Goal: Information Seeking & Learning: Learn about a topic

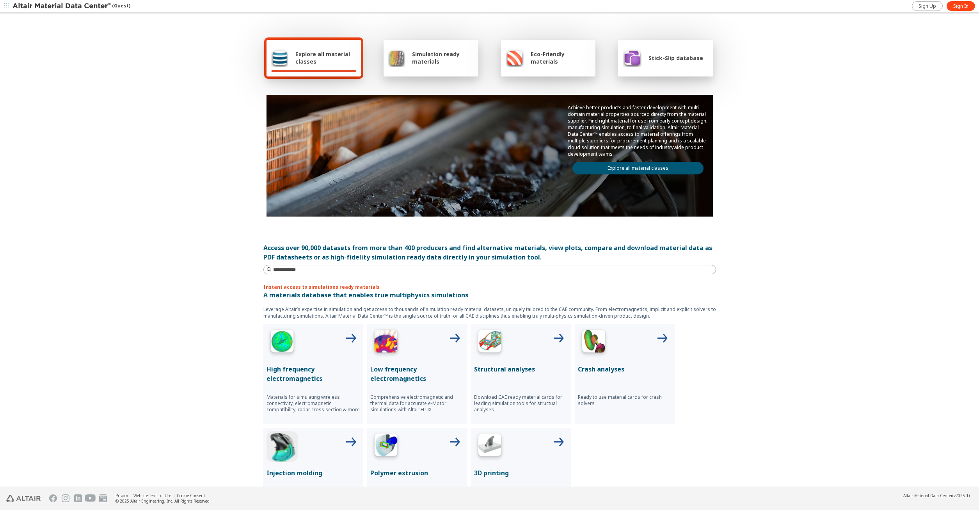
click at [623, 169] on link "Explore all material classes" at bounding box center [637, 168] width 131 height 12
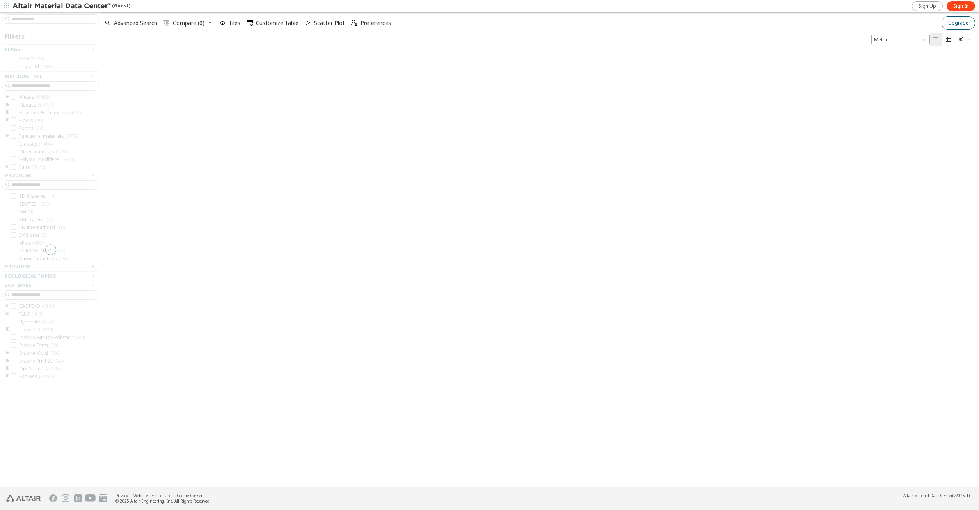
click at [959, 21] on span "Upgrade" at bounding box center [958, 23] width 20 height 6
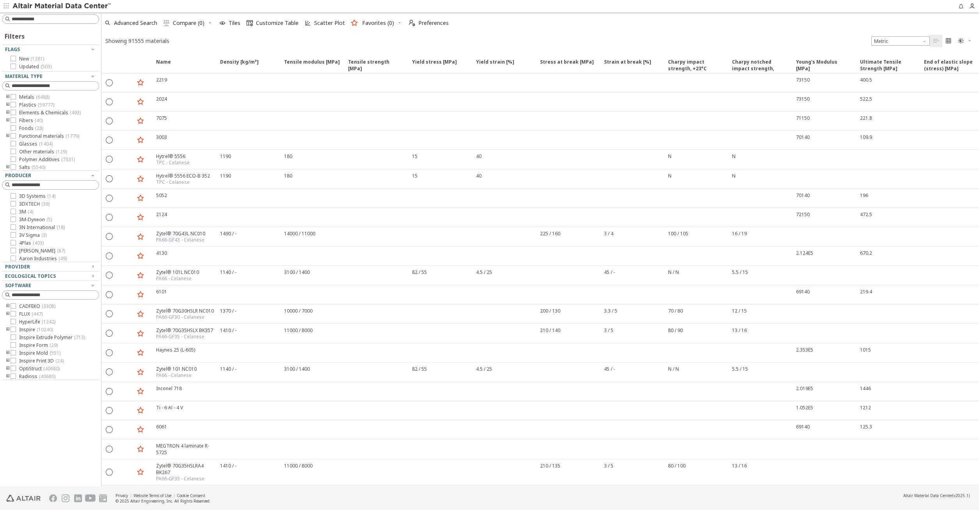
click at [545, 21] on div "Advanced Search  Compare (0) Tiles  Customize Table Scatter Plot Favorites (0…" at bounding box center [536, 22] width 871 height 17
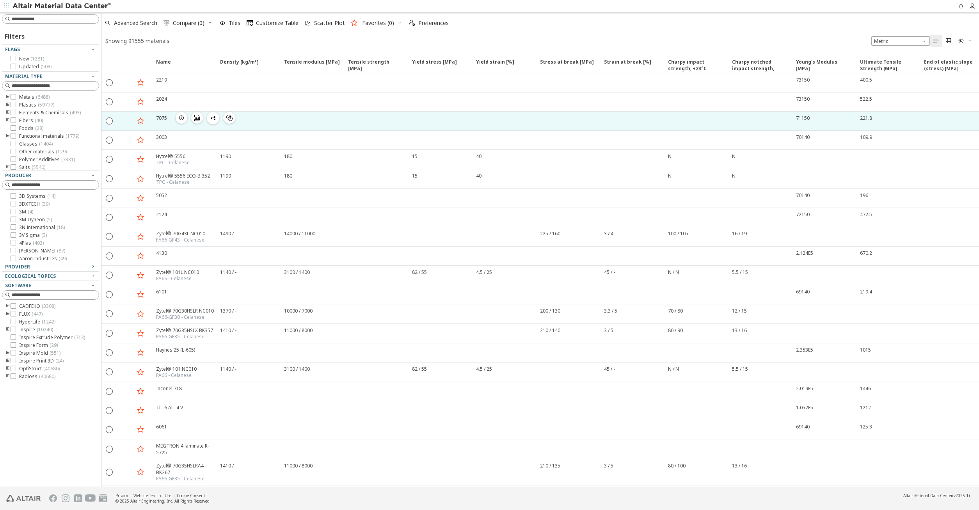
click at [162, 116] on div "7075" at bounding box center [161, 118] width 11 height 7
click at [183, 117] on icon "button" at bounding box center [181, 118] width 6 height 6
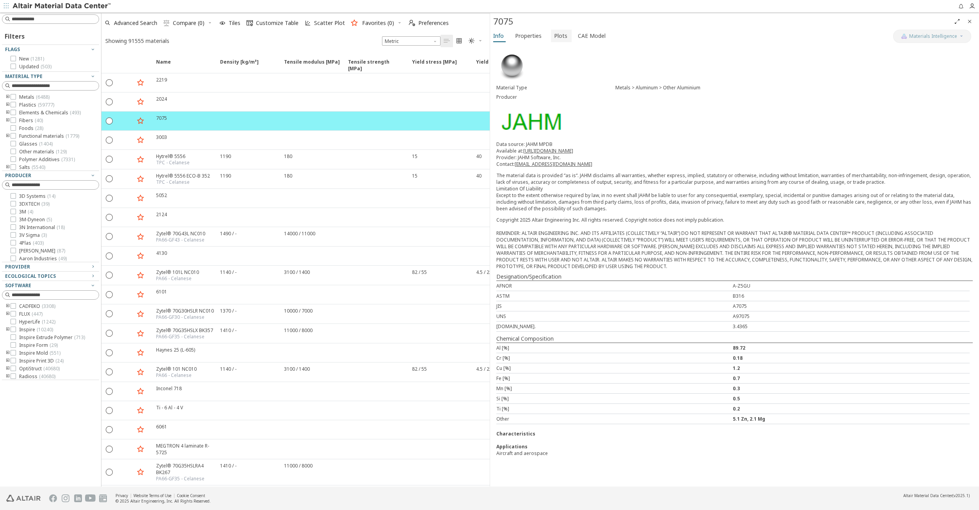
click at [558, 34] on span "Plots" at bounding box center [560, 36] width 13 height 12
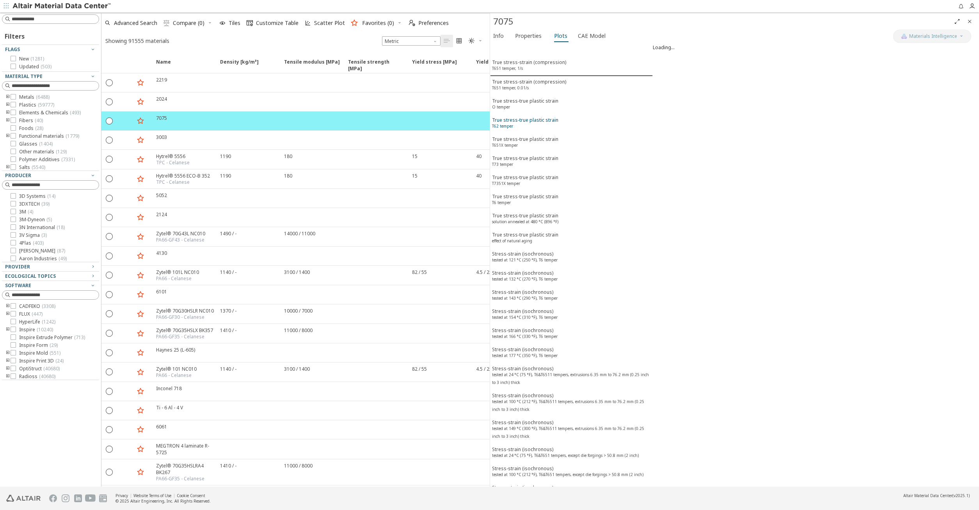
click at [534, 117] on div "True stress-true plastic strain T62 temper" at bounding box center [525, 124] width 66 height 14
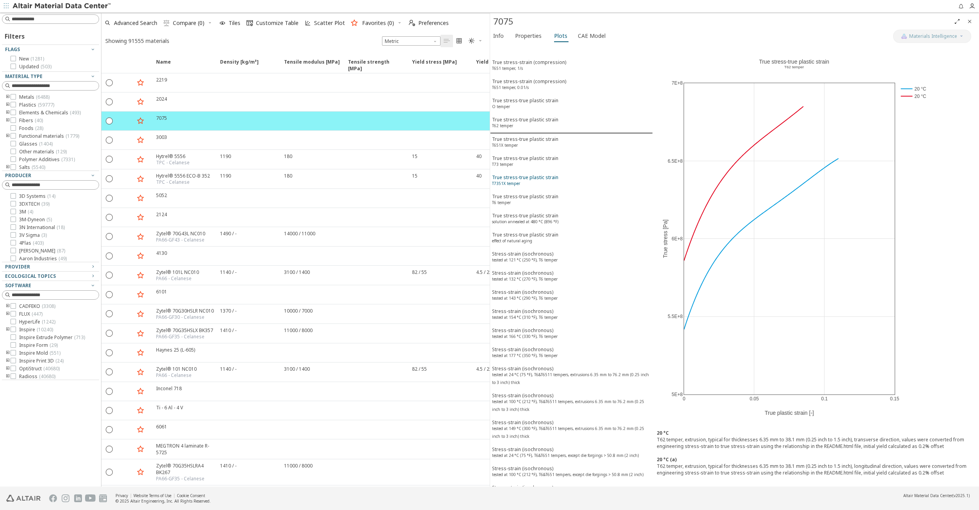
click at [542, 176] on div "True stress-true plastic strain T7351X temper" at bounding box center [525, 181] width 66 height 14
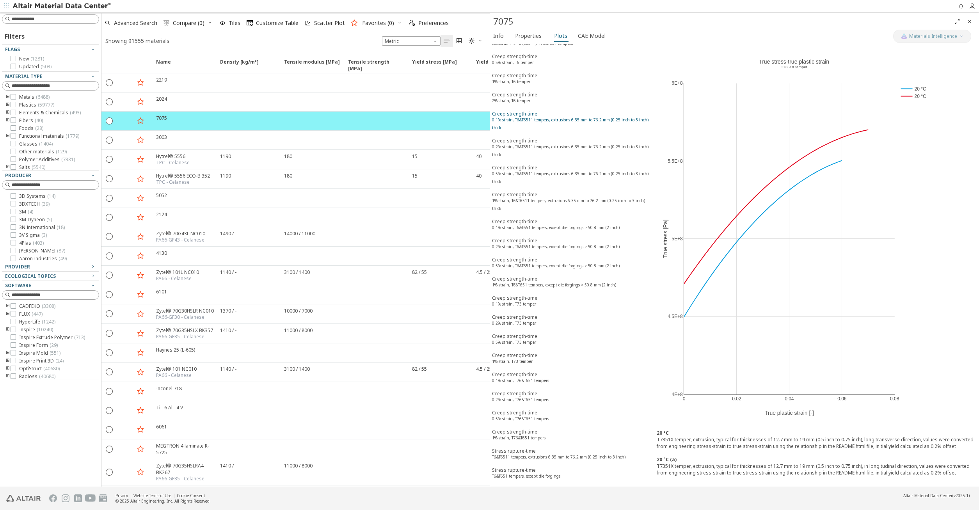
scroll to position [597, 0]
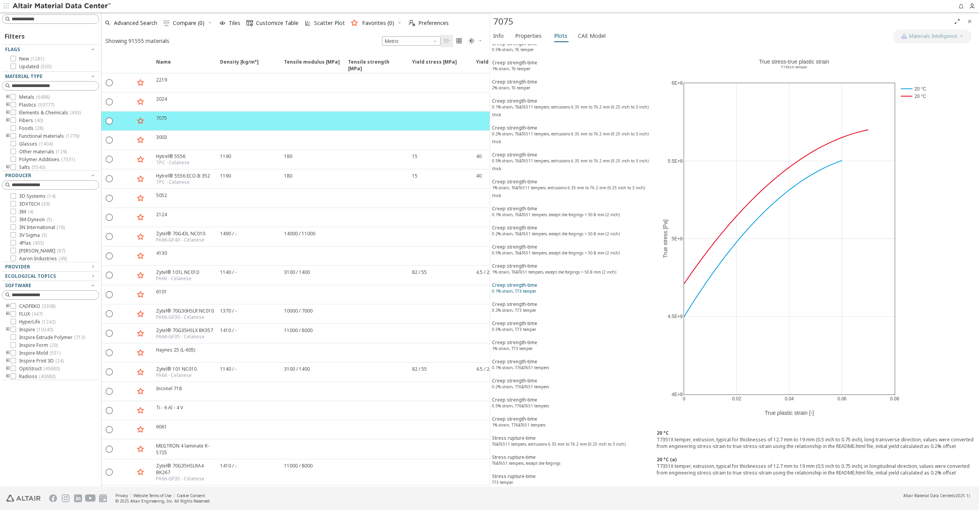
click at [533, 288] on sup "0.1% strain, T73 temper" at bounding box center [514, 290] width 44 height 5
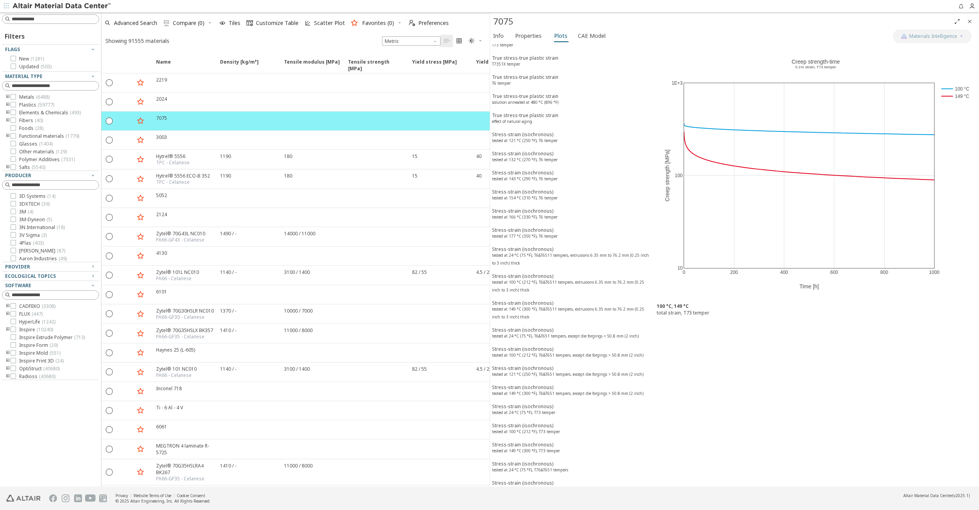
scroll to position [86, 0]
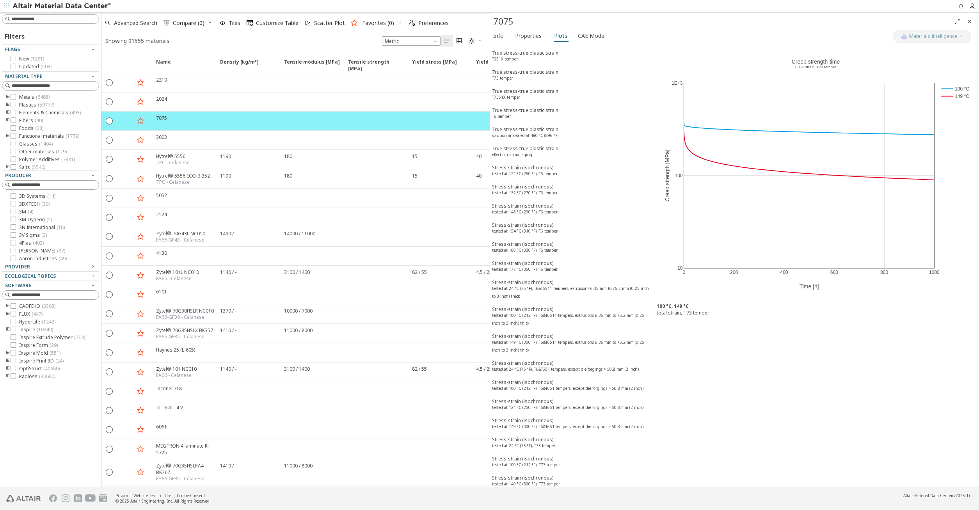
click at [533, 277] on button "Stress-strain (isochronous) tested at 24 °C (75 °F), T6&T6511 tempers, extrusio…" at bounding box center [571, 290] width 163 height 27
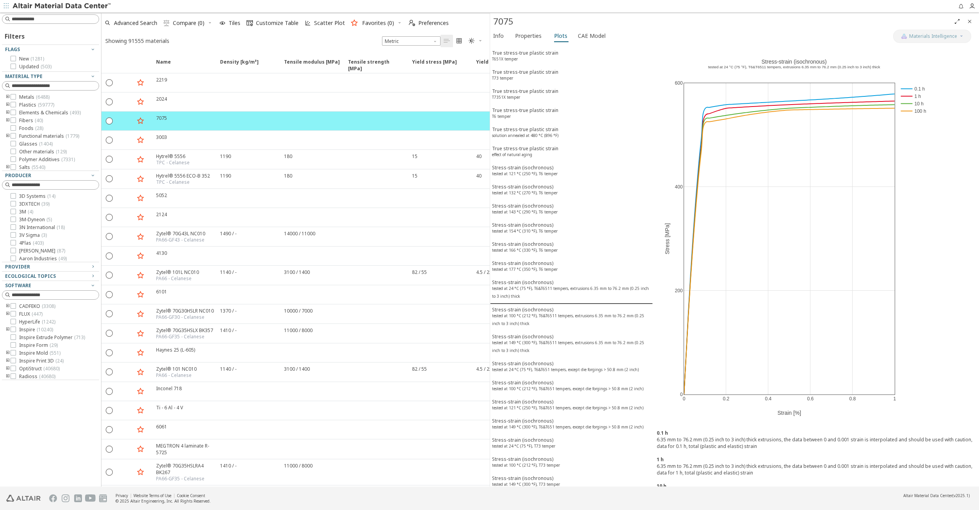
scroll to position [0, 0]
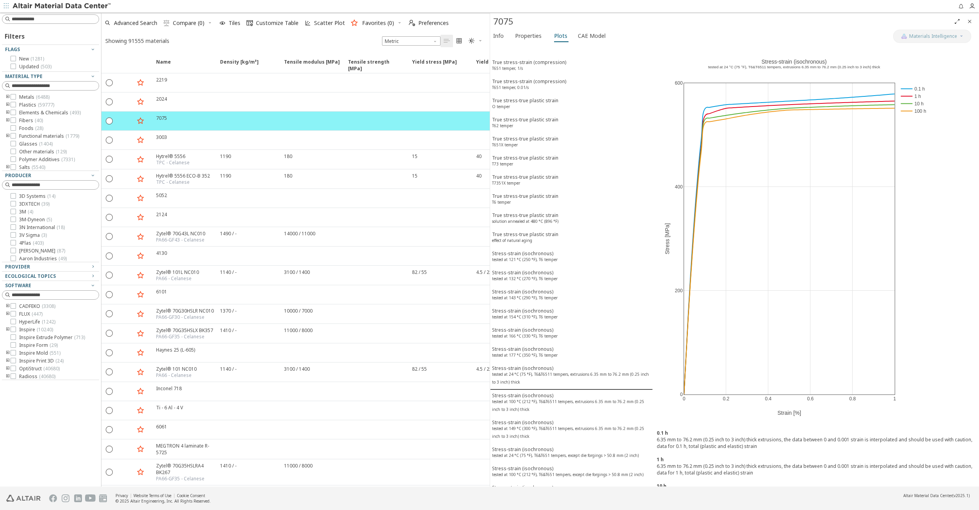
click at [533, 276] on sup "tested at 132 °C (270 °F), T6 temper" at bounding box center [525, 278] width 66 height 5
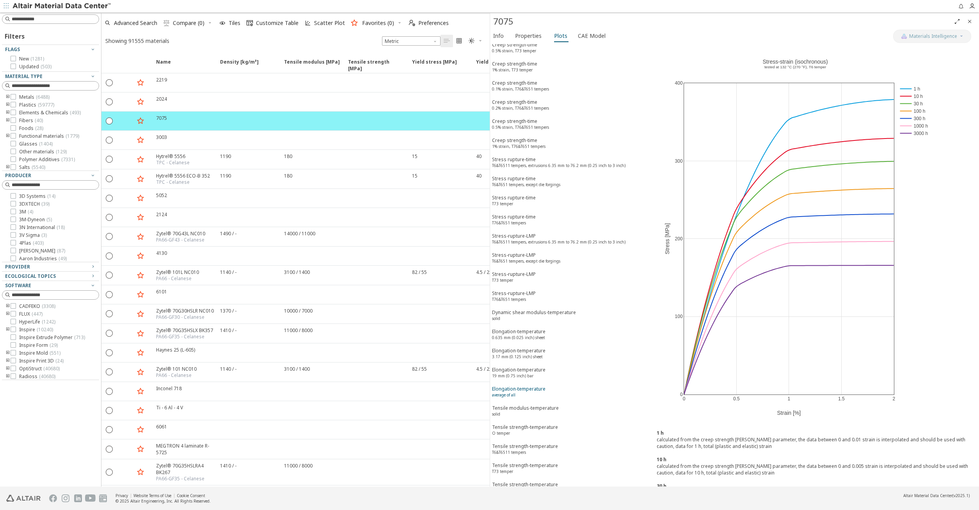
click at [513, 392] on sup "average of all" at bounding box center [503, 394] width 23 height 5
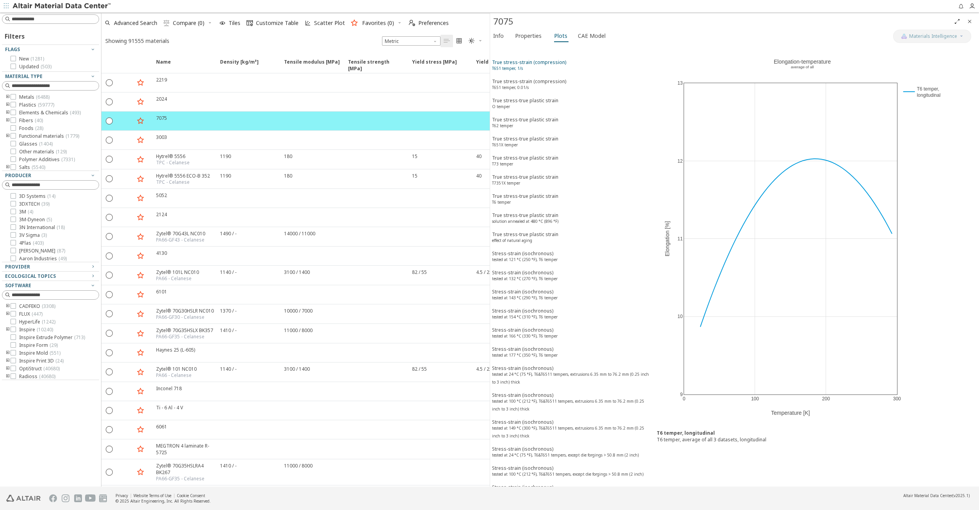
click at [531, 66] on div "True stress-strain (compression) T651 temper, 1/s" at bounding box center [529, 66] width 74 height 14
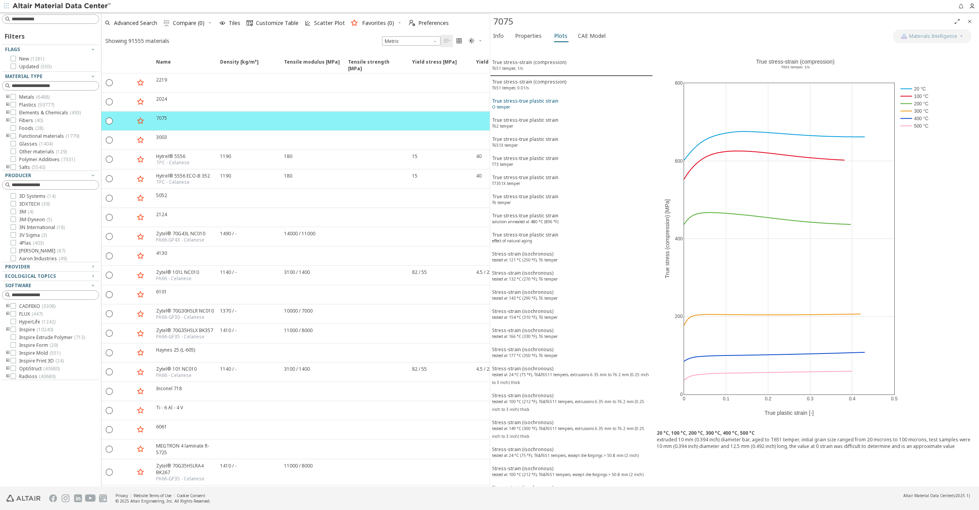
click at [536, 101] on div "True stress-true plastic strain O temper" at bounding box center [525, 105] width 66 height 14
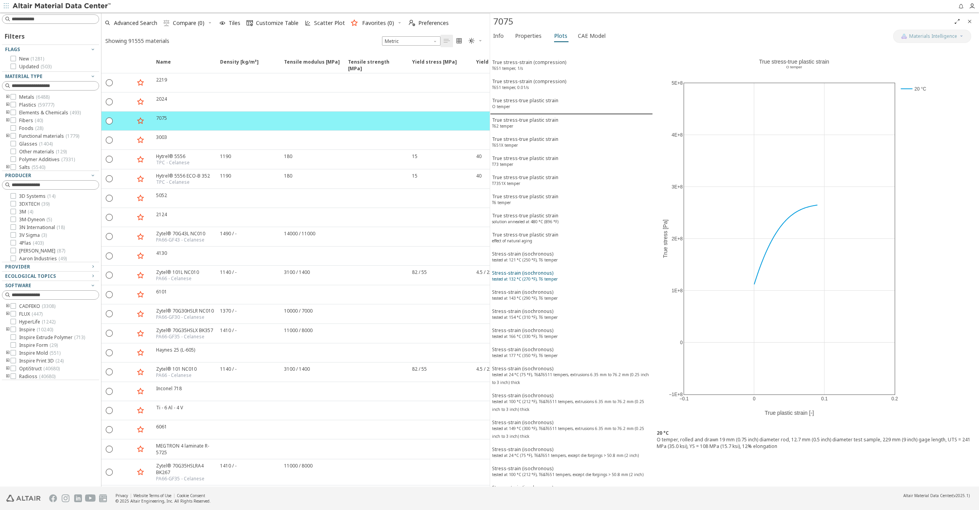
click at [537, 276] on sup "tested at 132 °C (270 °F), T6 temper" at bounding box center [525, 278] width 66 height 5
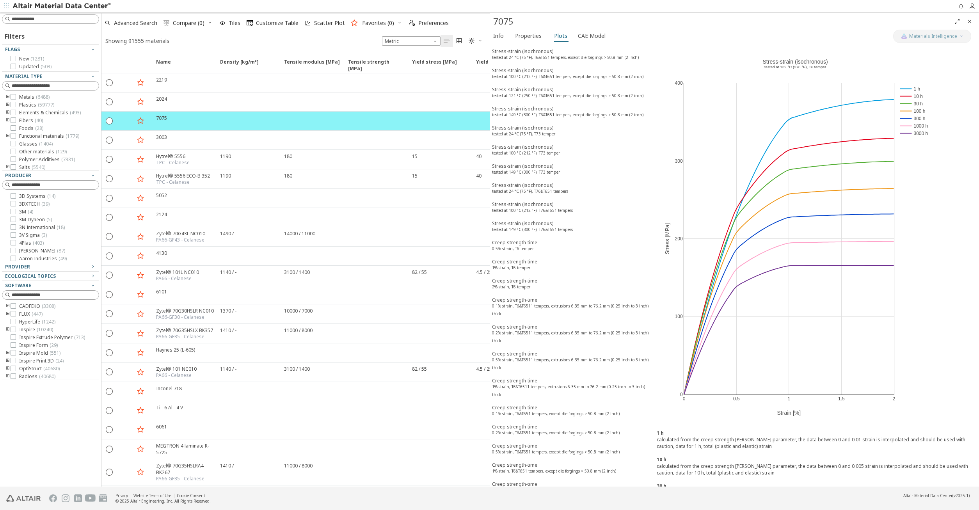
scroll to position [517, 0]
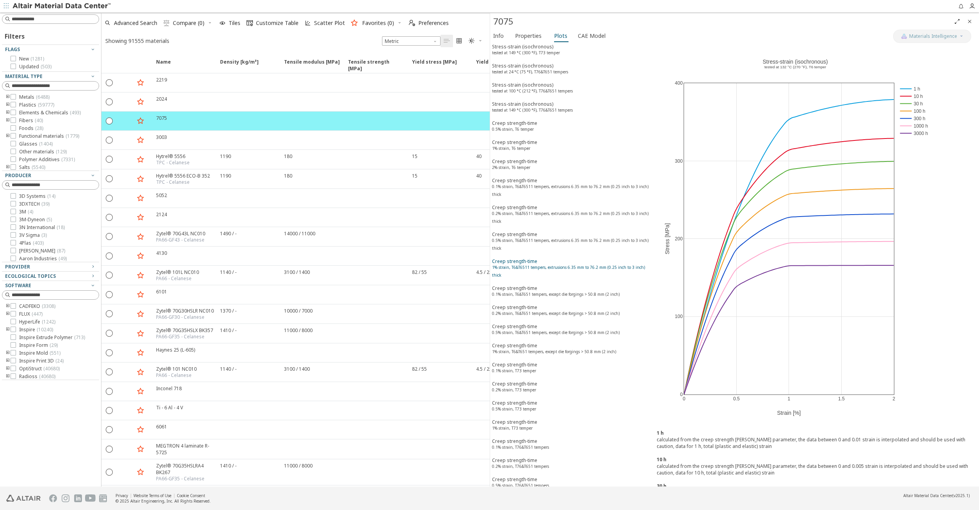
click at [537, 264] on sup "1% strain, T6&T6511 tempers, extrusions 6.35 mm to 76.2 mm (0.25 inch to 3 inch…" at bounding box center [568, 270] width 153 height 13
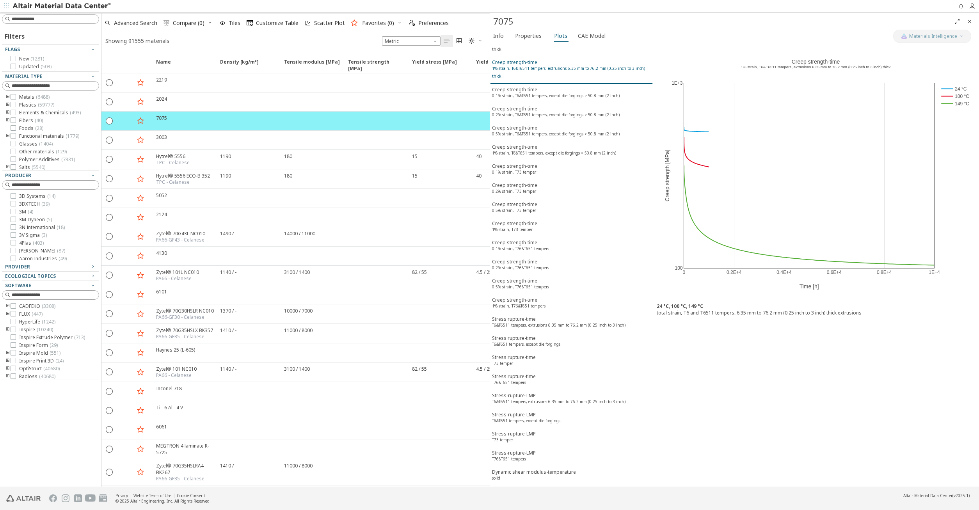
scroll to position [756, 0]
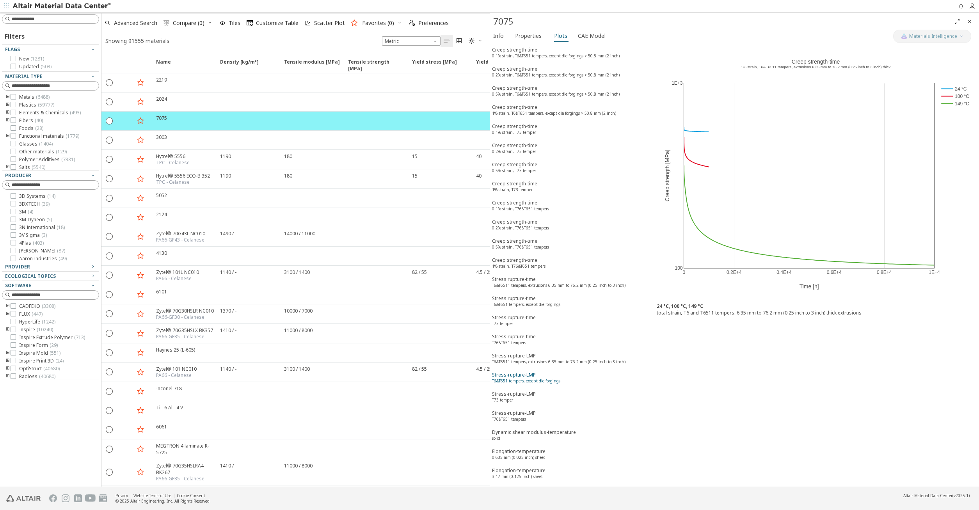
click at [517, 378] on sup "T6&T651 tempers, except die forgings" at bounding box center [526, 380] width 68 height 5
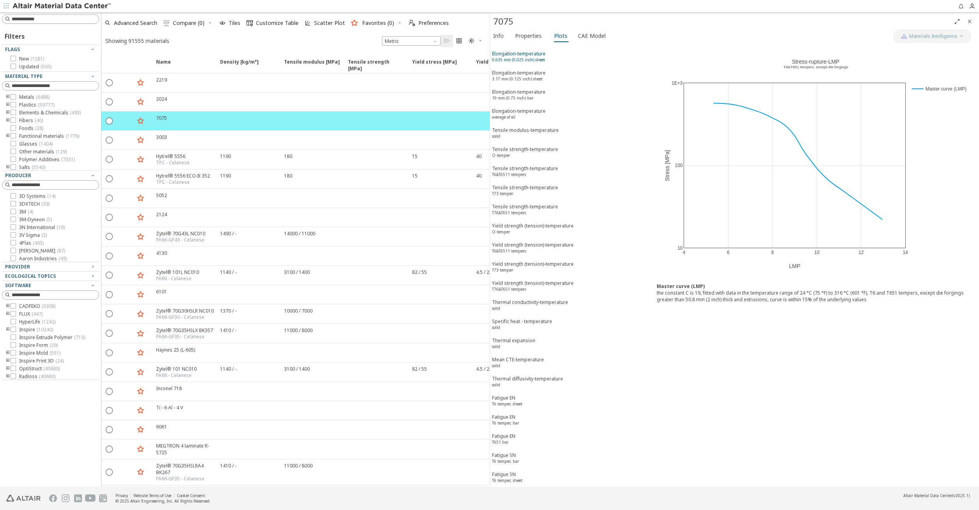
scroll to position [1235, 0]
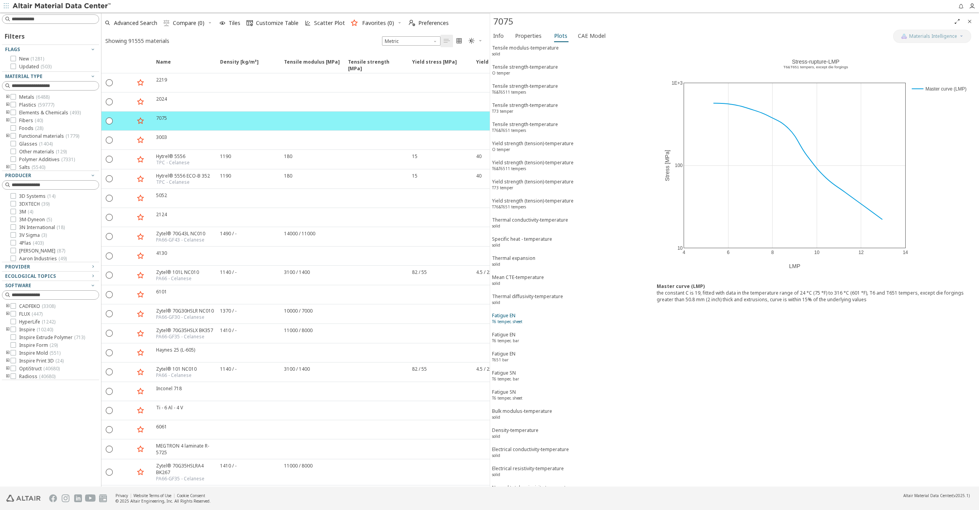
click at [508, 319] on sup "T6 temper, sheet" at bounding box center [507, 321] width 30 height 5
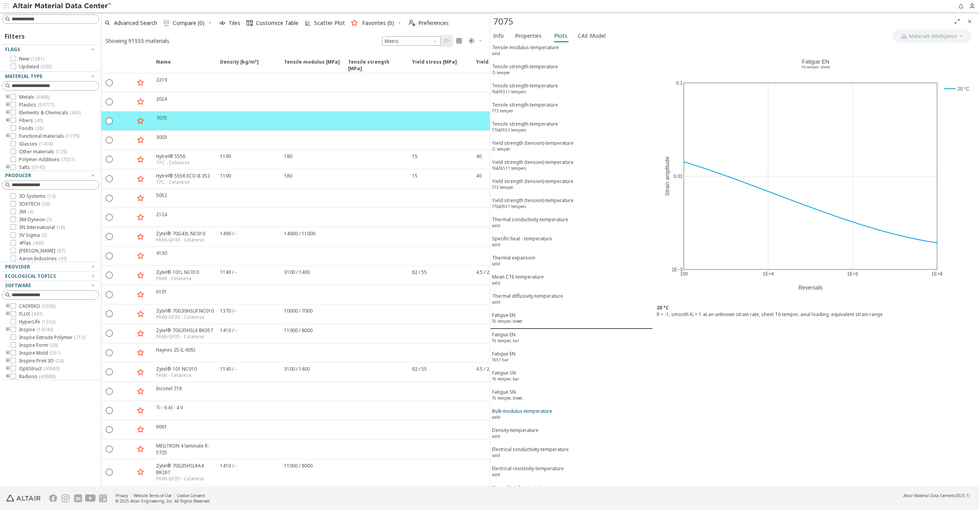
click at [530, 408] on div "Bulk modulus-temperature solid" at bounding box center [522, 415] width 60 height 14
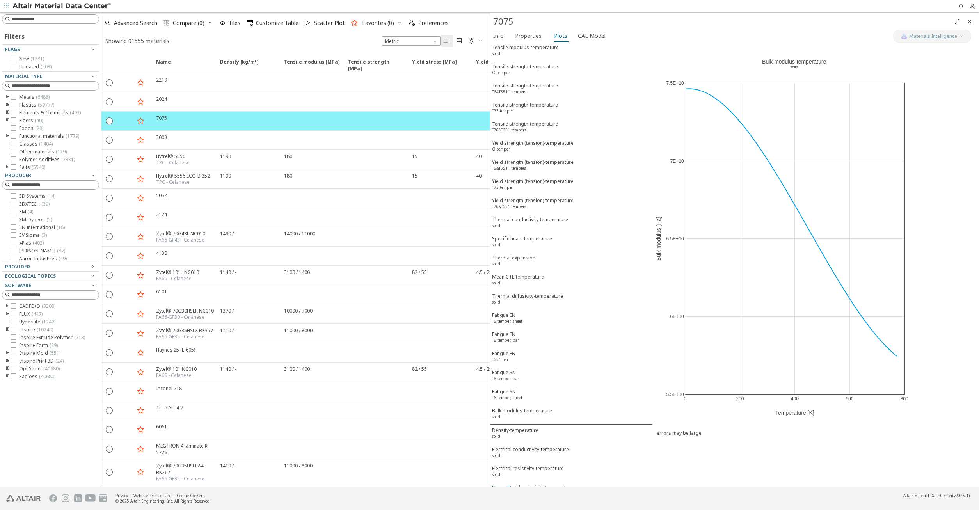
click at [555, 484] on div "Normal total emissivity-temperature solid" at bounding box center [532, 491] width 81 height 14
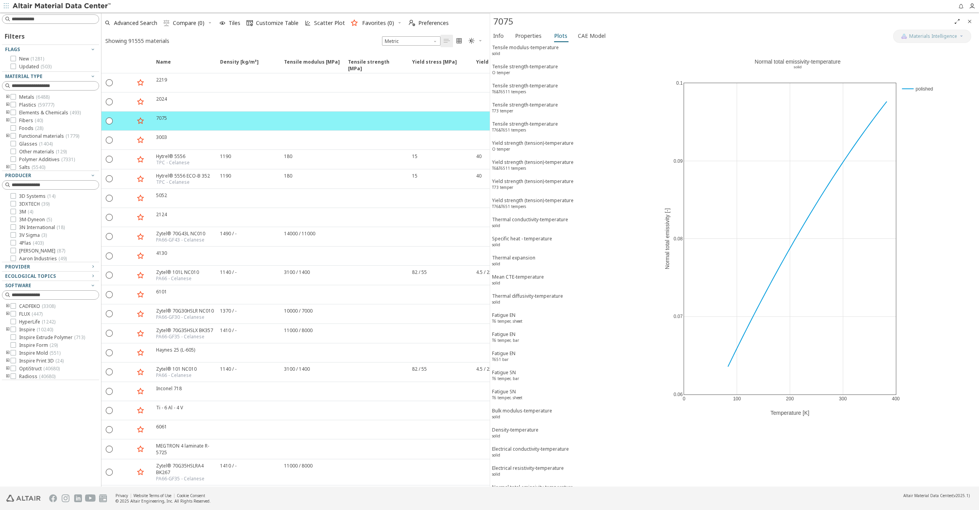
click at [541, 503] on div "Poisson's ratio-temperature solid" at bounding box center [524, 510] width 64 height 14
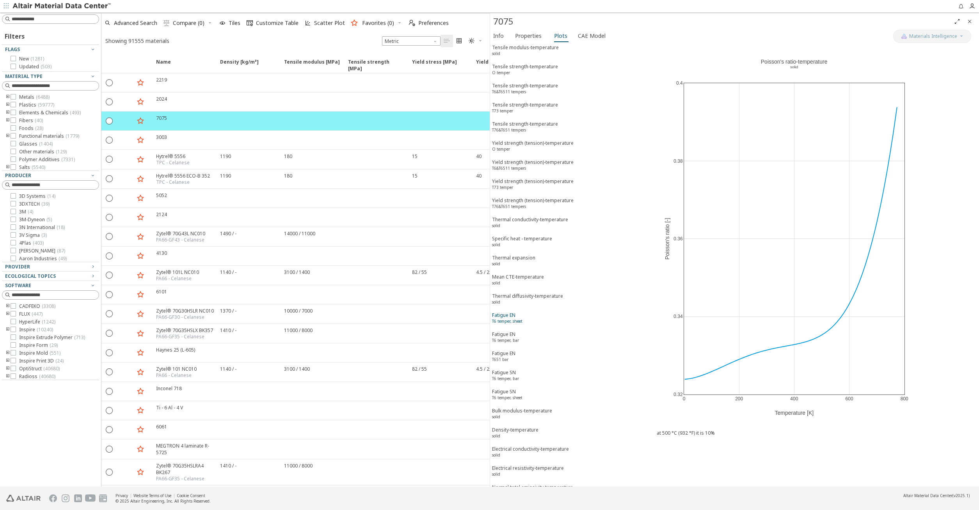
click at [513, 312] on div "Fatigue EN T6 temper, sheet" at bounding box center [507, 319] width 30 height 14
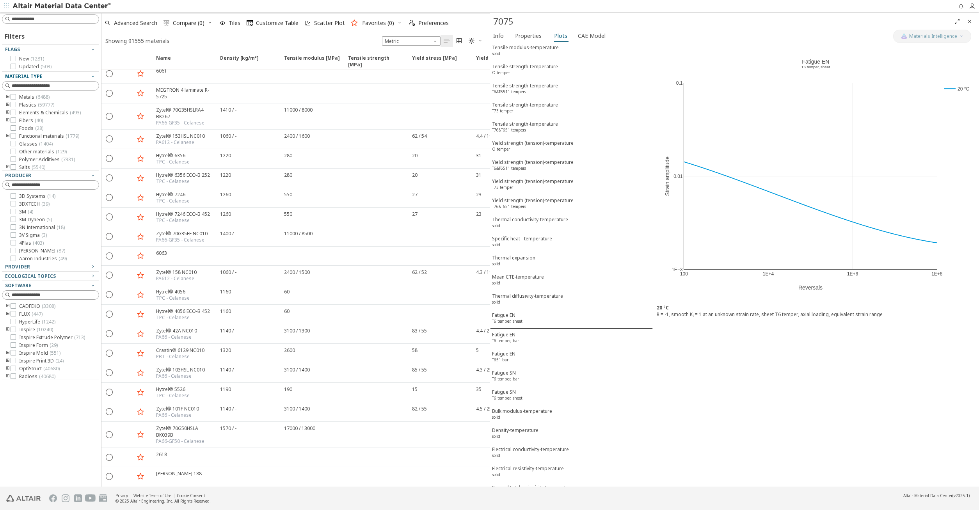
scroll to position [0, 0]
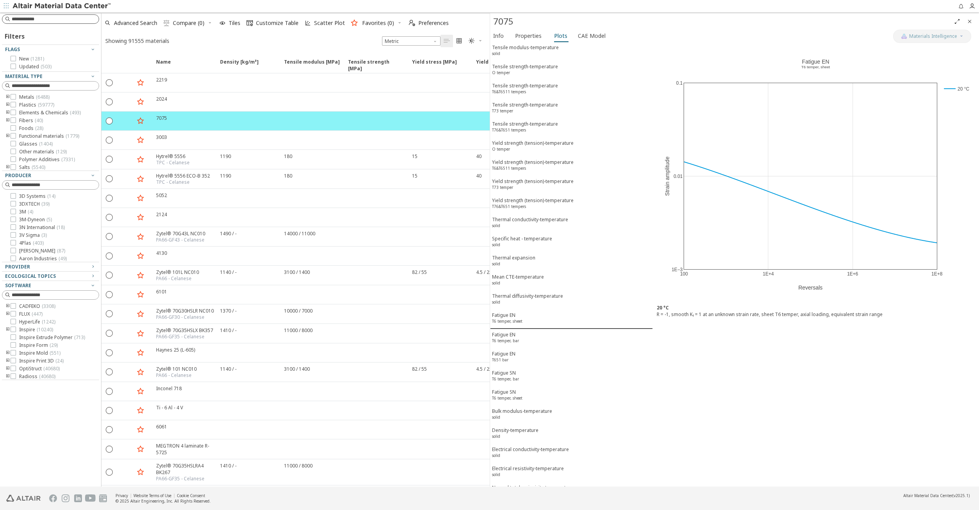
click at [30, 19] on input at bounding box center [55, 19] width 87 height 8
click at [594, 34] on span "CAE Model" at bounding box center [592, 36] width 28 height 12
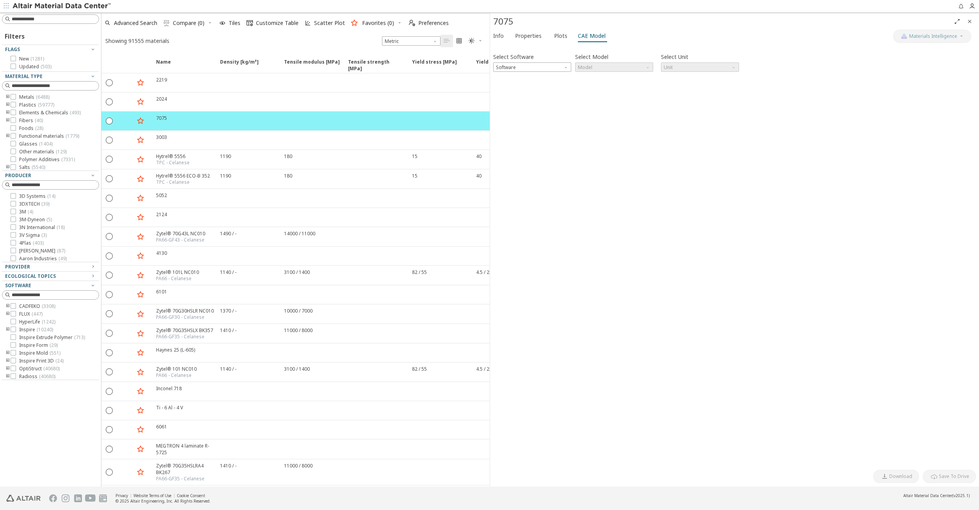
click at [638, 62] on div "Select Model Model" at bounding box center [614, 61] width 78 height 21
click at [561, 61] on div "Select Software Software" at bounding box center [532, 61] width 78 height 21
click at [560, 64] on span "Software" at bounding box center [532, 66] width 78 height 9
click at [517, 84] on span "OptiStruct" at bounding box center [508, 86] width 23 height 6
click at [709, 69] on span "N mm s Mg" at bounding box center [700, 66] width 78 height 9
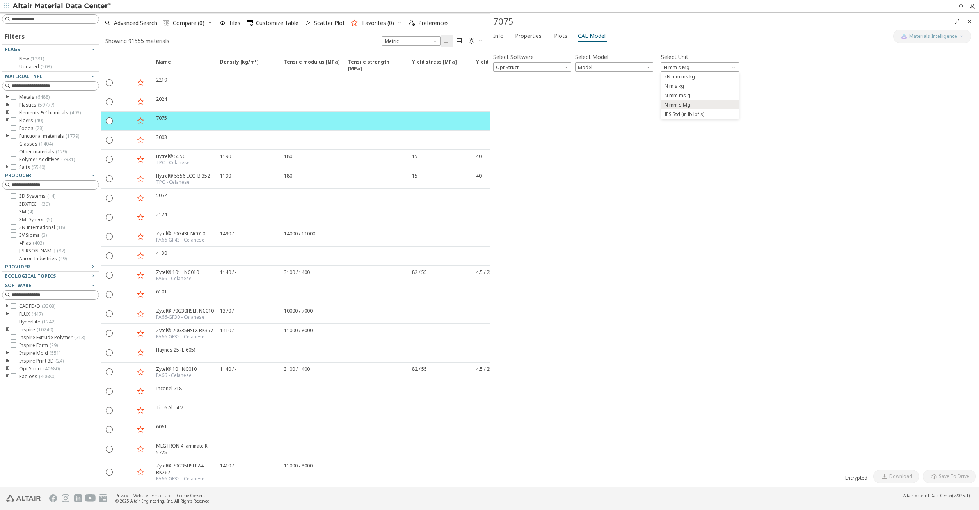
click at [609, 99] on div "Select Software OptiStruct Select Model Model Select Unit N mm s Mg Invalid dat…" at bounding box center [734, 256] width 483 height 419
click at [611, 64] on span "Model" at bounding box center [614, 66] width 78 height 9
click at [597, 87] on span "MatS1" at bounding box center [614, 85] width 72 height 5
click at [565, 86] on span "Select Diagram" at bounding box center [614, 89] width 242 height 9
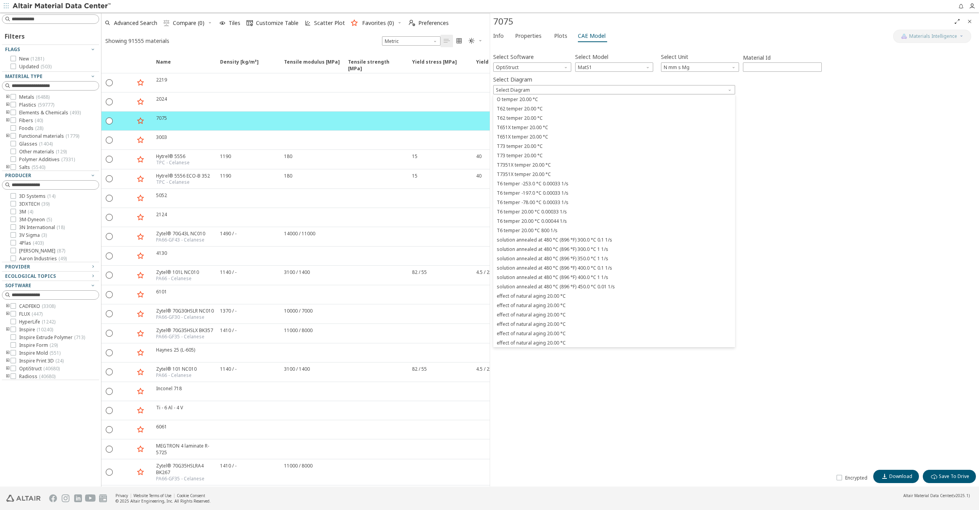
click at [801, 143] on div "Select Software OptiStruct Select Model MatS1 Select Unit N mm s Mg Material Id…" at bounding box center [734, 256] width 483 height 419
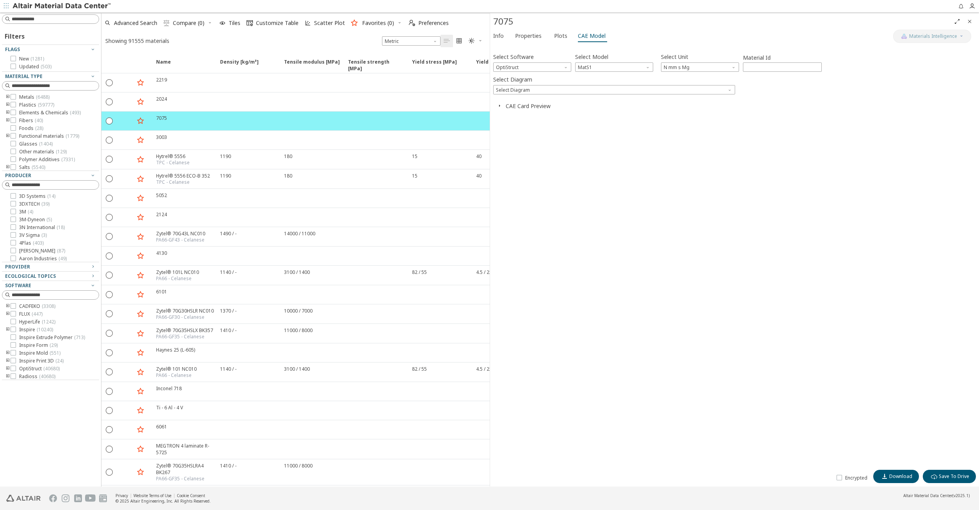
click at [532, 105] on button "CAE Card Preview" at bounding box center [528, 105] width 45 height 7
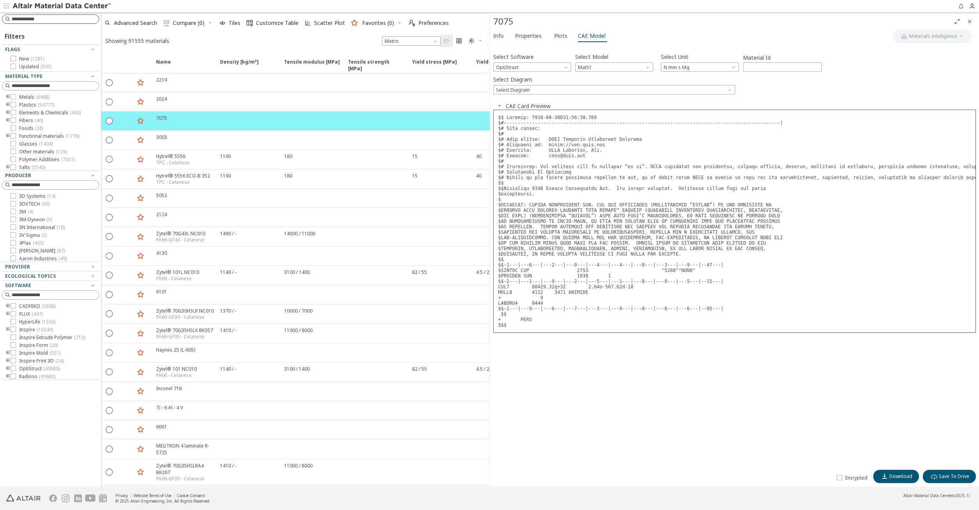
click at [52, 18] on input at bounding box center [55, 19] width 87 height 8
type input "****"
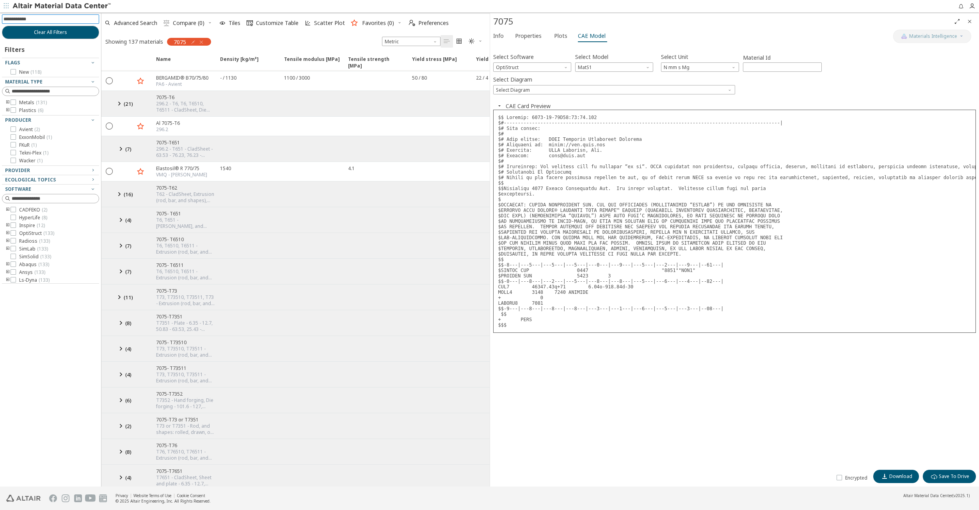
scroll to position [89, 0]
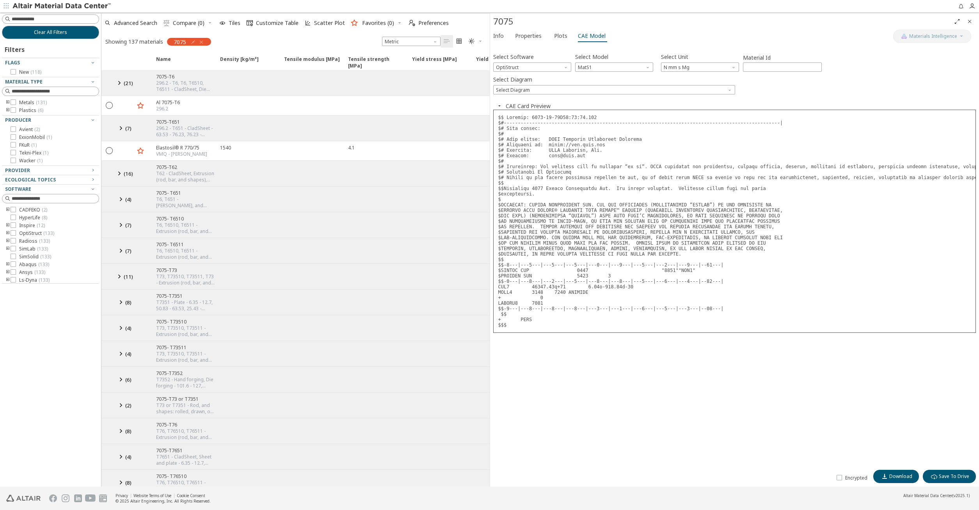
click at [204, 328] on div "T73, T73510, T73511 - Extrusion (rod, bar, and shapes) - 6.35 - 12.7, 1.575 - 6…" at bounding box center [185, 331] width 59 height 12
click at [193, 331] on div "T73, T73510, T73511 - Extrusion (rod, bar, and shapes) - 6.35 - 12.7, 1.575 - 6…" at bounding box center [185, 331] width 59 height 12
click at [119, 329] on icon at bounding box center [120, 328] width 9 height 10
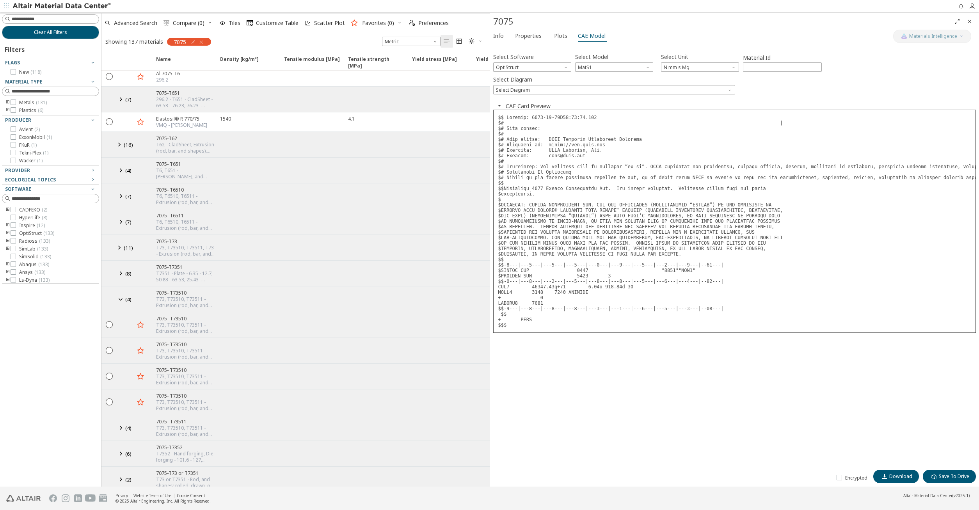
scroll to position [133, 0]
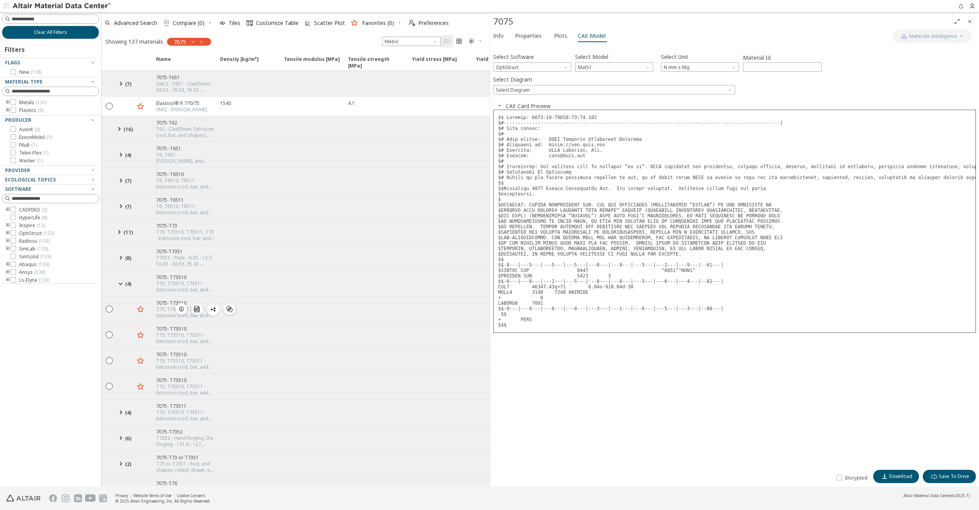
click at [182, 310] on icon "button" at bounding box center [181, 309] width 6 height 6
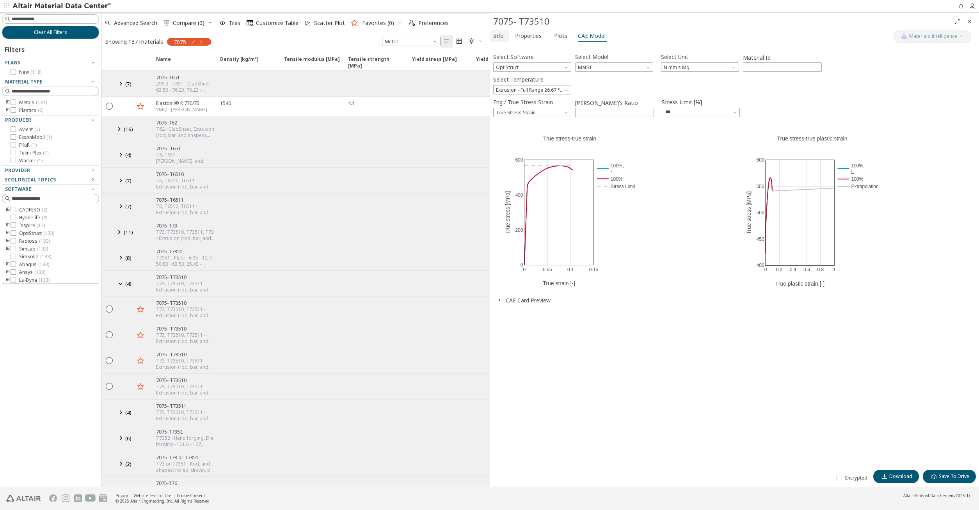
click at [499, 37] on span "Info" at bounding box center [498, 36] width 11 height 12
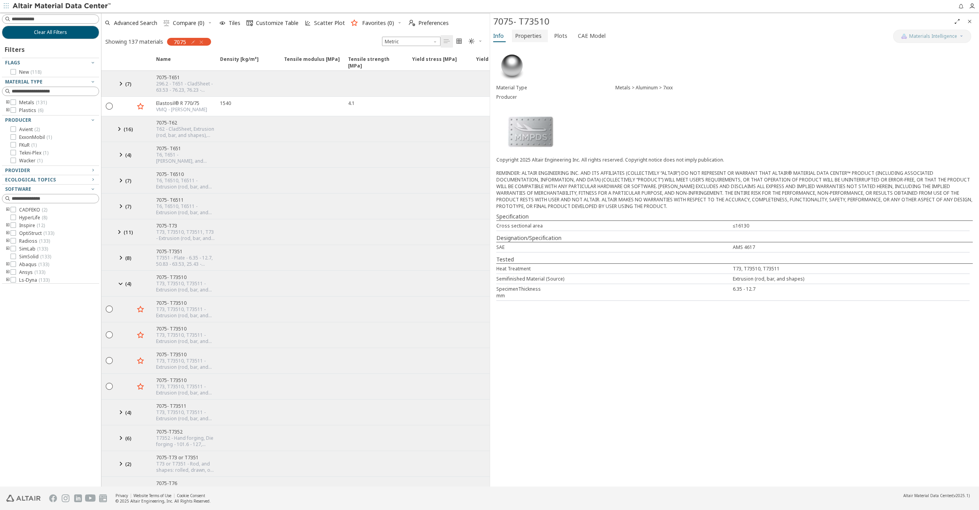
click at [530, 41] on span "Properties" at bounding box center [528, 36] width 27 height 12
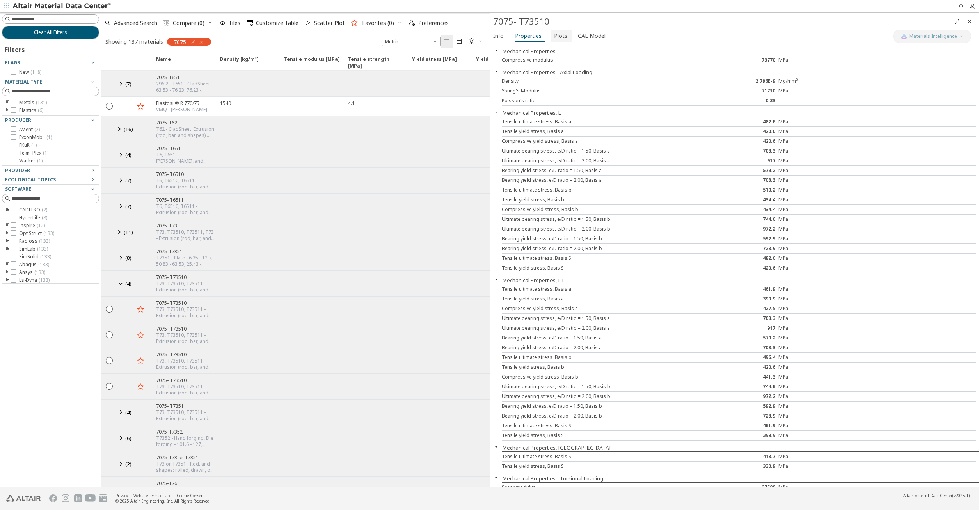
click at [554, 40] on span "Plots" at bounding box center [560, 36] width 13 height 12
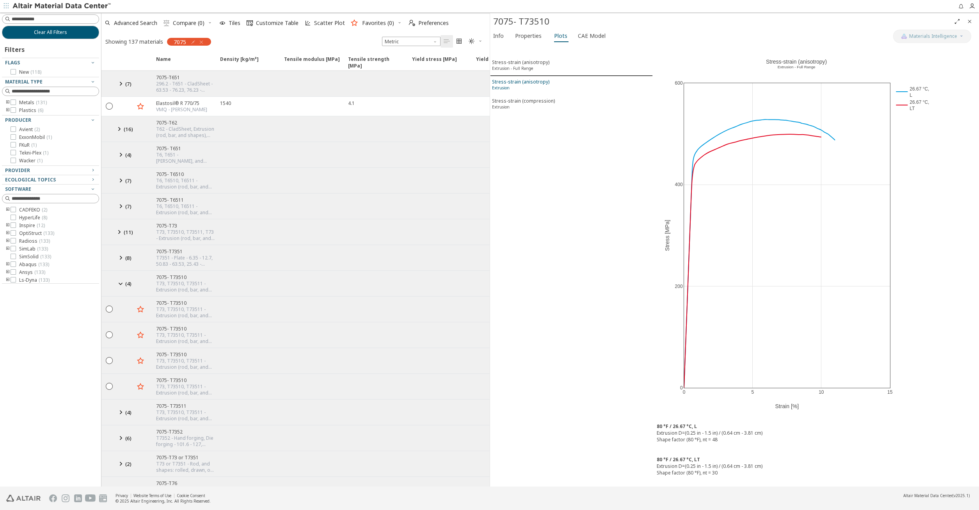
click at [539, 82] on div "Stress-strain (anisotropy) Extrusion" at bounding box center [520, 85] width 57 height 14
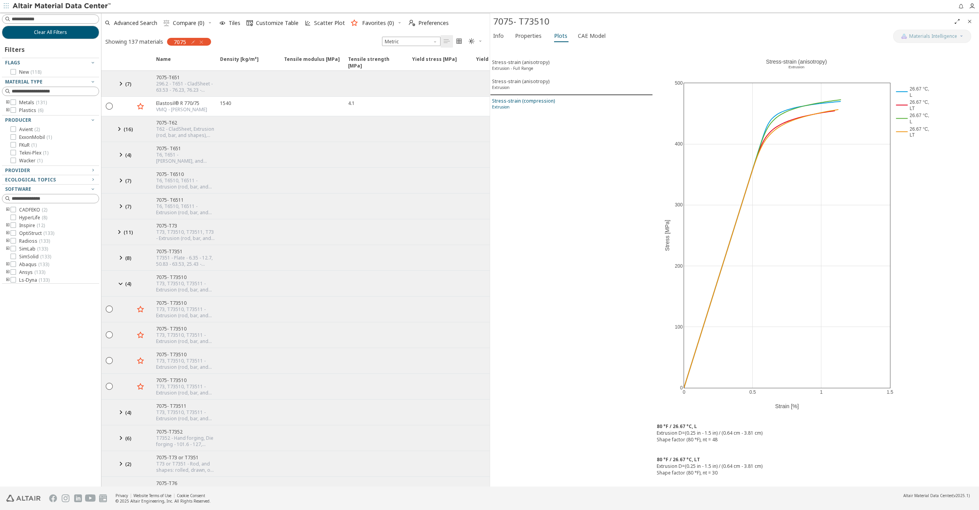
click at [533, 98] on div "Stress-strain (compression) Extrusion" at bounding box center [523, 105] width 63 height 14
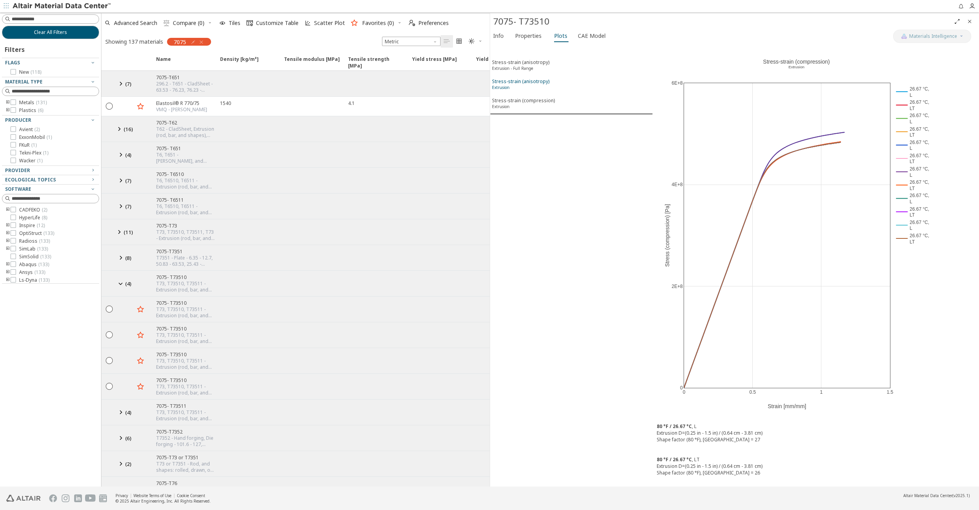
click at [533, 80] on div "Stress-strain (anisotropy) Extrusion" at bounding box center [520, 85] width 57 height 14
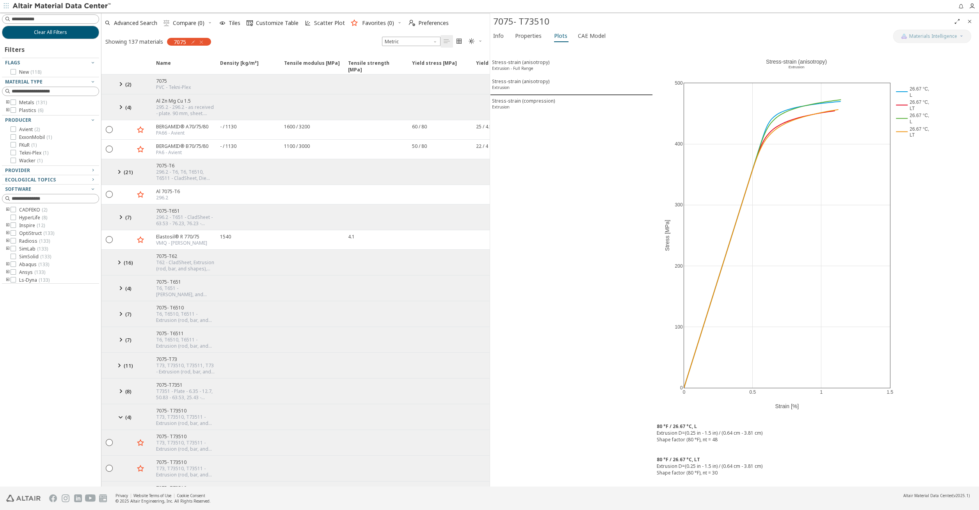
click at [187, 162] on div "7075-T6" at bounding box center [185, 165] width 59 height 7
click at [185, 175] on div "296.2 - T6, T6, T6510, T6511 - CladSheet, Die forging, Extrusion (rod, bar, and…" at bounding box center [185, 175] width 59 height 12
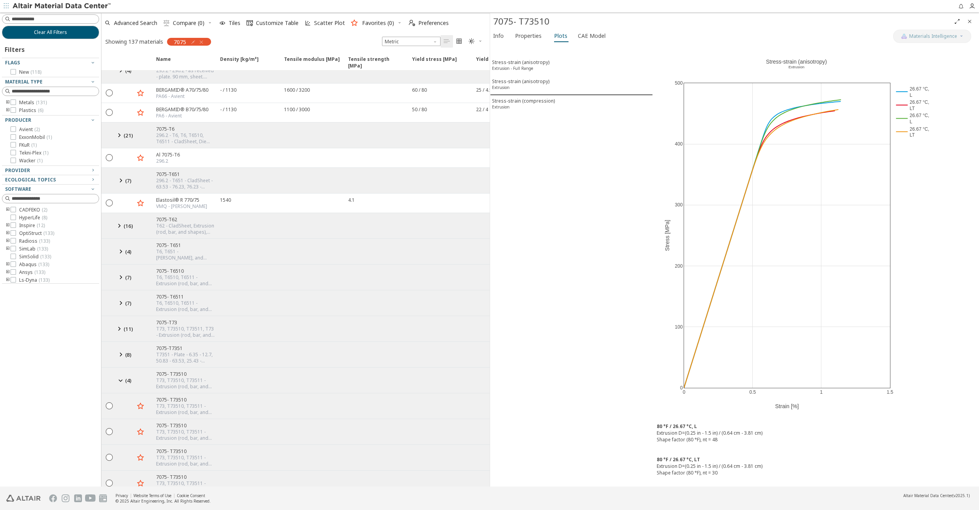
scroll to position [89, 0]
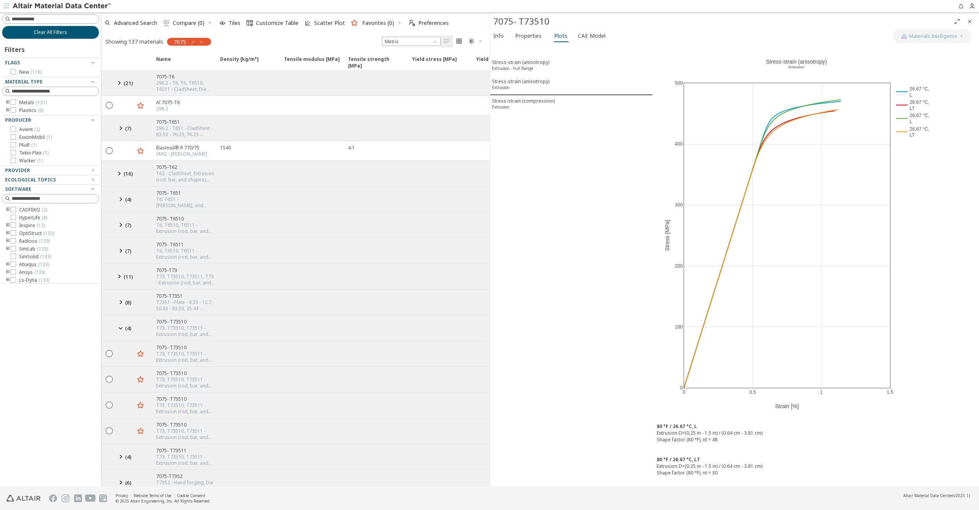
click at [117, 175] on icon at bounding box center [118, 174] width 9 height 10
click at [531, 38] on span "Properties" at bounding box center [528, 36] width 27 height 12
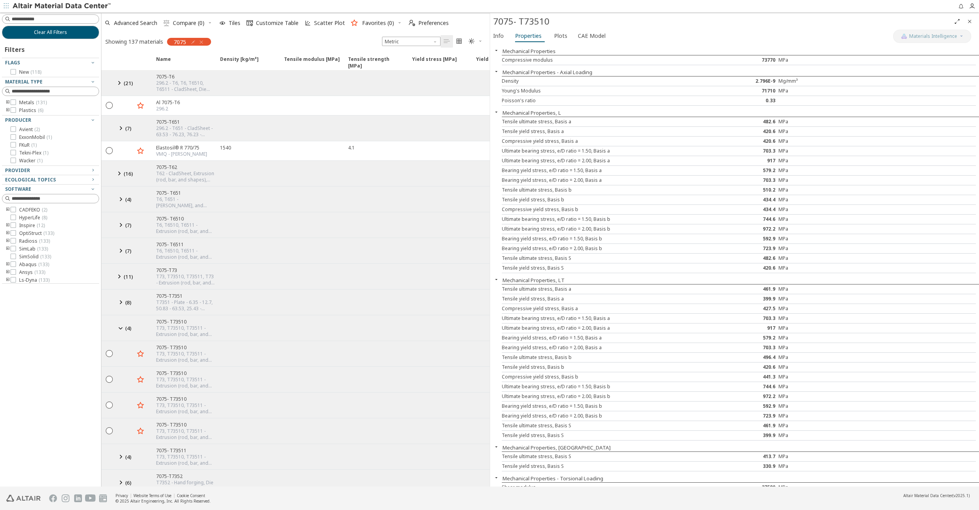
click at [509, 37] on div "Info Properties Plots CAE Model" at bounding box center [691, 37] width 403 height 14
click at [502, 32] on span "Info" at bounding box center [498, 36] width 11 height 12
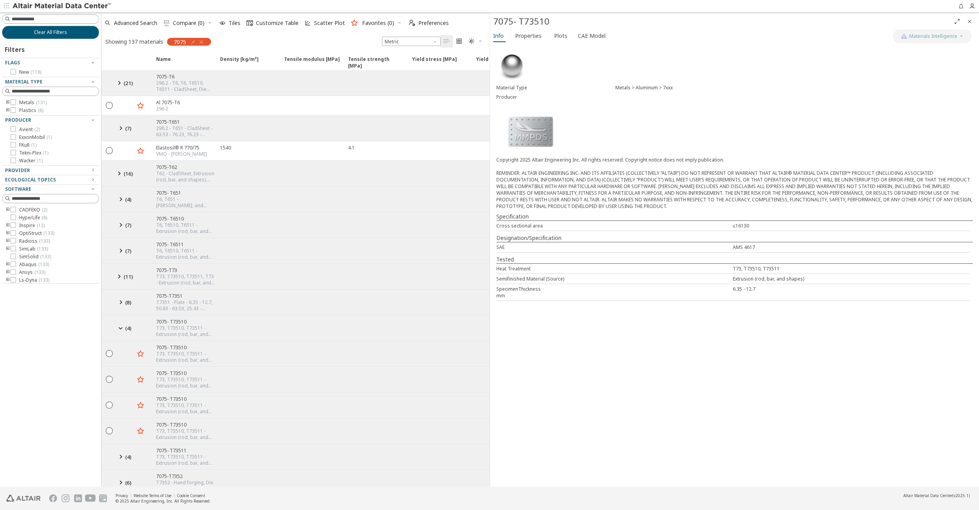
scroll to position [0, 0]
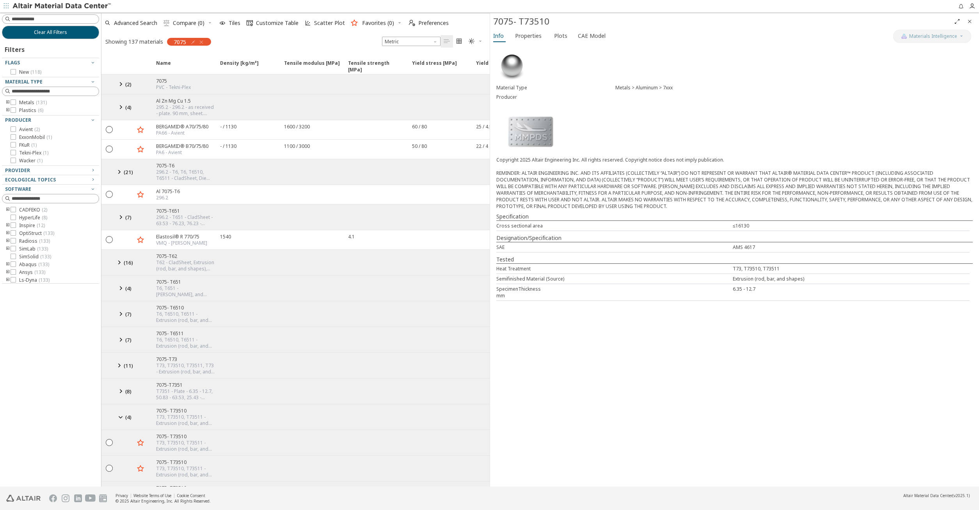
click at [176, 311] on div "T6, T6510, T6511 - Extrusion (rod, bar, and shapes) - 76.2 - 114.3, 114.3 - 127…" at bounding box center [185, 317] width 59 height 12
click at [123, 317] on icon at bounding box center [120, 314] width 9 height 10
click at [180, 337] on icon "button" at bounding box center [181, 339] width 6 height 6
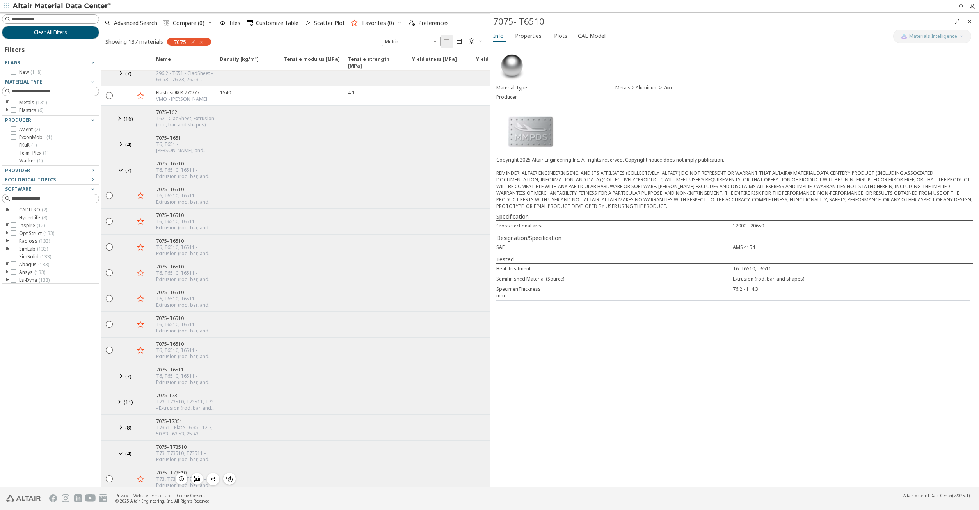
scroll to position [267, 0]
click at [203, 39] on icon "button" at bounding box center [201, 42] width 6 height 6
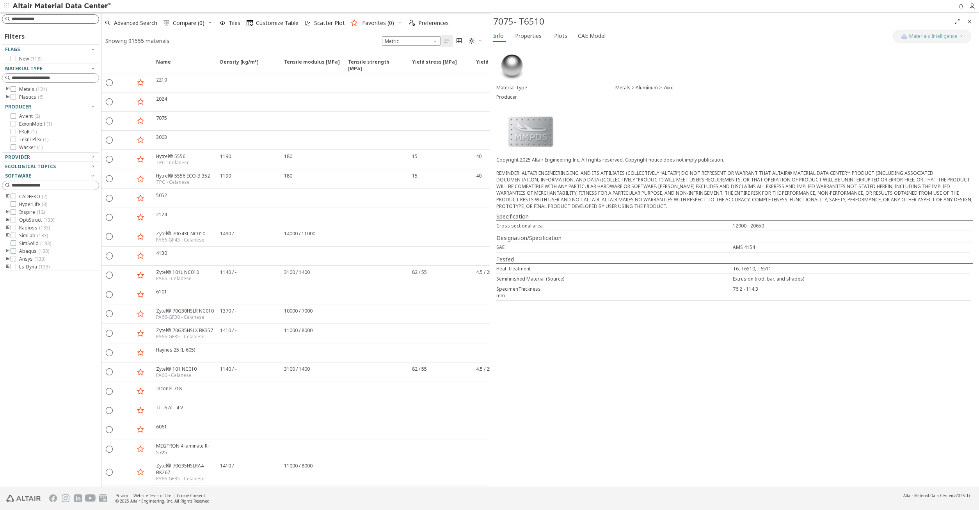
click at [34, 20] on input at bounding box center [55, 19] width 87 height 8
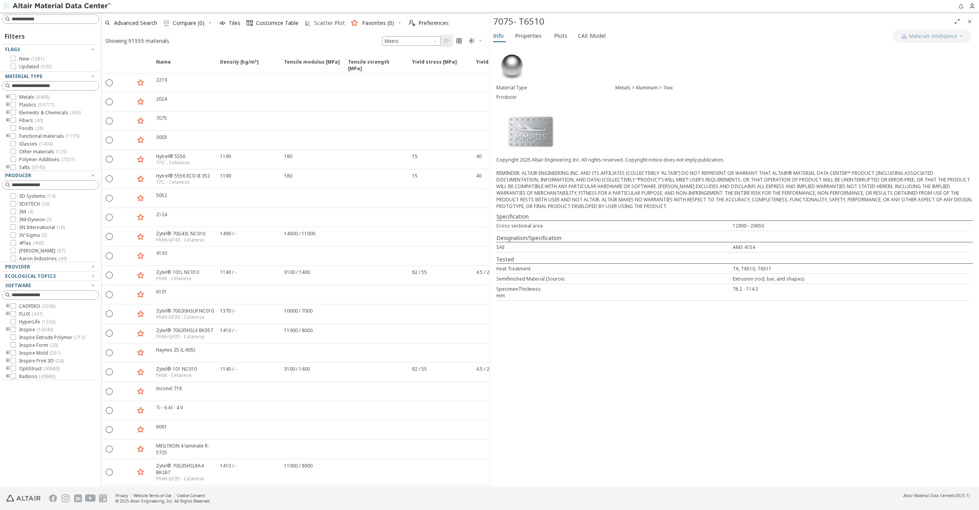
click at [313, 23] on span "Scatter Plot" at bounding box center [329, 22] width 34 height 5
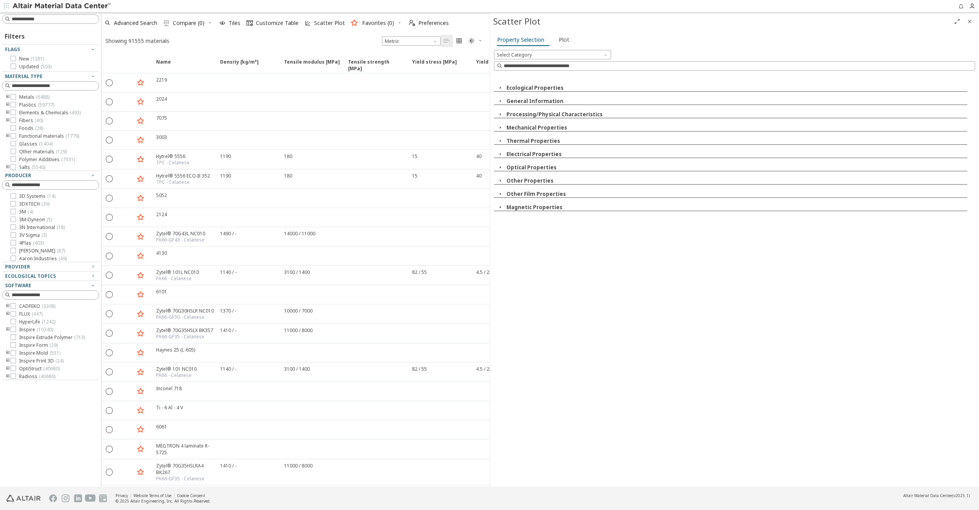
click at [523, 87] on button "Ecological Properties" at bounding box center [534, 87] width 57 height 7
click at [533, 57] on span "Select Category" at bounding box center [552, 54] width 117 height 9
click at [563, 36] on span "Plot" at bounding box center [564, 40] width 11 height 12
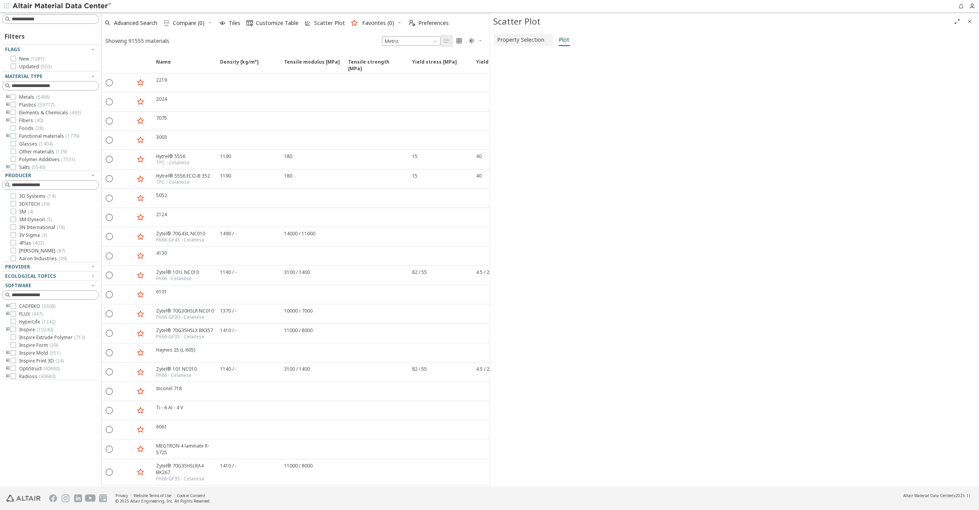
click at [520, 43] on span "Property Selection" at bounding box center [520, 40] width 47 height 12
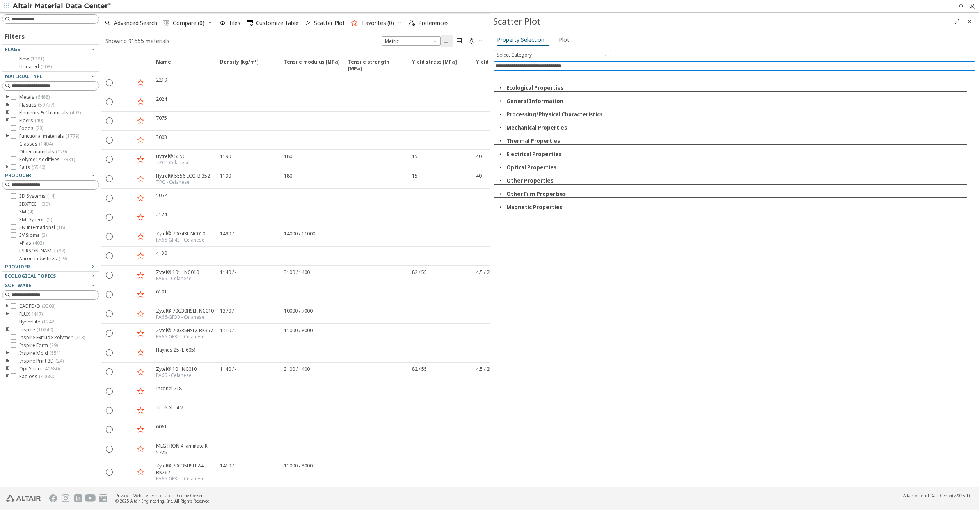
click at [513, 65] on input at bounding box center [735, 66] width 480 height 9
click at [516, 54] on span "Select Category" at bounding box center [552, 54] width 117 height 9
click at [195, 21] on span "Compare (0)" at bounding box center [189, 22] width 32 height 5
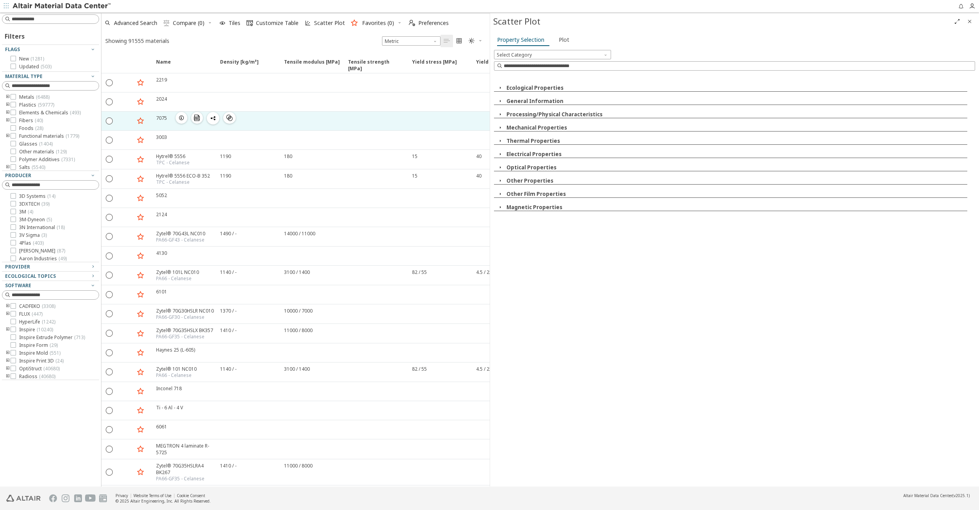
click at [105, 123] on div " " at bounding box center [109, 121] width 16 height 14
click at [119, 125] on div at bounding box center [125, 121] width 17 height 19
click at [106, 120] on icon "" at bounding box center [109, 120] width 7 height 7
click at [115, 121] on div " " at bounding box center [109, 121] width 16 height 14
click at [66, 23] on input at bounding box center [55, 19] width 87 height 8
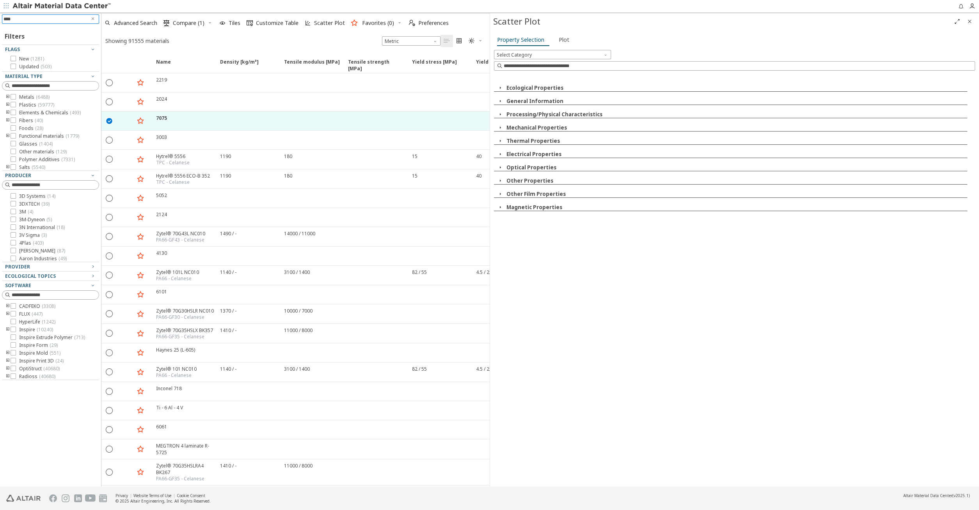
type input "*****"
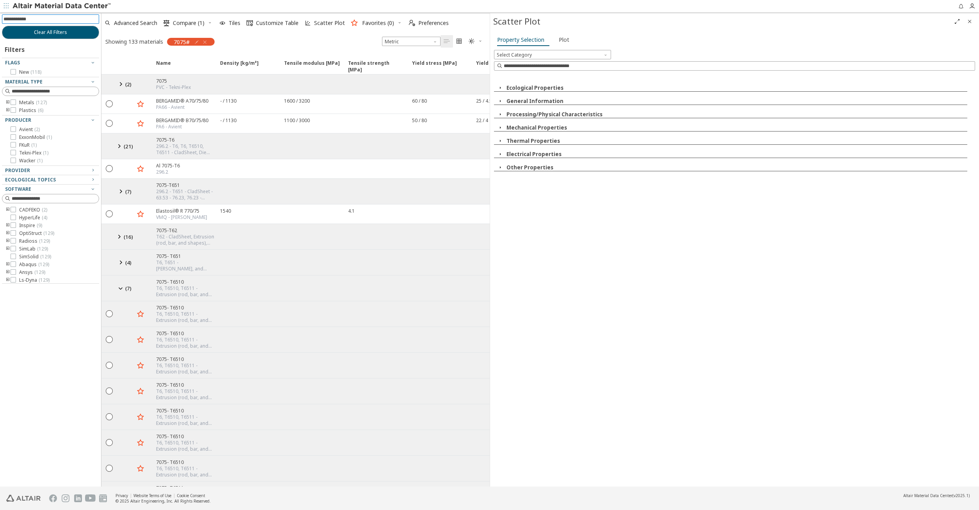
click at [21, 16] on input at bounding box center [52, 19] width 96 height 9
type input "*"
type input "****"
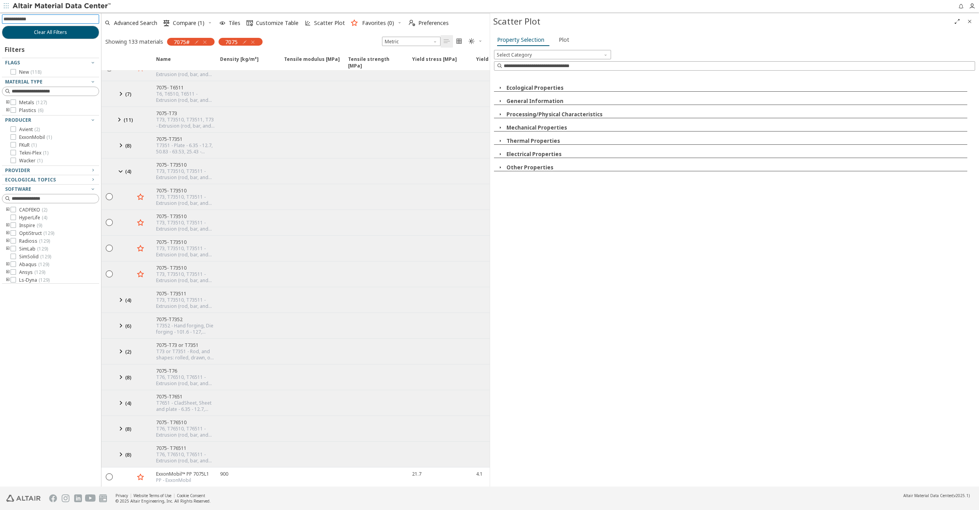
scroll to position [427, 0]
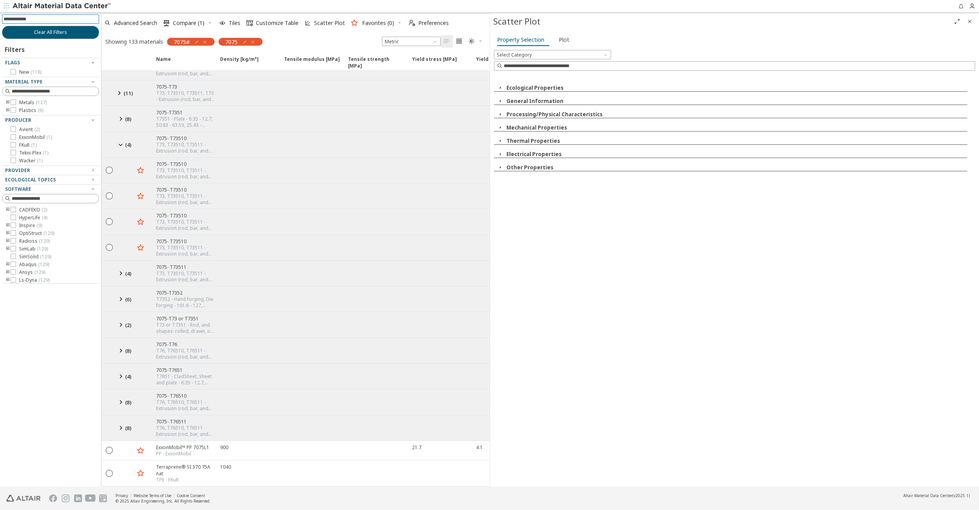
click at [114, 346] on div at bounding box center [109, 350] width 16 height 14
click at [118, 351] on icon at bounding box center [120, 351] width 9 height 10
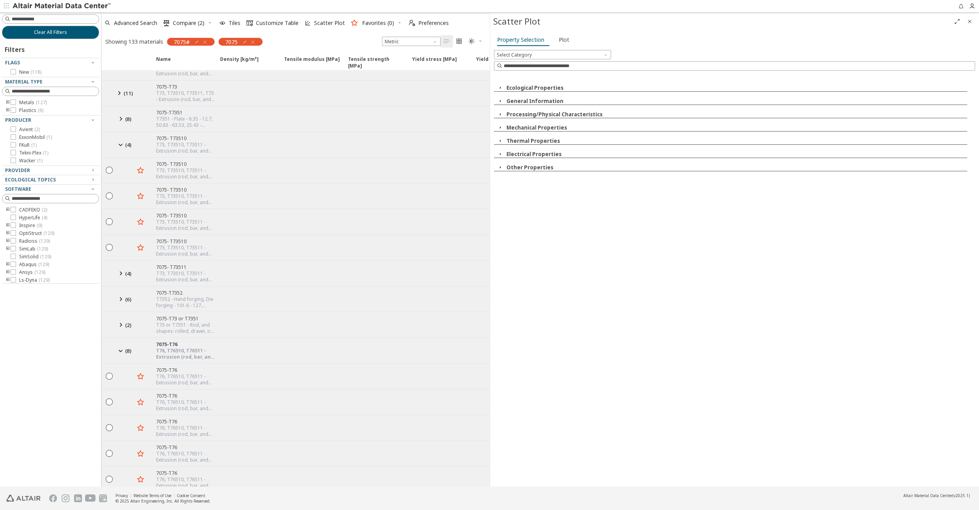
click at [118, 351] on icon at bounding box center [120, 351] width 9 height 10
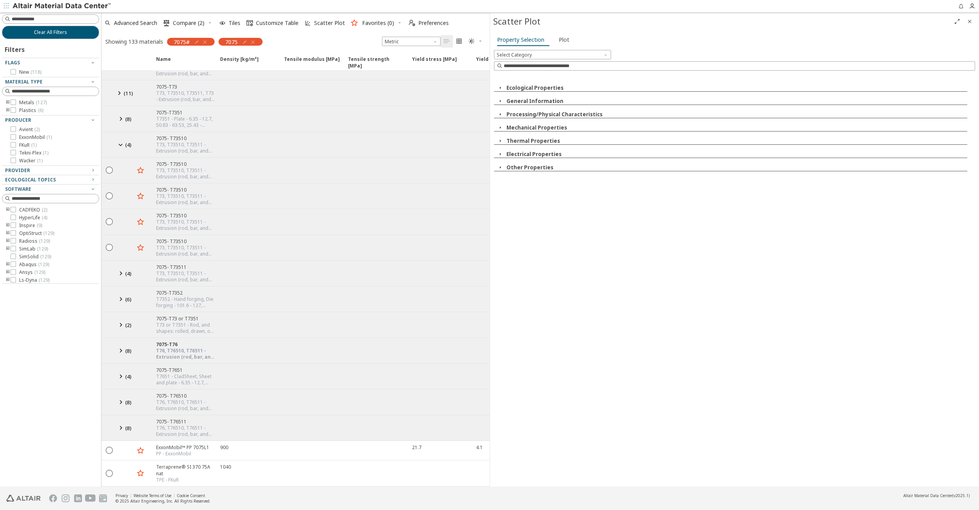
click at [121, 273] on icon at bounding box center [120, 273] width 9 height 10
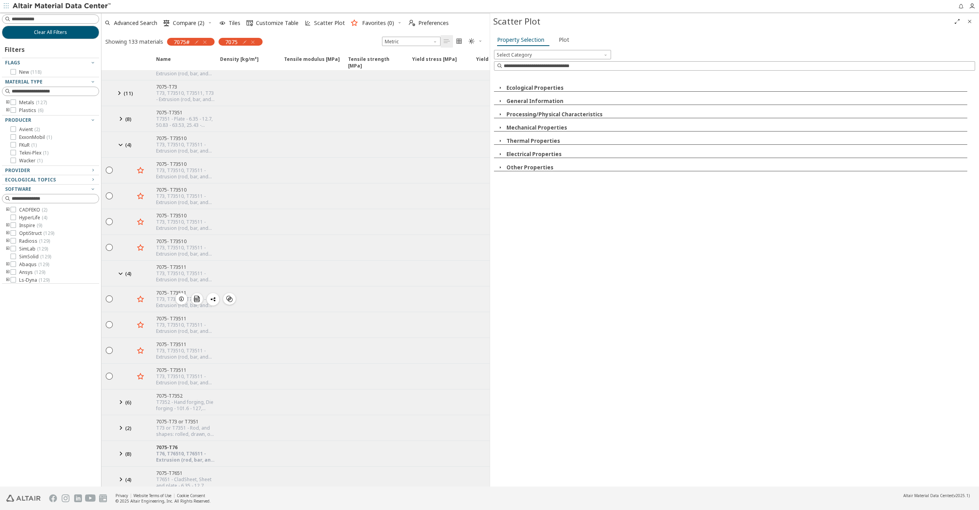
click at [115, 298] on div " " at bounding box center [109, 299] width 16 height 14
click at [111, 327] on icon "" at bounding box center [109, 324] width 7 height 7
click at [108, 351] on icon "" at bounding box center [109, 349] width 7 height 7
click at [106, 374] on icon "" at bounding box center [109, 375] width 7 height 7
click at [320, 20] on span "Scatter Plot" at bounding box center [329, 22] width 31 height 5
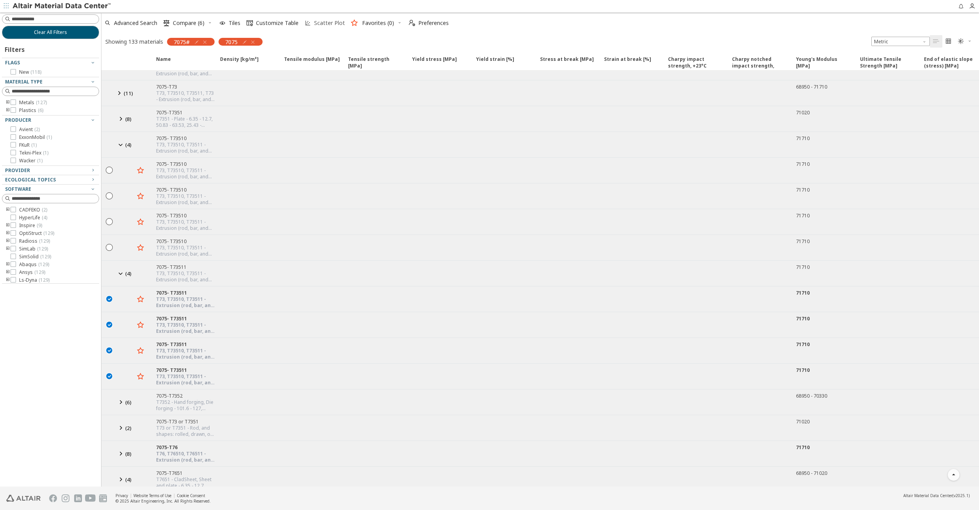
click at [318, 20] on span "Scatter Plot" at bounding box center [329, 22] width 31 height 5
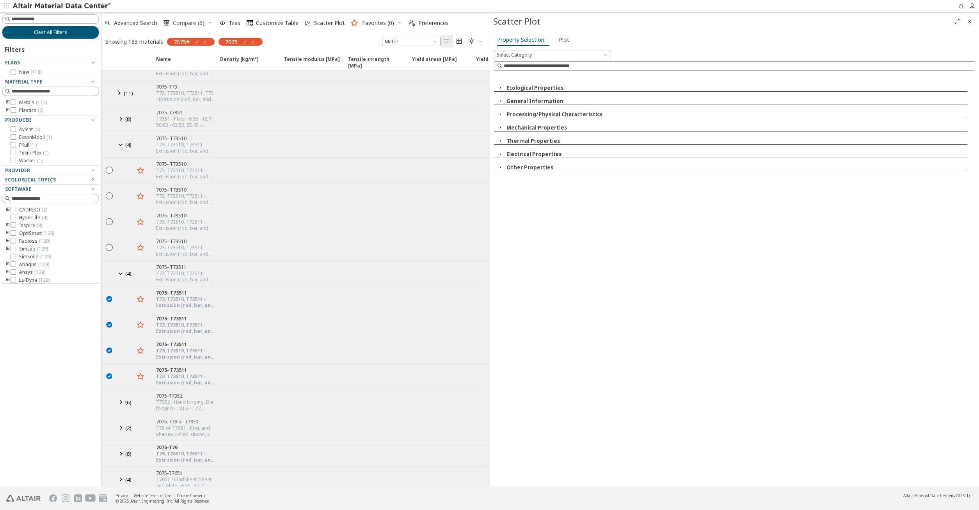
click at [187, 21] on span "Compare (6)" at bounding box center [189, 22] width 32 height 5
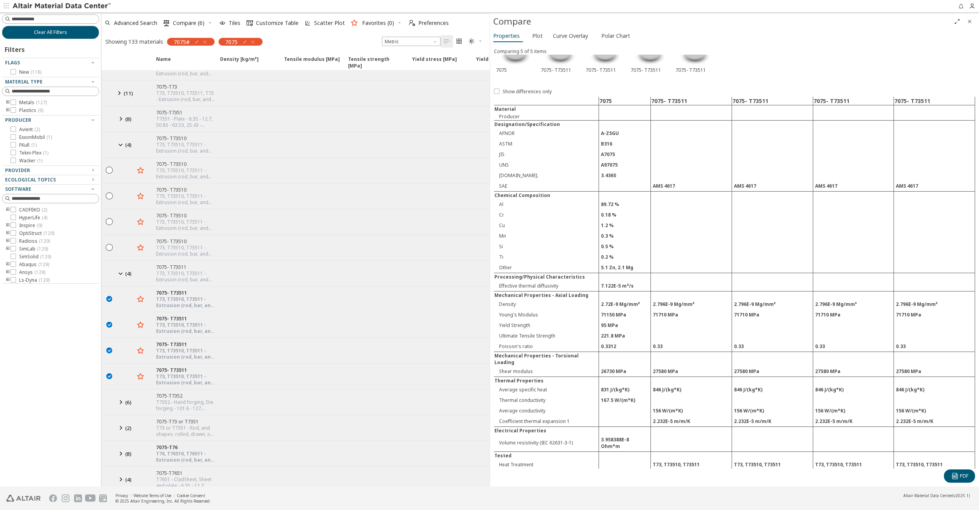
scroll to position [62, 0]
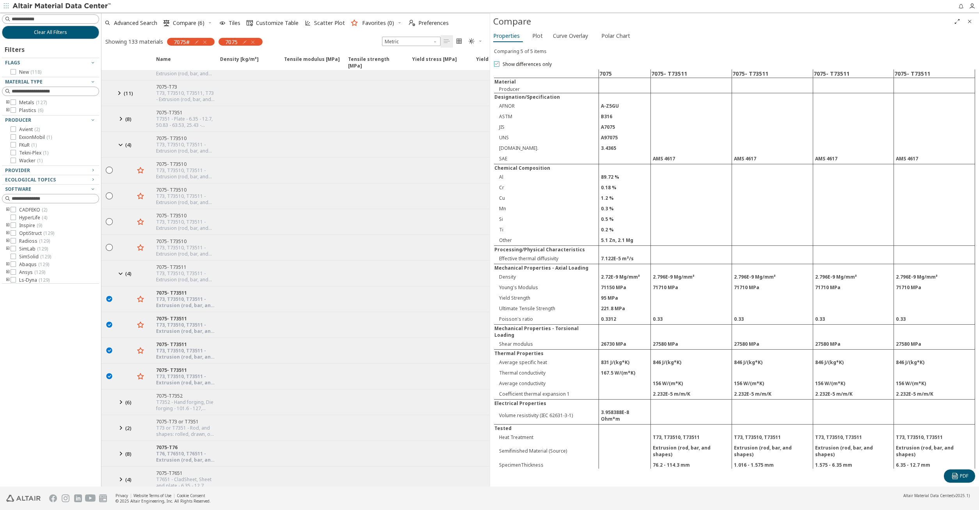
click at [533, 63] on span "Show differences only" at bounding box center [526, 64] width 49 height 6
click at [528, 76] on div "Show differences only" at bounding box center [734, 80] width 481 height 10
click at [525, 78] on span "Show differences only" at bounding box center [526, 79] width 49 height 6
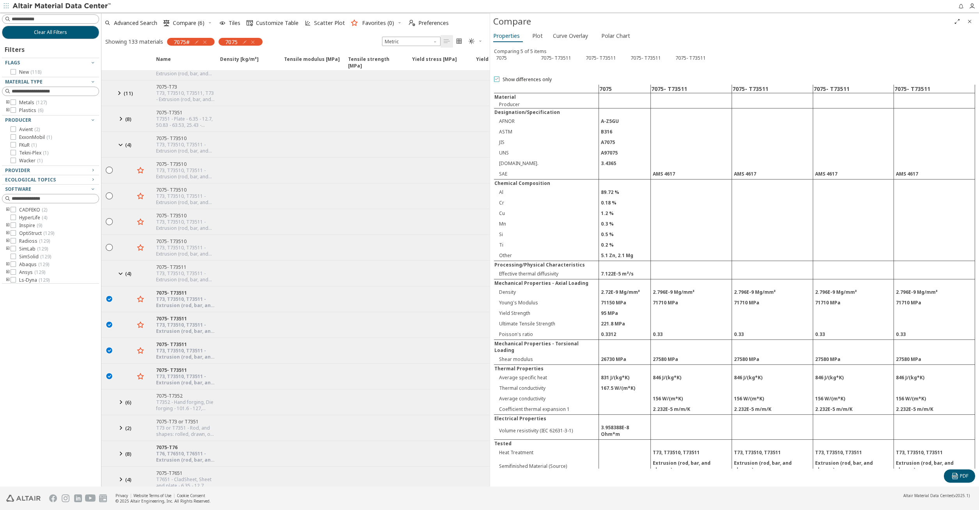
click at [525, 78] on span "Show differences only" at bounding box center [526, 79] width 49 height 6
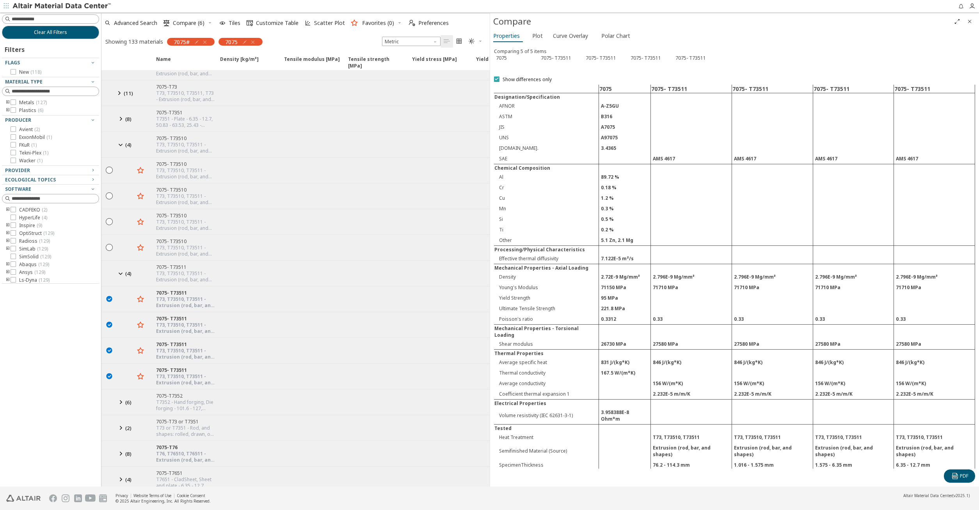
click at [525, 78] on span "Show differences only" at bounding box center [526, 79] width 49 height 6
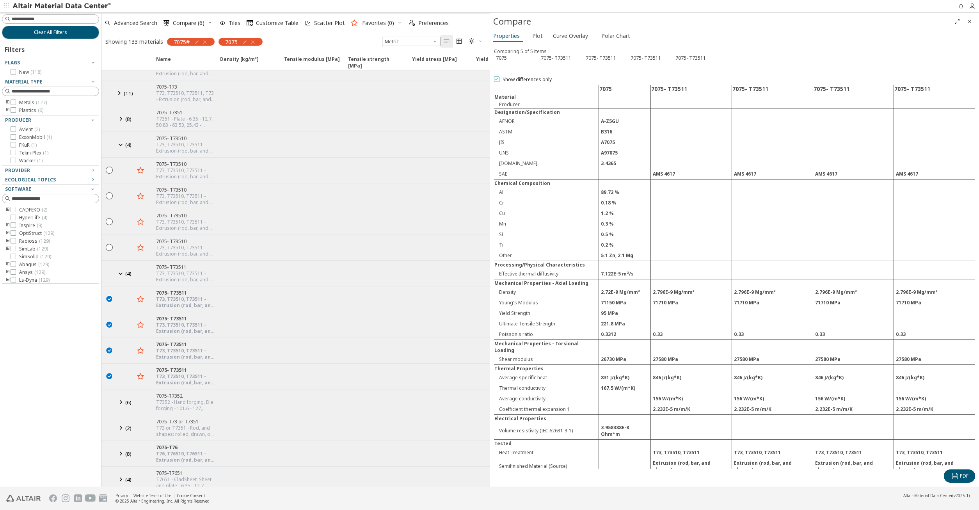
click at [525, 78] on span "Show differences only" at bounding box center [526, 79] width 49 height 6
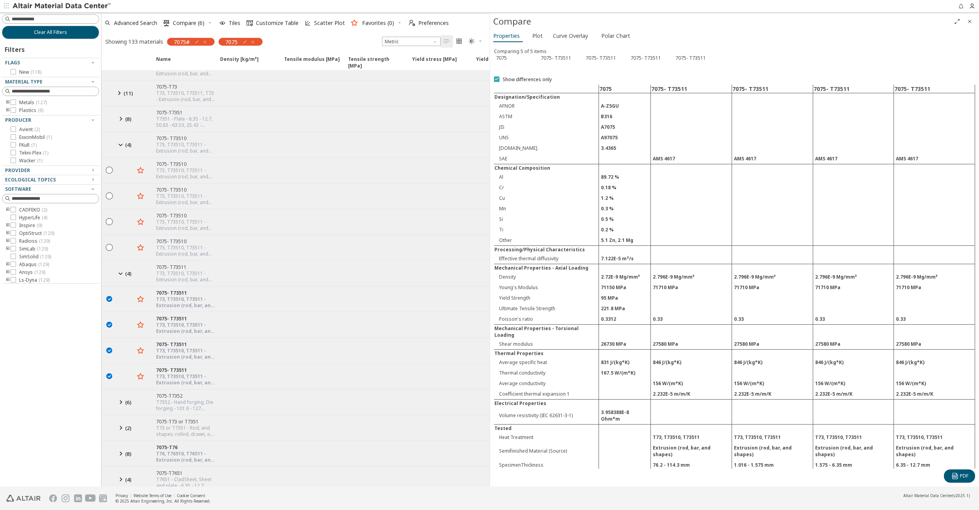
click at [525, 78] on span "Show differences only" at bounding box center [526, 79] width 49 height 6
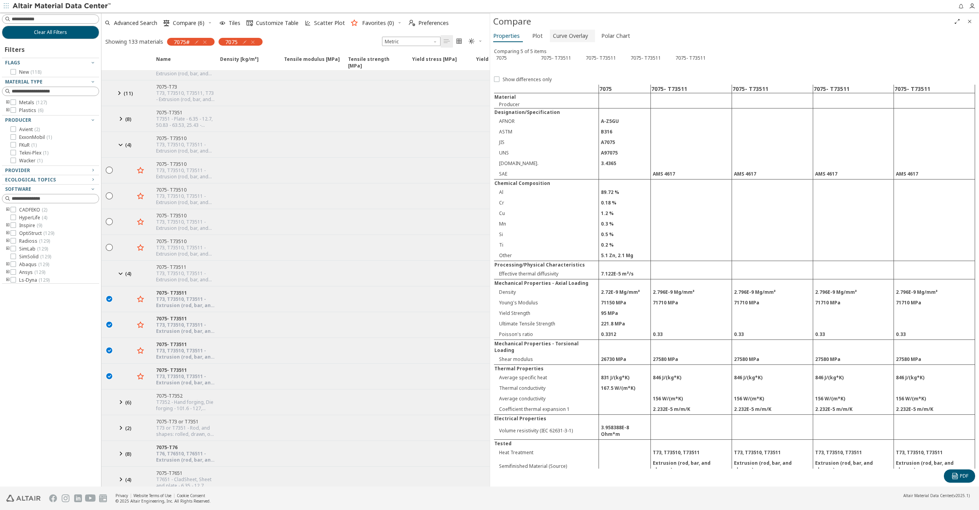
click at [565, 37] on span "Curve Overlay" at bounding box center [570, 36] width 35 height 12
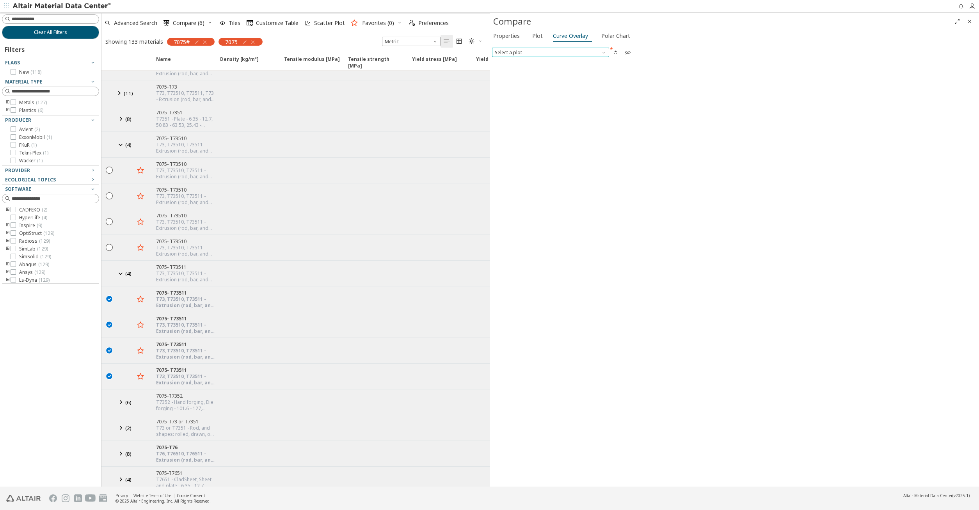
click at [554, 54] on span "Select a plot" at bounding box center [550, 52] width 117 height 9
click at [550, 89] on span "Stress-strain (isochronous)" at bounding box center [525, 90] width 61 height 6
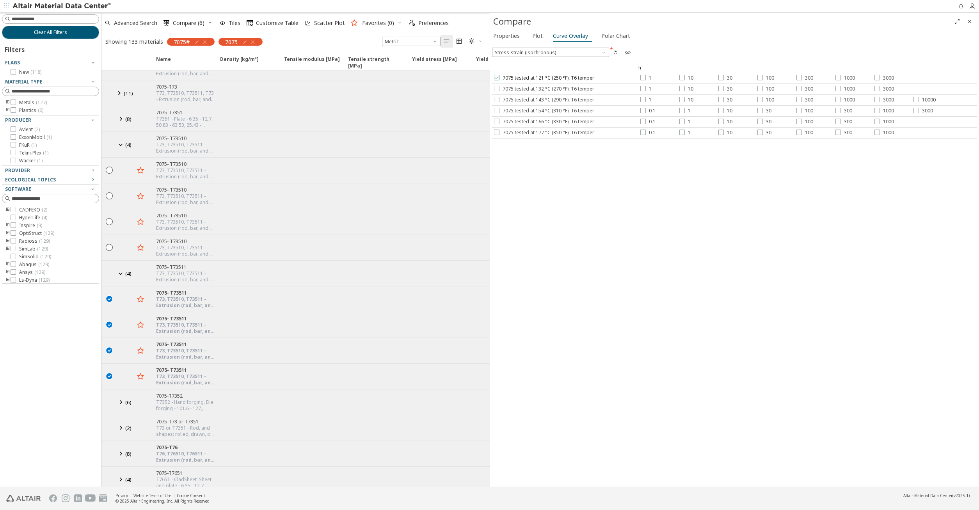
click at [502, 79] on label "7075 tested at 121 °C (250 °F), T6 temper" at bounding box center [544, 78] width 100 height 6
click at [497, 89] on icon at bounding box center [496, 88] width 5 height 5
click at [495, 98] on icon at bounding box center [496, 99] width 5 height 5
click at [495, 106] on div "7075 tested at 154 °C (310 °F), T6 temper 0.1 1 10 30 100 300 1000 3000" at bounding box center [734, 111] width 485 height 11
click at [494, 114] on label "7075 tested at 154 °C (310 °F), T6 temper" at bounding box center [544, 111] width 100 height 6
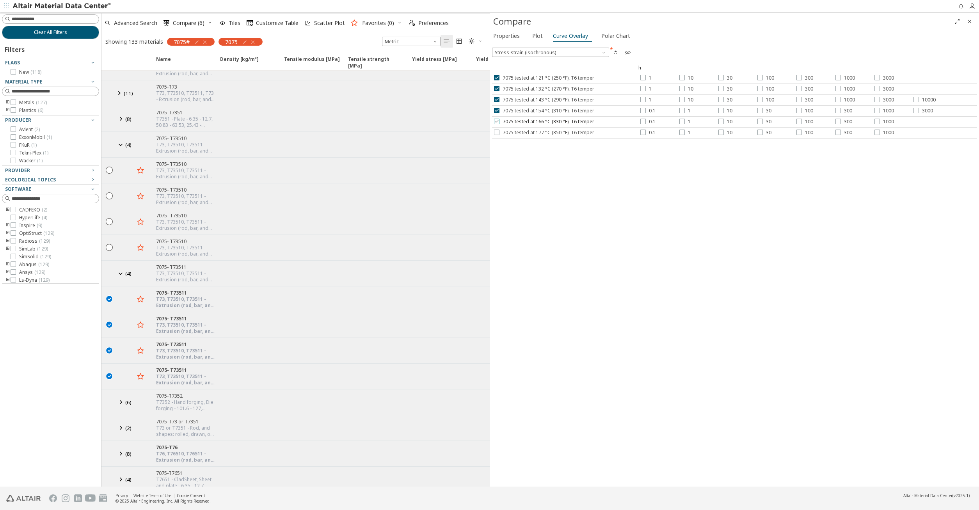
click at [497, 120] on icon at bounding box center [496, 121] width 5 height 5
click at [497, 132] on icon at bounding box center [496, 132] width 5 height 5
click at [600, 50] on span "Stress-strain (isochronous)" at bounding box center [550, 52] width 117 height 9
click at [600, 51] on span "Stress-strain (isochronous)" at bounding box center [550, 52] width 117 height 9
click at [620, 51] on button "button" at bounding box center [615, 52] width 12 height 12
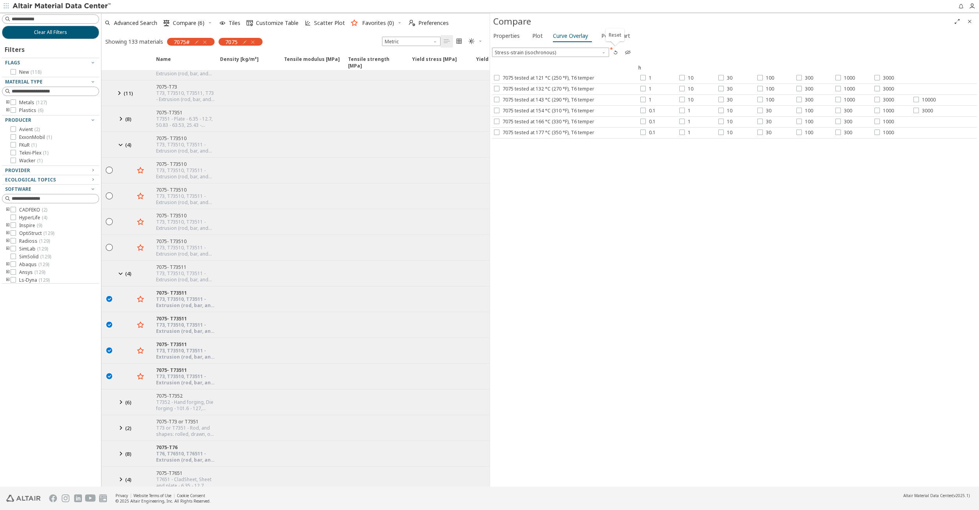
click at [615, 51] on icon "button" at bounding box center [615, 52] width 6 height 6
click at [628, 48] on span "button" at bounding box center [627, 52] width 9 height 12
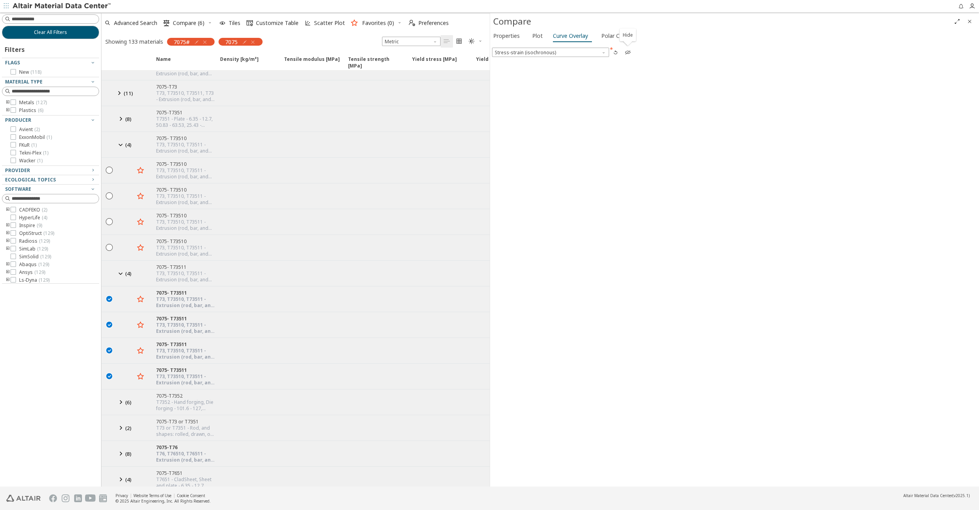
click at [628, 53] on icon "button" at bounding box center [628, 52] width 6 height 6
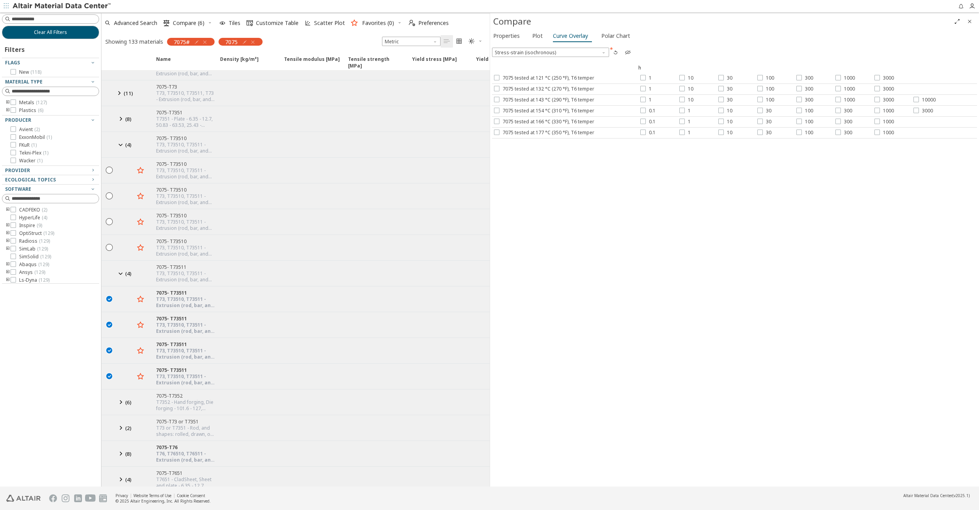
click at [517, 85] on div "7075 tested at 132 °C (270 °F), T6 temper 1 10 30 100 300 1000 3000" at bounding box center [734, 89] width 485 height 11
click at [519, 82] on div "7075 tested at 121 °C (250 °F), T6 temper 1 10 30 100 300 1000 3000" at bounding box center [734, 78] width 485 height 11
click at [518, 75] on span "7075 tested at 121 °C (250 °F), T6 temper" at bounding box center [548, 78] width 92 height 6
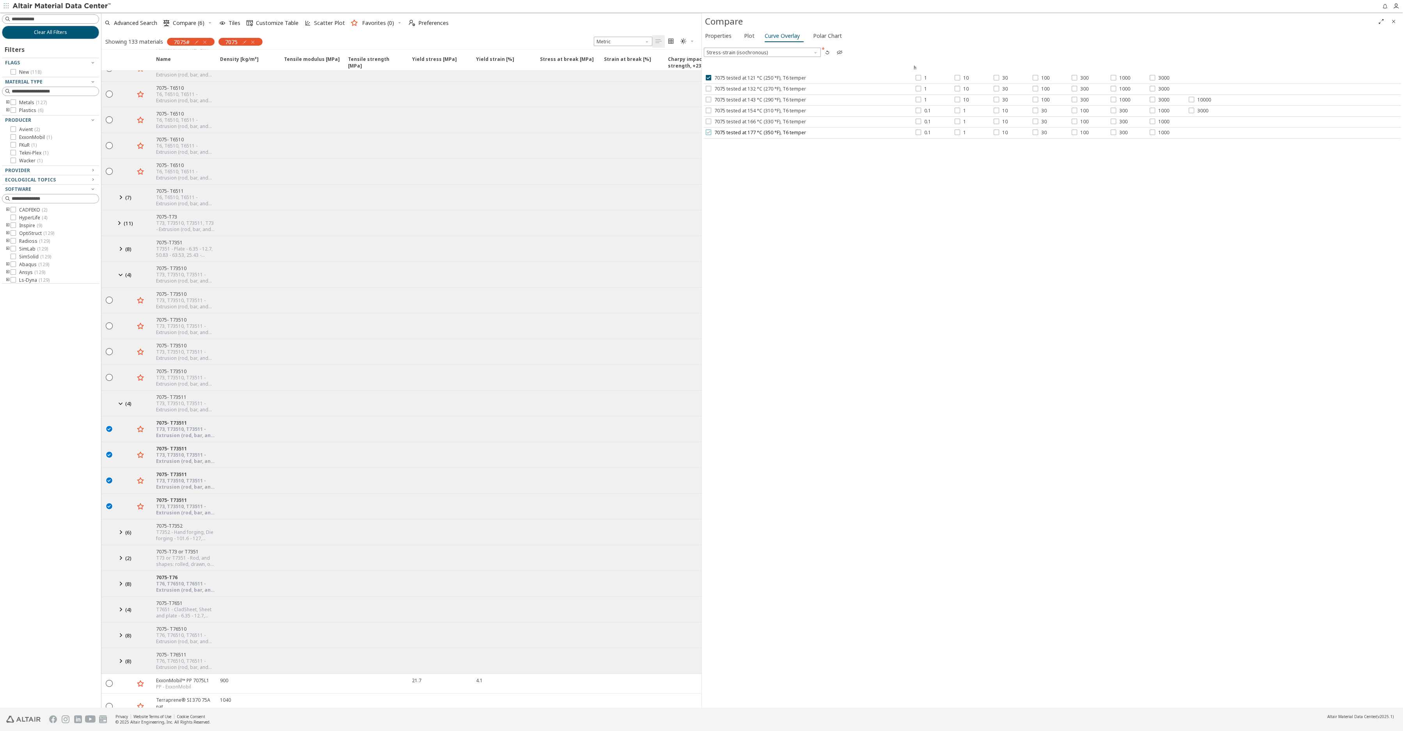
click at [800, 136] on span "7075 tested at 177 °C (350 °F), T6 temper" at bounding box center [760, 133] width 92 height 6
click at [763, 134] on span "7075 tested at 177 °C (350 °F), T6 temper" at bounding box center [760, 133] width 92 height 6
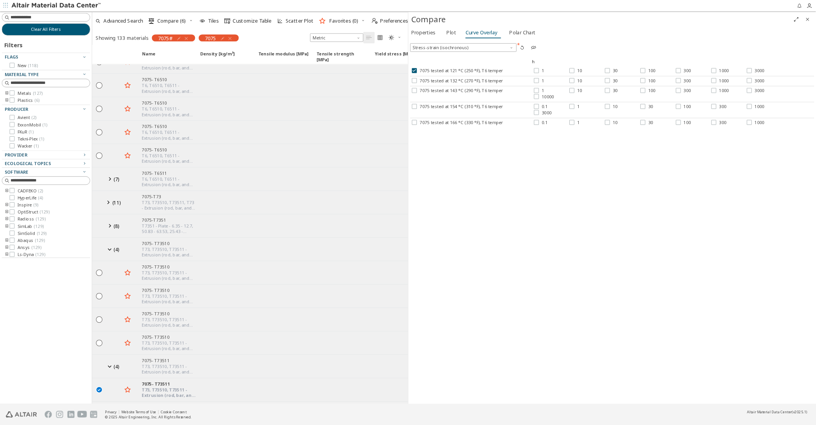
scroll to position [293, 0]
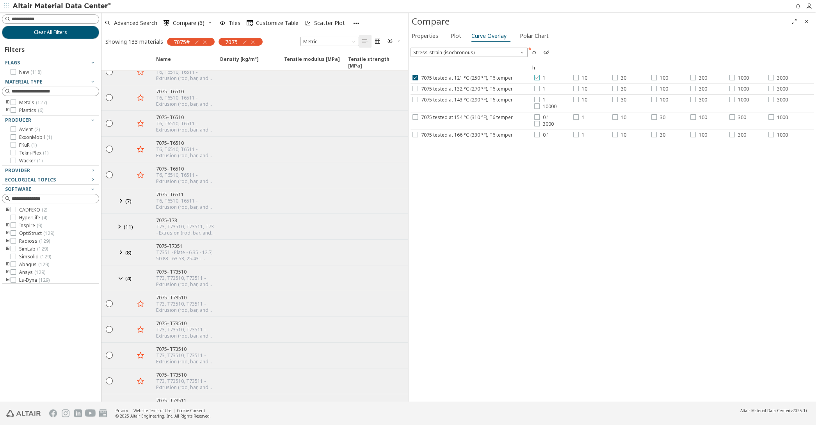
click at [534, 76] on icon at bounding box center [536, 77] width 5 height 5
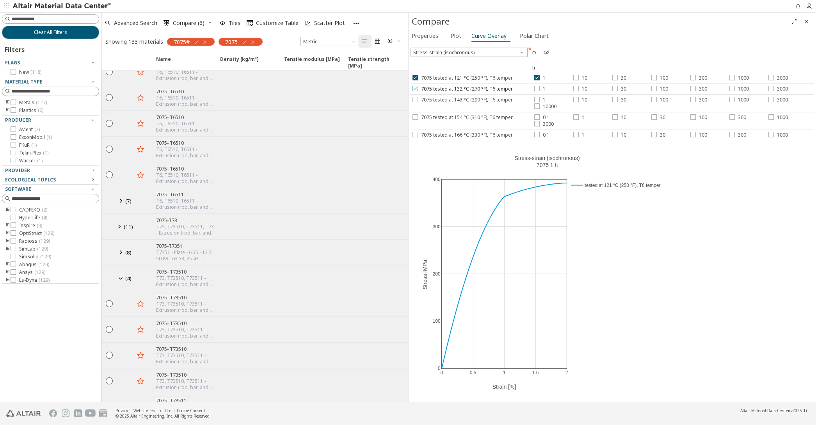
click at [430, 88] on span "7075 tested at 132 °C (270 °F), T6 temper" at bounding box center [467, 89] width 92 height 6
click at [429, 98] on span "7075 tested at 143 °C (290 °F), T6 temper" at bounding box center [467, 100] width 92 height 6
click at [537, 89] on icon at bounding box center [536, 88] width 5 height 5
click at [538, 100] on icon at bounding box center [536, 99] width 5 height 5
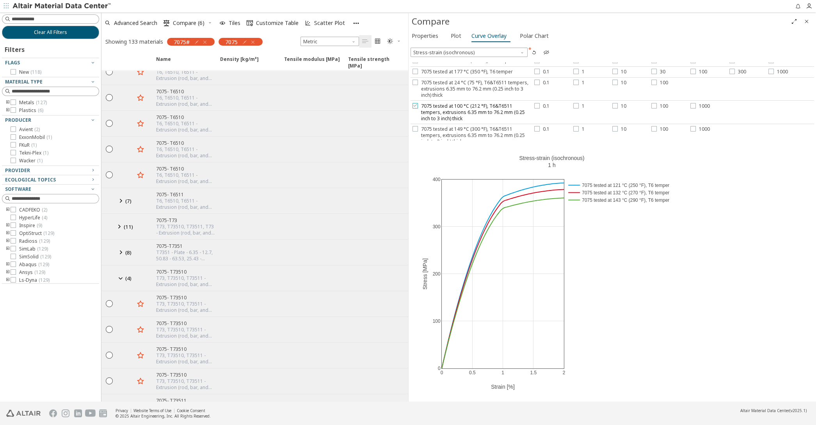
scroll to position [0, 0]
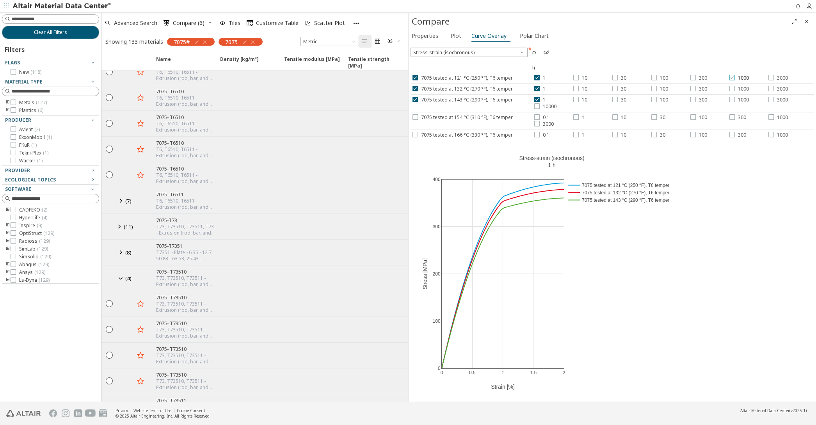
click at [734, 78] on icon at bounding box center [731, 77] width 5 height 5
click at [769, 77] on icon at bounding box center [770, 77] width 5 height 5
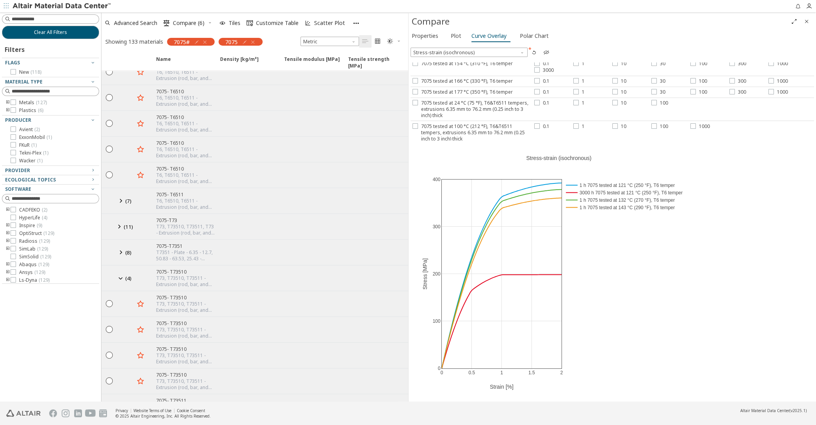
scroll to position [206, 0]
click at [692, 147] on icon at bounding box center [692, 149] width 5 height 5
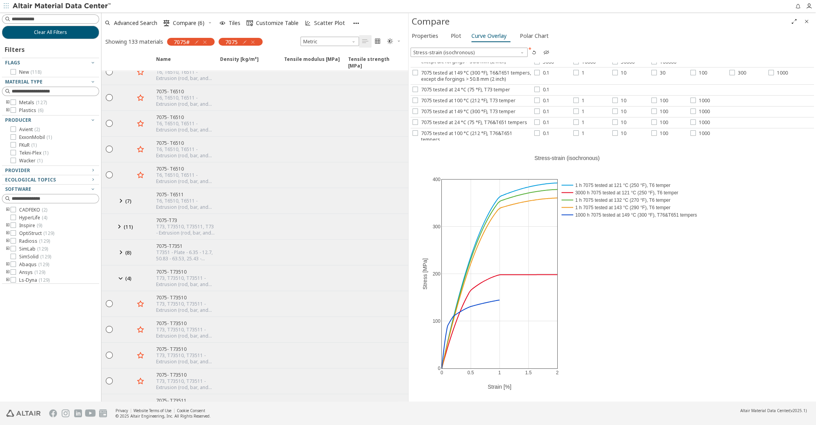
click at [692, 147] on icon at bounding box center [692, 149] width 5 height 5
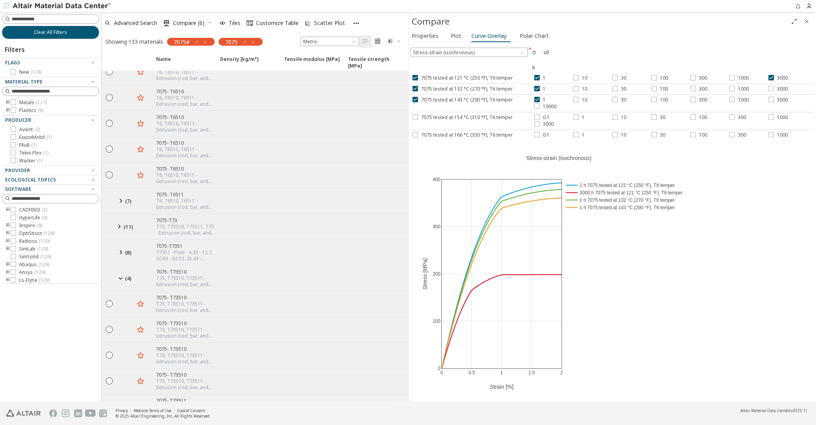
click at [203, 41] on icon "button" at bounding box center [205, 42] width 6 height 6
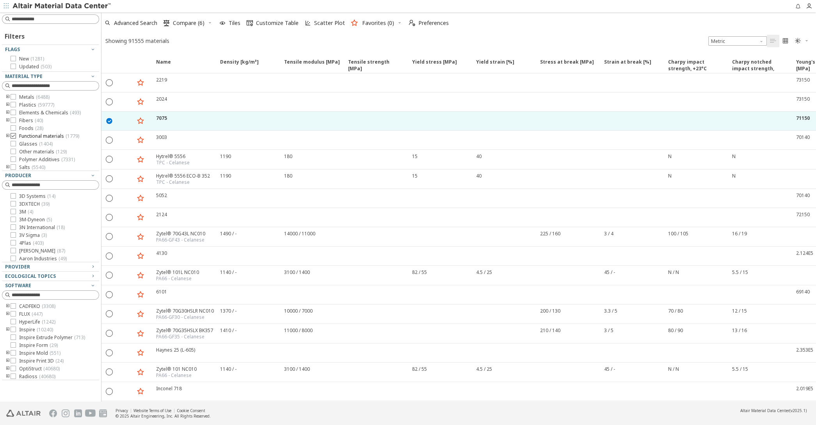
click at [16, 134] on div at bounding box center [13, 135] width 5 height 5
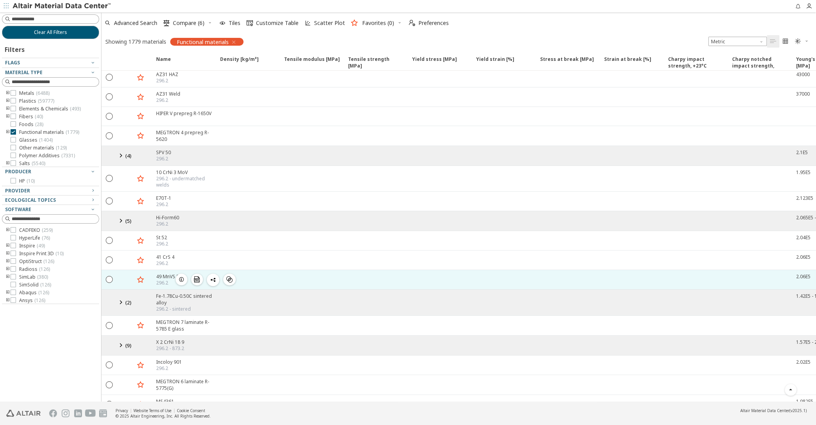
scroll to position [673, 0]
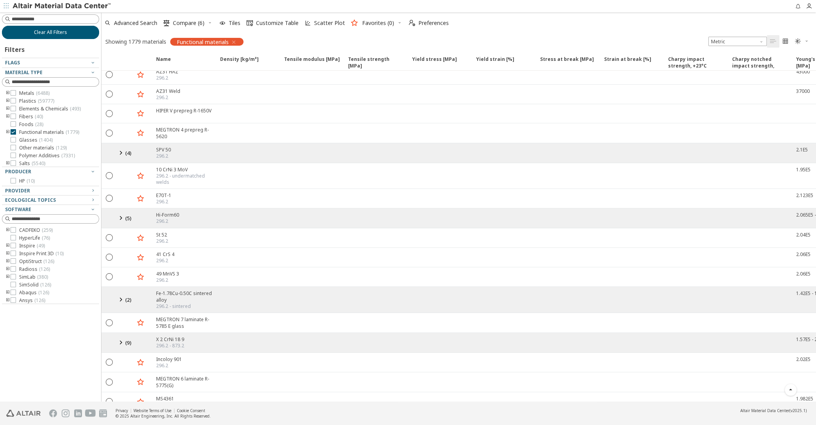
click at [68, 30] on button "Clear All Filters" at bounding box center [50, 32] width 97 height 13
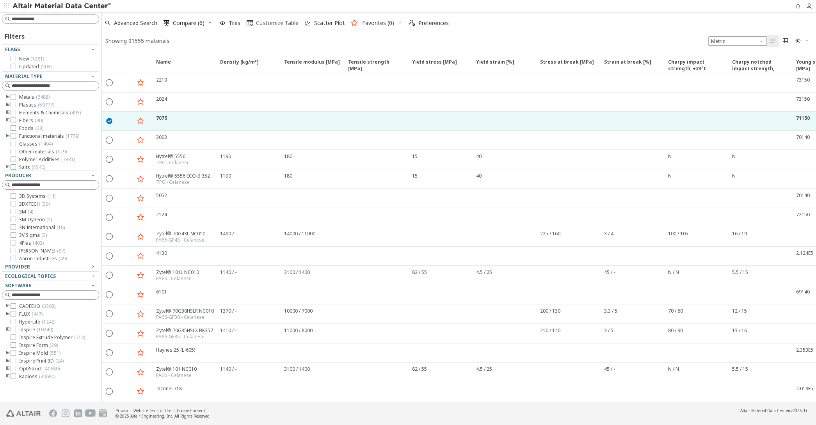
click at [259, 22] on span "Customize Table" at bounding box center [277, 22] width 43 height 5
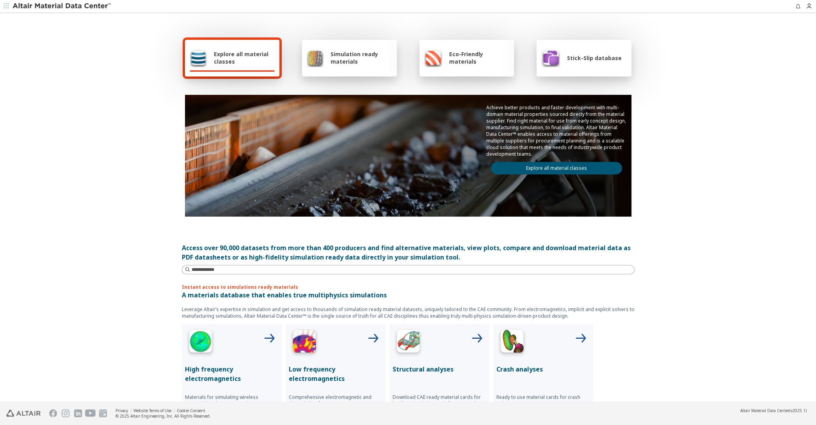
click at [526, 162] on link "Explore all material classes" at bounding box center [556, 168] width 131 height 12
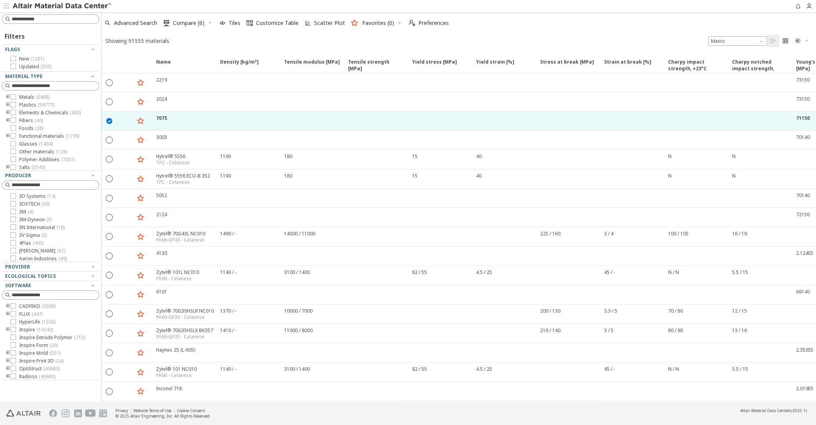
click at [6, 136] on icon "toogle group" at bounding box center [7, 136] width 5 height 6
click at [27, 100] on icon at bounding box center [24, 98] width 5 height 5
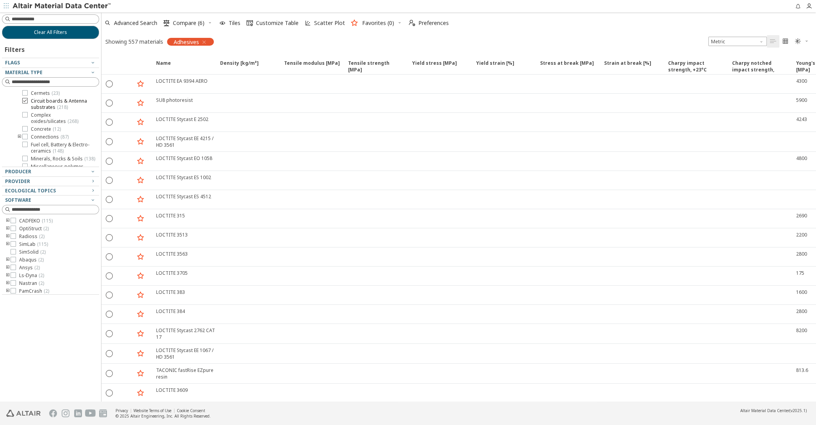
scroll to position [90, 0]
click at [20, 124] on icon "toogle group" at bounding box center [19, 124] width 5 height 6
click at [40, 139] on label "Weld ( 86 )" at bounding box center [49, 139] width 30 height 6
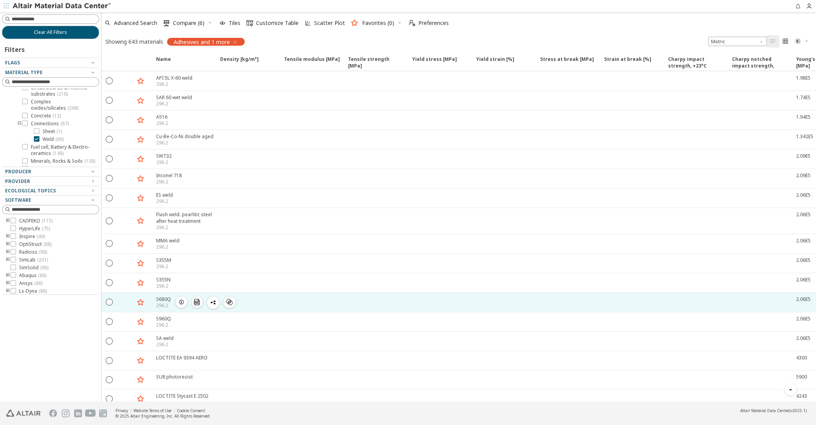
scroll to position [763, 0]
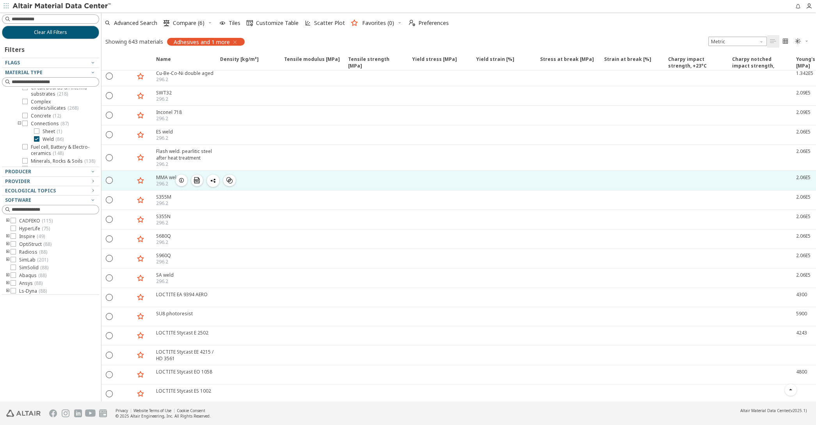
click at [181, 177] on icon "button" at bounding box center [181, 180] width 6 height 6
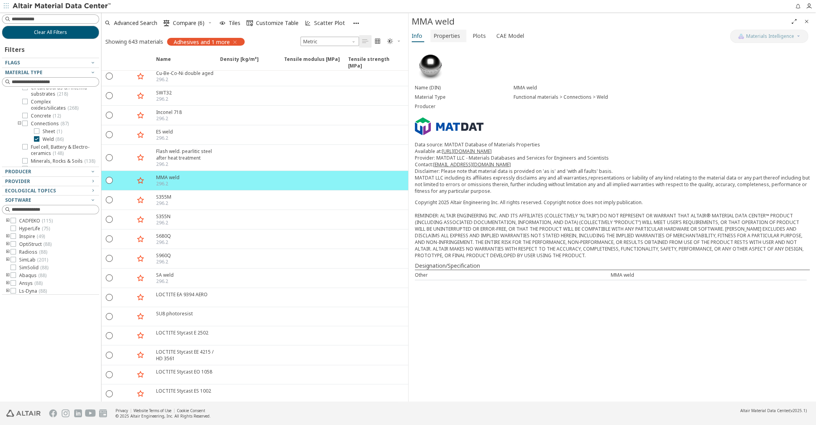
click at [454, 40] on span "Properties" at bounding box center [446, 36] width 27 height 12
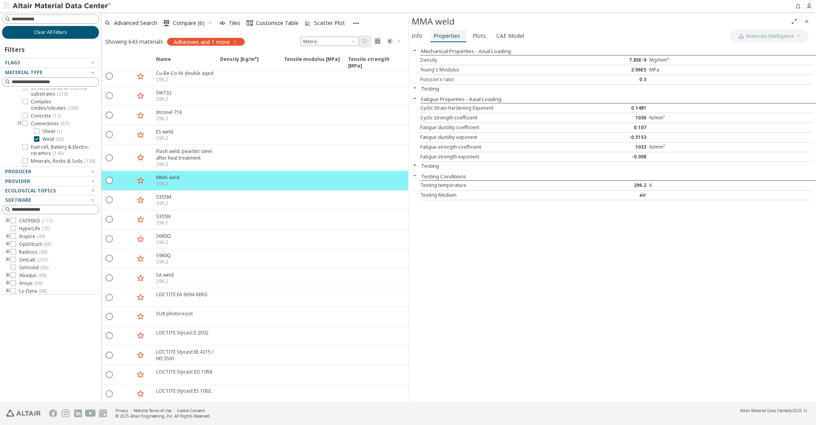
click at [462, 38] on button "Properties" at bounding box center [448, 36] width 36 height 12
click at [483, 38] on span "Plots" at bounding box center [479, 36] width 14 height 12
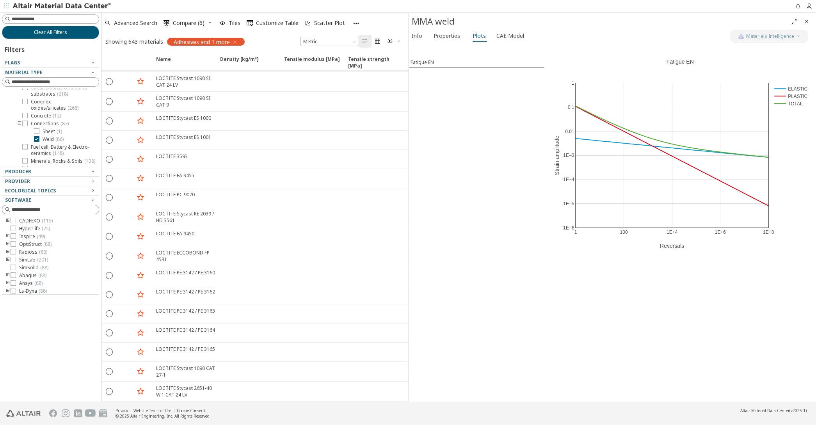
scroll to position [1224, 0]
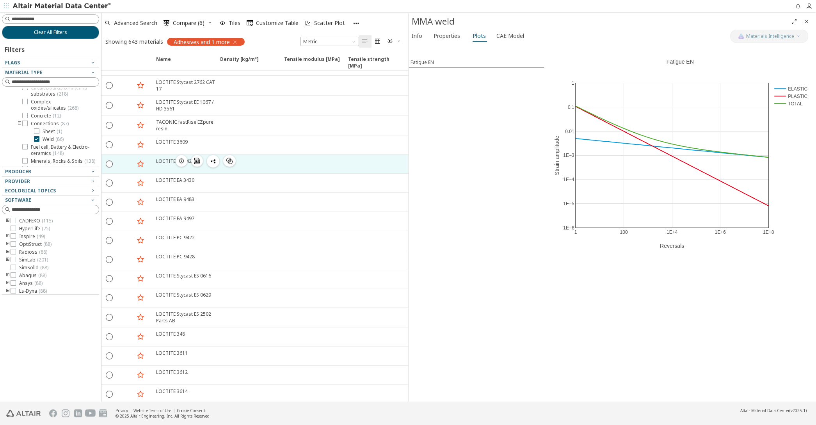
click at [180, 158] on icon "button" at bounding box center [181, 161] width 6 height 6
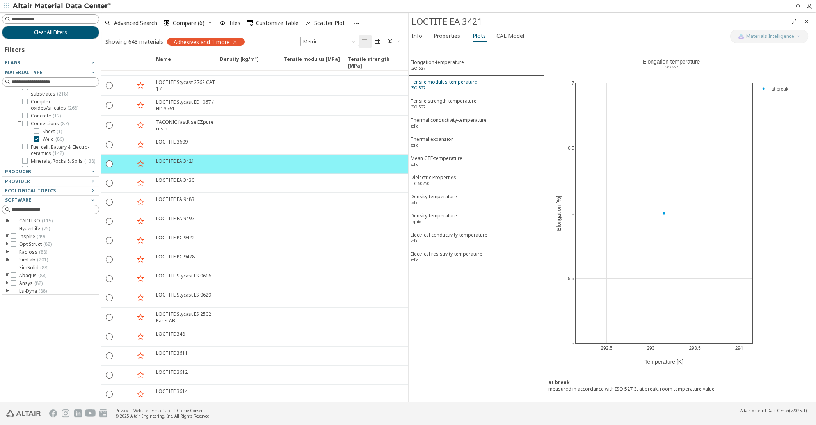
click at [454, 79] on div "Tensile modulus-temperature ISO 527" at bounding box center [443, 85] width 67 height 14
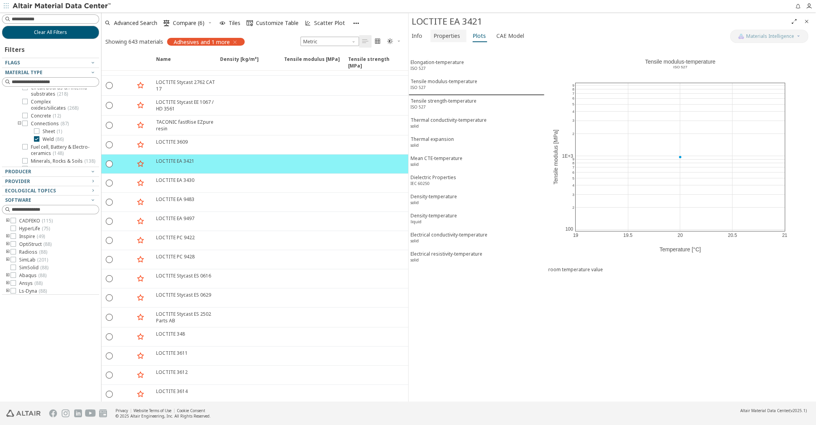
click at [450, 30] on span "Properties" at bounding box center [446, 36] width 27 height 12
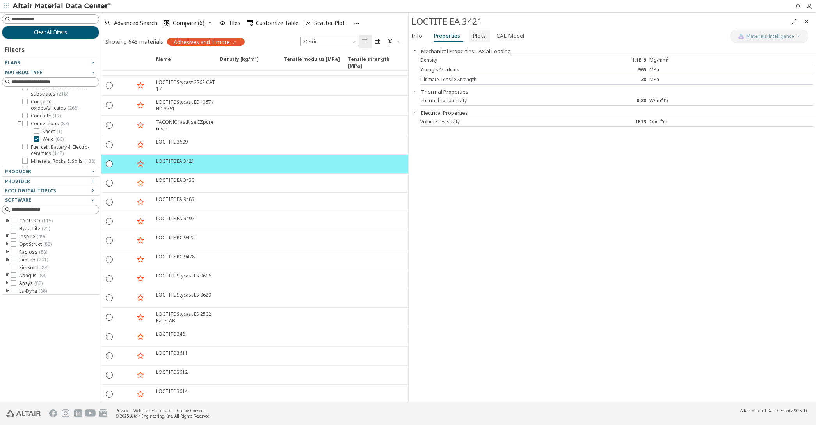
click at [480, 38] on span "Plots" at bounding box center [478, 36] width 13 height 12
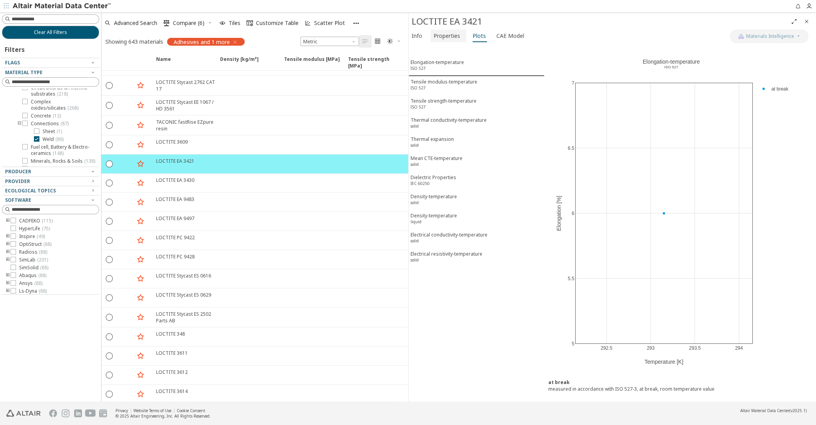
click at [445, 39] on span "Properties" at bounding box center [446, 36] width 27 height 12
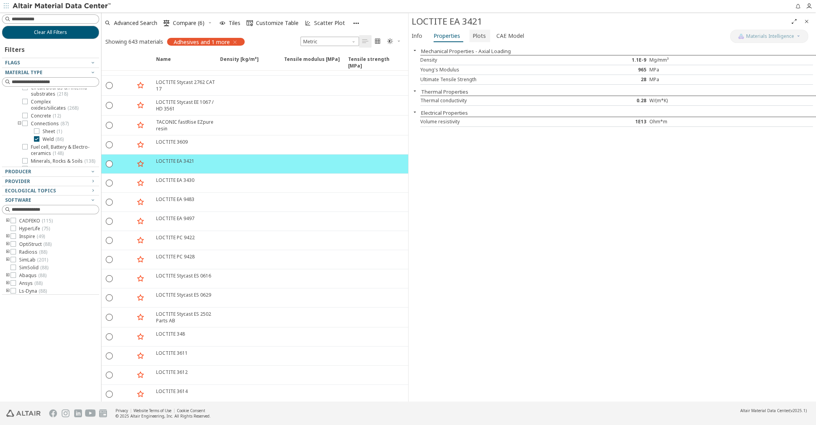
click at [483, 34] on span "Plots" at bounding box center [479, 36] width 14 height 12
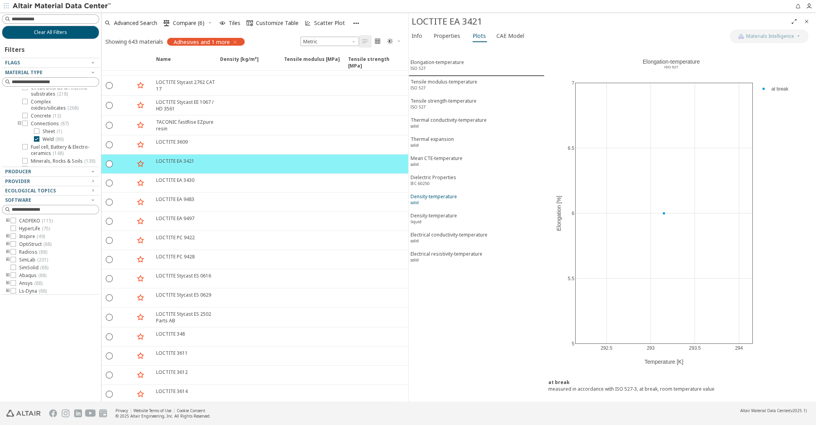
click at [446, 193] on div "Density-temperature solid" at bounding box center [433, 200] width 46 height 14
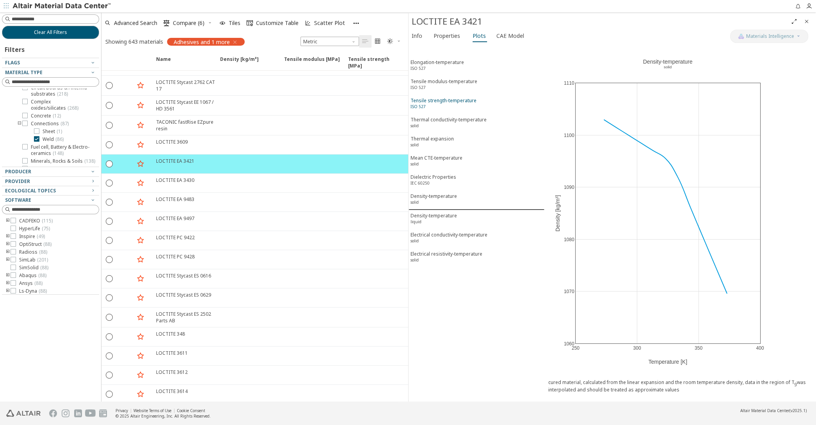
click at [438, 106] on div "Tensile strength-temperature ISO 527" at bounding box center [443, 104] width 66 height 14
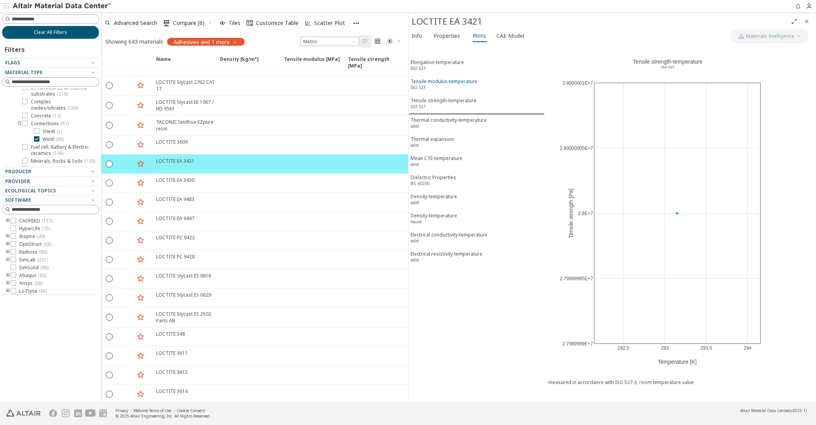
click at [441, 79] on div "Tensile modulus-temperature ISO 527" at bounding box center [443, 85] width 67 height 14
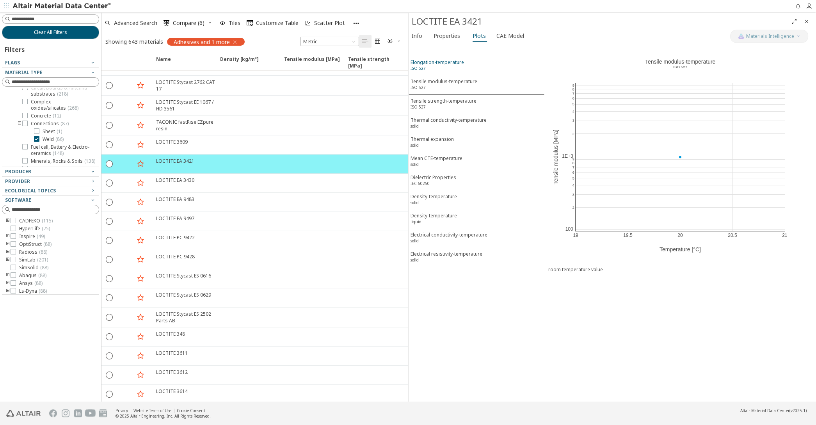
click at [440, 66] on div "Elongation-temperature ISO 527" at bounding box center [436, 66] width 53 height 14
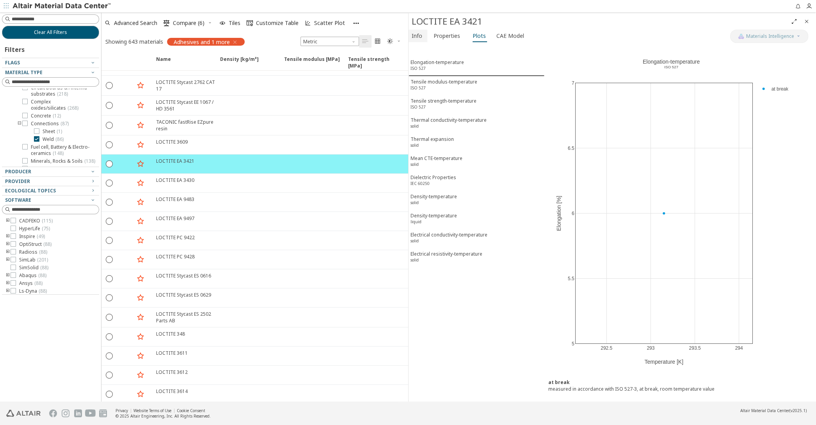
click at [415, 34] on span "Info" at bounding box center [417, 36] width 11 height 12
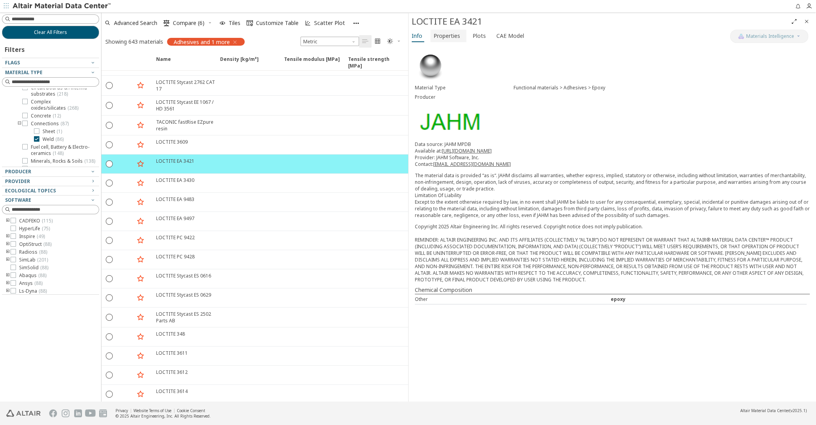
click at [449, 34] on span "Properties" at bounding box center [446, 36] width 27 height 12
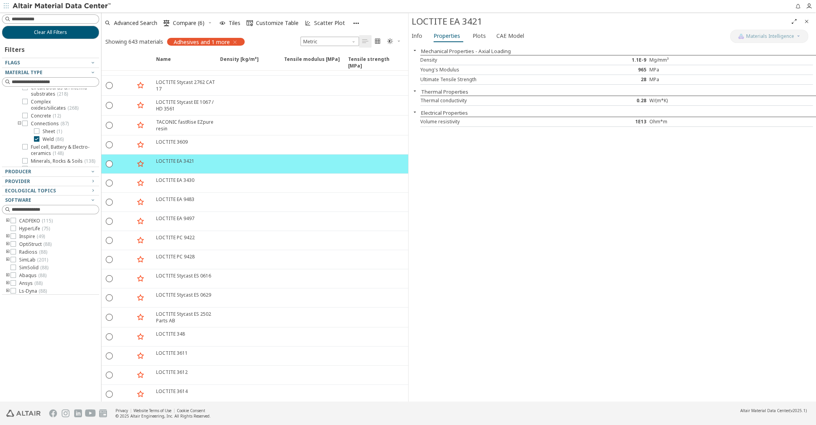
click at [417, 109] on icon "button" at bounding box center [415, 112] width 6 height 6
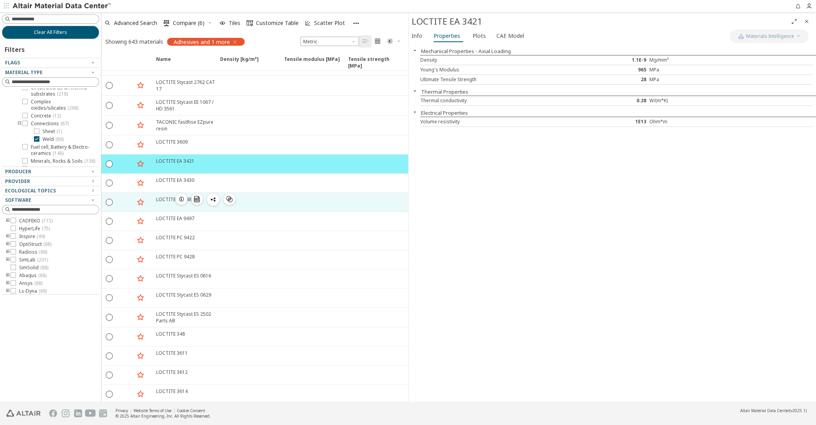
drag, startPoint x: 254, startPoint y: 186, endPoint x: 250, endPoint y: 173, distance: 14.3
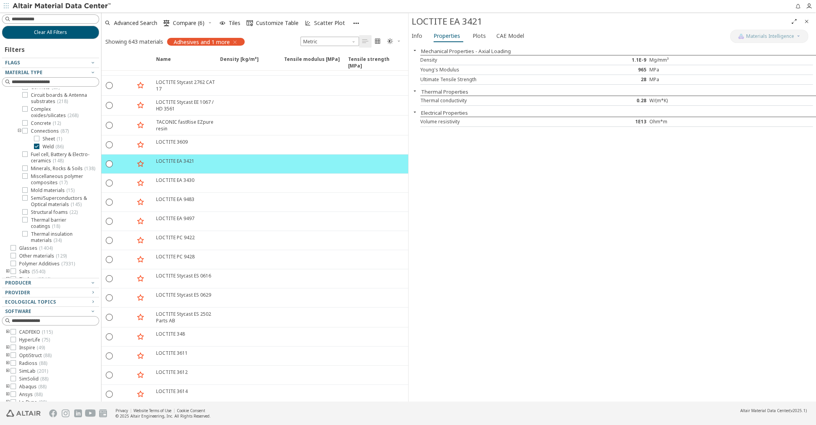
drag, startPoint x: 46, startPoint y: 165, endPoint x: 50, endPoint y: 223, distance: 58.3
click at [59, 276] on div at bounding box center [48, 276] width 93 height 4
click at [40, 217] on span "Thermal barrier coatings ( 18 )" at bounding box center [63, 221] width 65 height 12
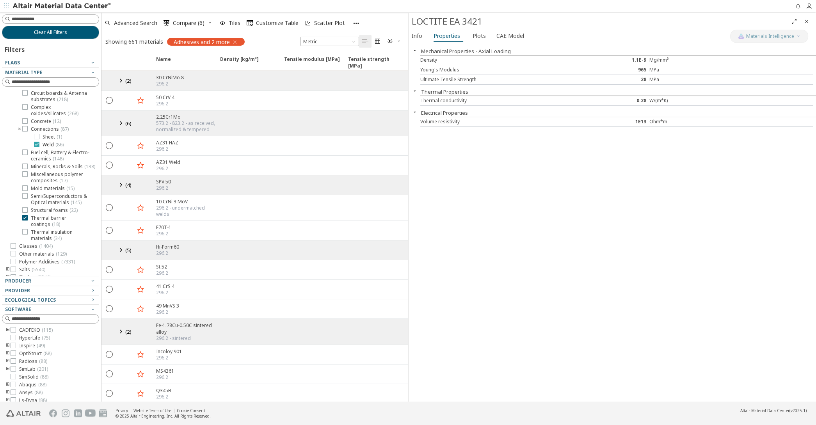
click at [45, 144] on span "Weld ( 86 )" at bounding box center [53, 145] width 21 height 6
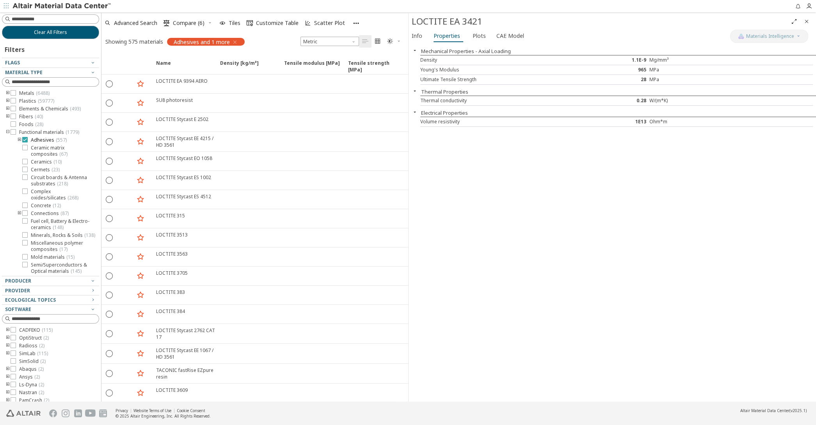
click at [44, 142] on span "Adhesives ( 557 )" at bounding box center [49, 140] width 36 height 6
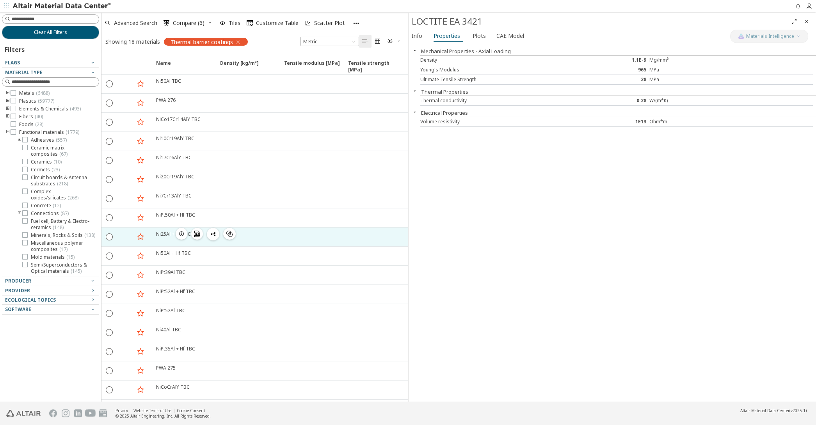
click at [179, 234] on icon "button" at bounding box center [181, 234] width 6 height 6
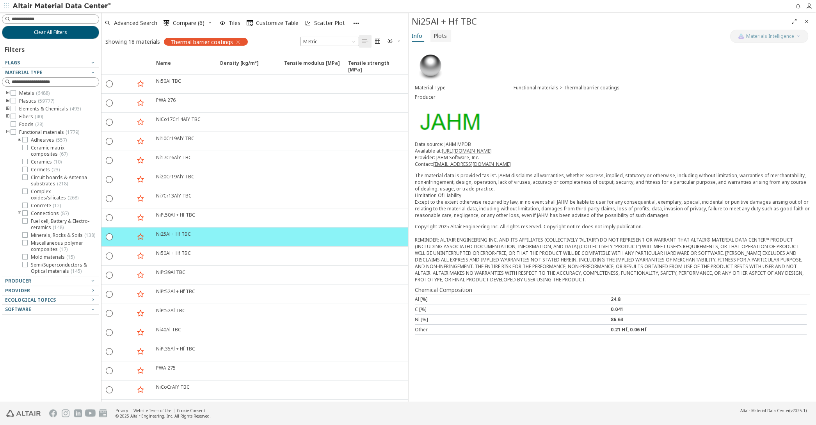
click at [442, 33] on span "Plots" at bounding box center [439, 36] width 13 height 12
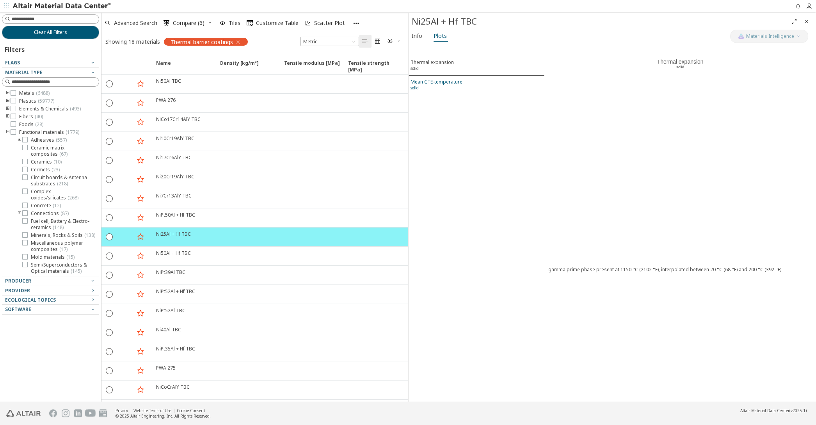
click at [449, 83] on div "Mean CTE-temperature solid" at bounding box center [436, 85] width 52 height 14
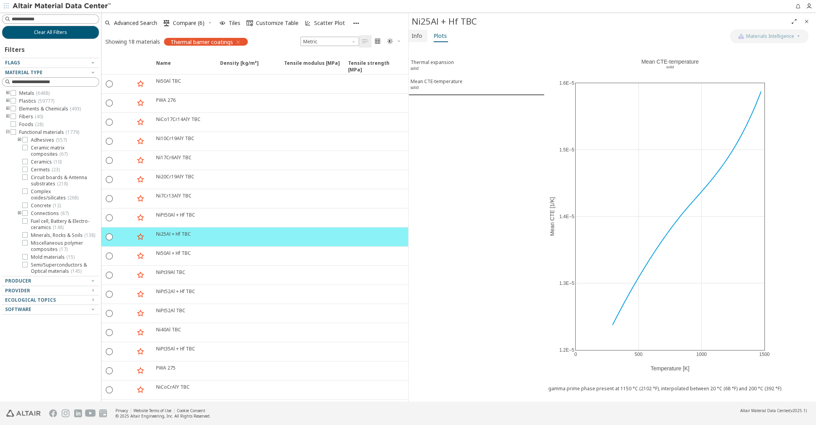
click at [422, 34] on span "Info" at bounding box center [418, 36] width 12 height 12
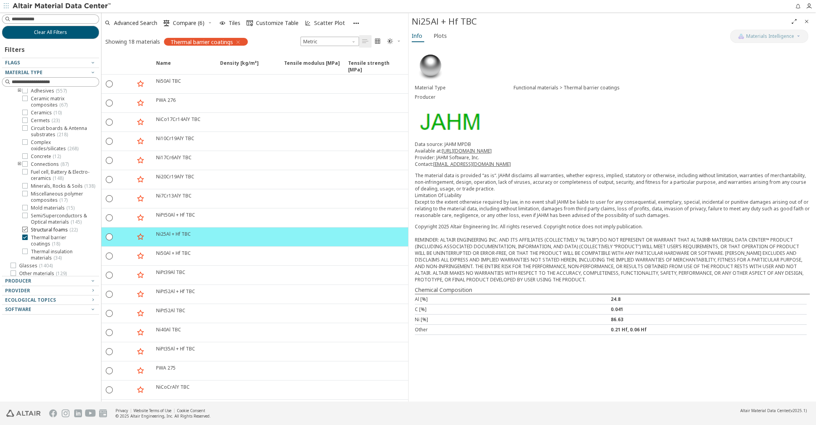
scroll to position [69, 0]
click at [41, 220] on span "Thermal barrier coatings ( 18 )" at bounding box center [63, 221] width 65 height 12
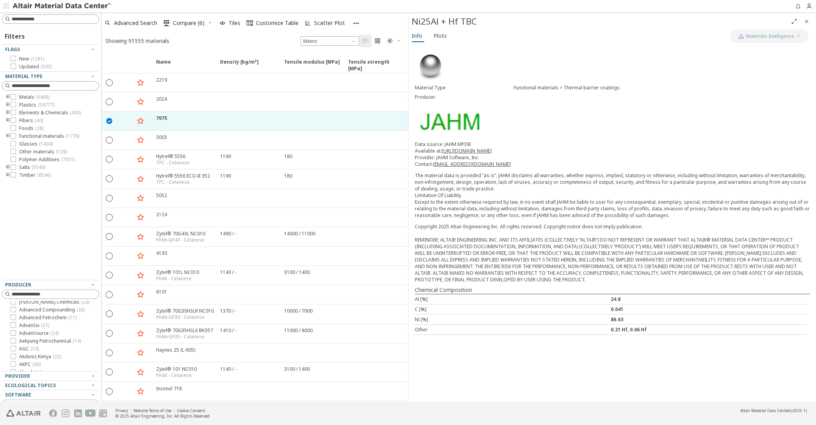
click at [8, 116] on icon "toogle group" at bounding box center [7, 113] width 5 height 6
click at [7, 108] on icon "toogle group" at bounding box center [7, 105] width 5 height 6
click at [7, 107] on icon "toogle group" at bounding box center [7, 105] width 5 height 6
click at [7, 97] on icon "toogle group" at bounding box center [7, 97] width 5 height 6
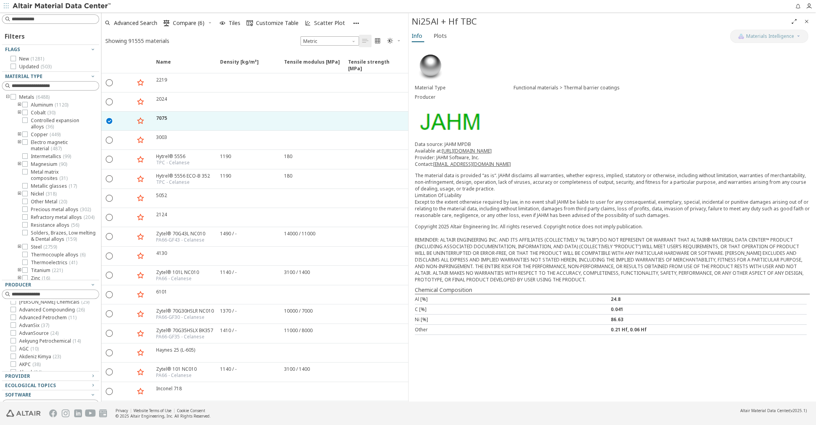
click at [7, 97] on icon "toogle group" at bounding box center [7, 97] width 5 height 6
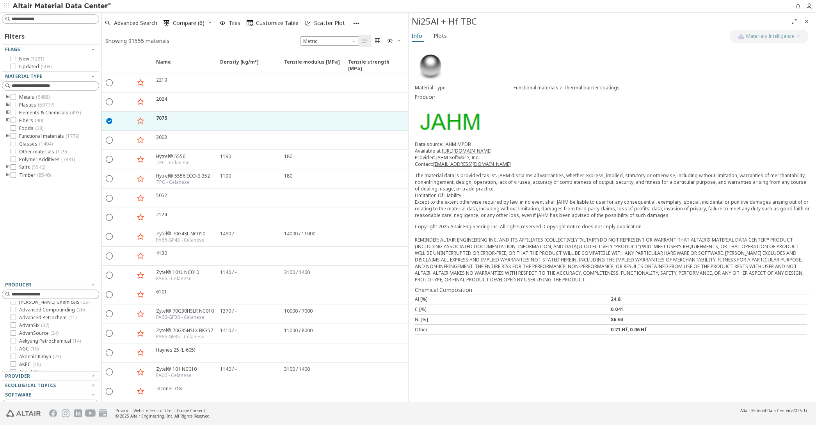
click at [9, 120] on icon "toogle group" at bounding box center [7, 120] width 5 height 6
click at [18, 165] on icon "toogle group" at bounding box center [19, 167] width 5 height 6
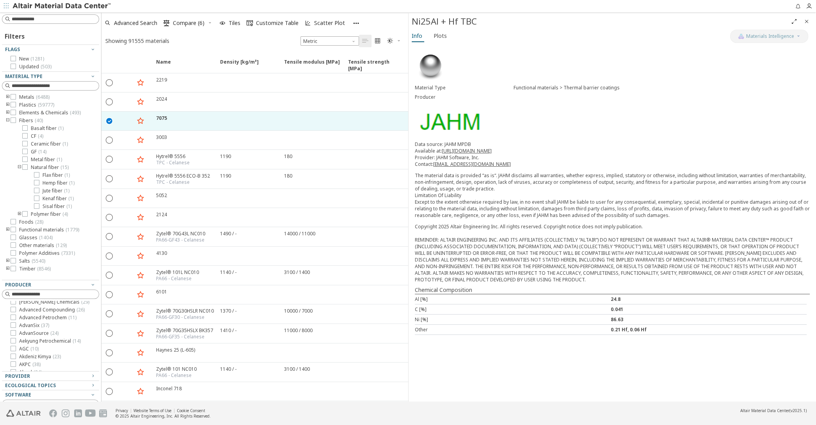
click at [18, 165] on icon "toogle group" at bounding box center [19, 167] width 5 height 6
click at [7, 119] on icon "toogle group" at bounding box center [7, 120] width 5 height 6
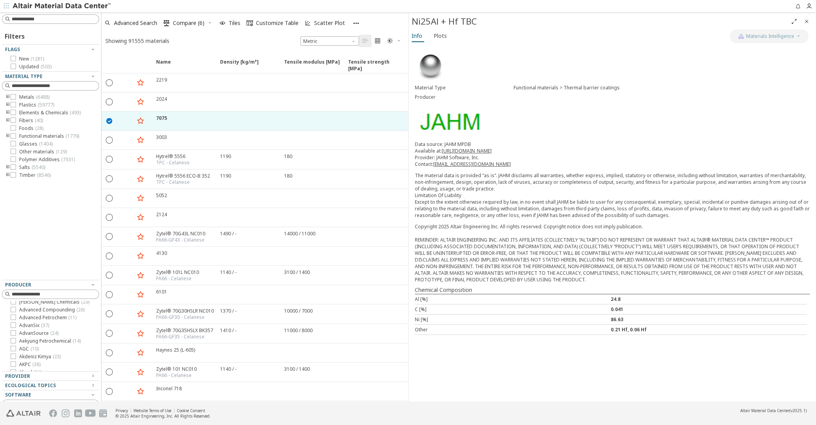
click at [8, 136] on icon "toogle group" at bounding box center [7, 136] width 5 height 6
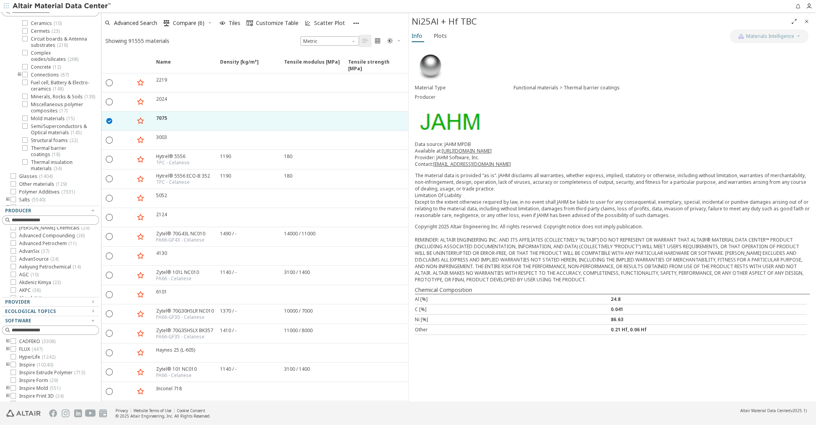
scroll to position [90, 0]
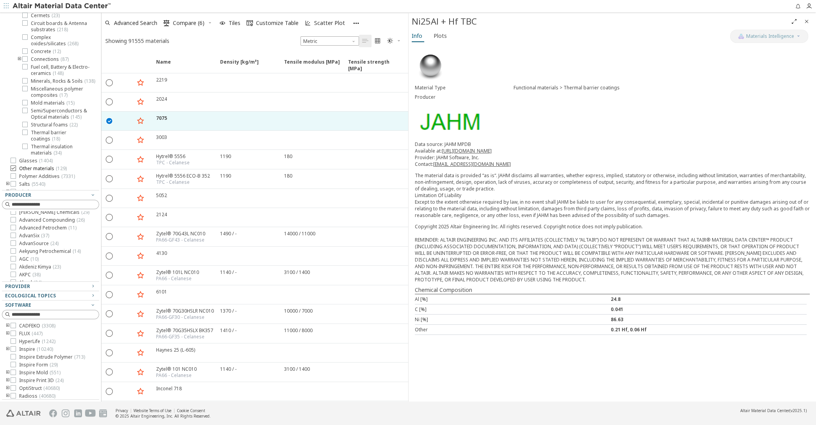
click at [31, 165] on span "Other materials ( 129 )" at bounding box center [43, 168] width 48 height 6
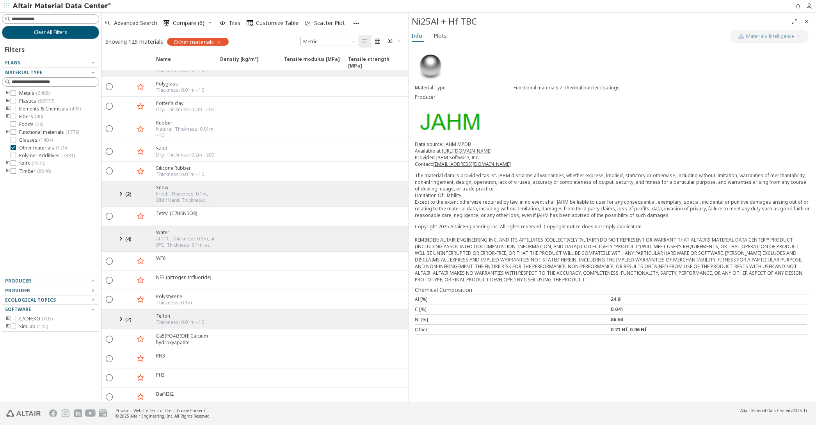
scroll to position [449, 0]
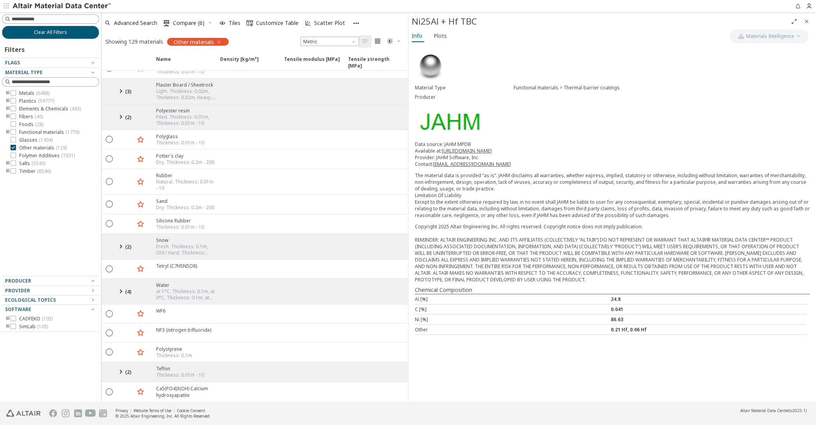
click at [163, 237] on div "Snow" at bounding box center [185, 240] width 59 height 7
click at [120, 241] on icon at bounding box center [120, 246] width 9 height 10
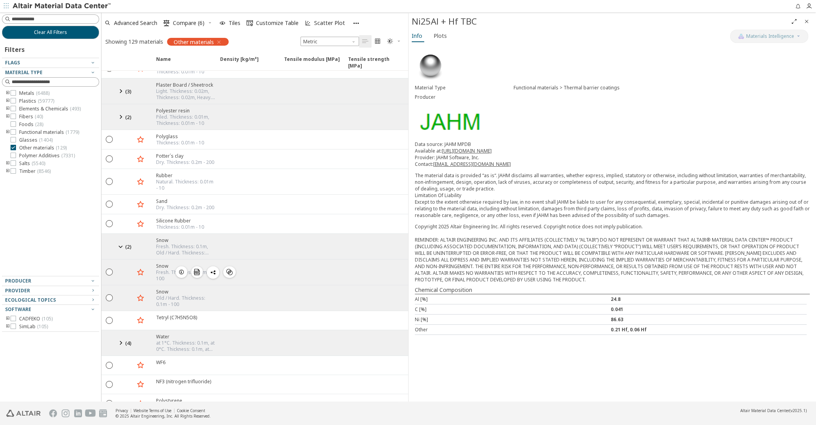
click at [181, 269] on icon "button" at bounding box center [181, 272] width 6 height 6
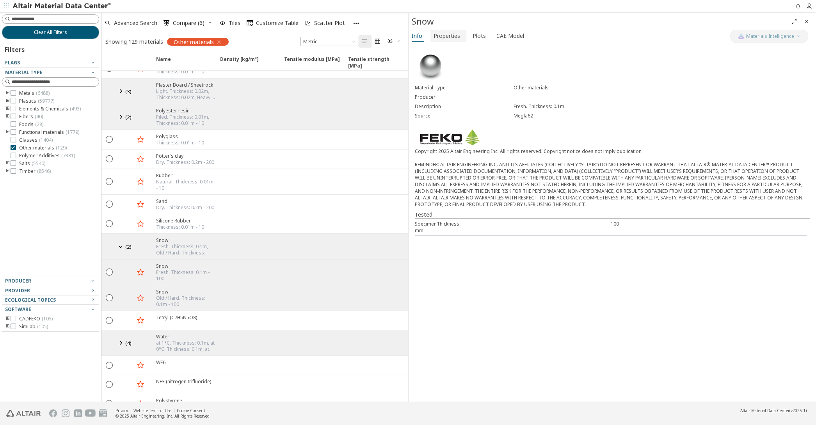
click at [452, 35] on span "Properties" at bounding box center [446, 36] width 27 height 12
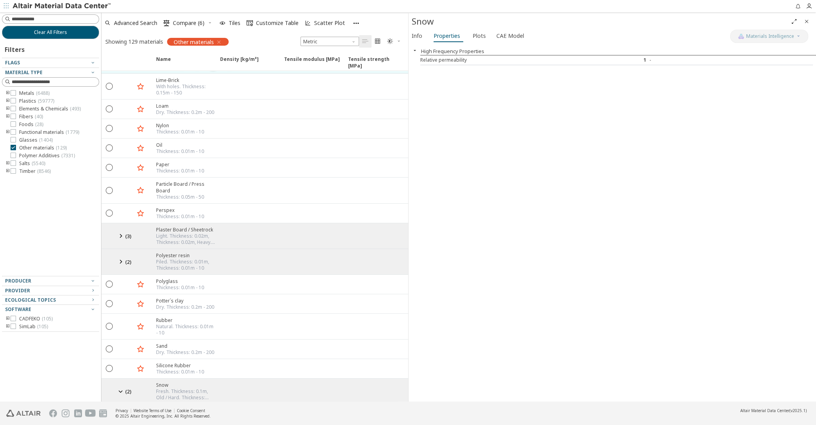
scroll to position [269, 0]
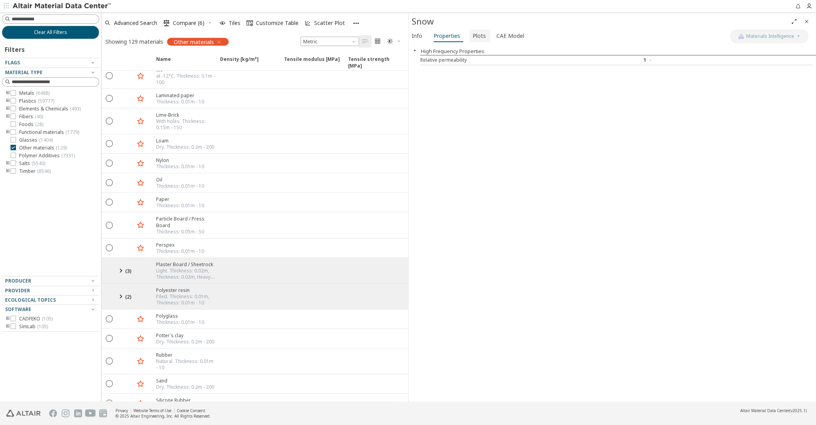
click at [477, 32] on span "Plots" at bounding box center [478, 36] width 13 height 12
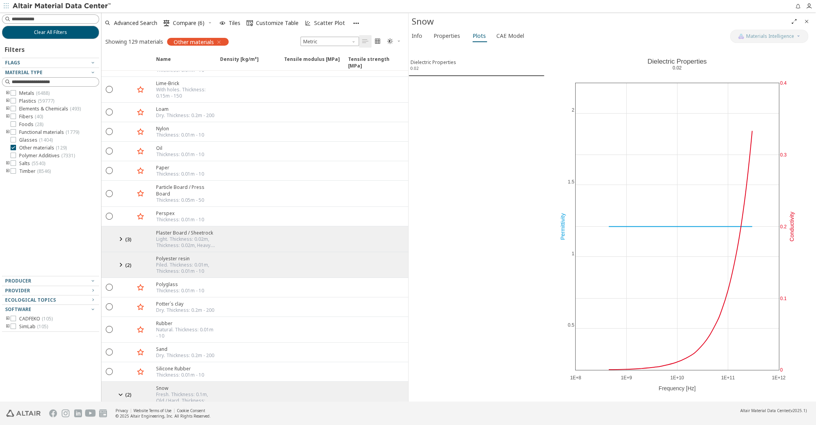
scroll to position [314, 0]
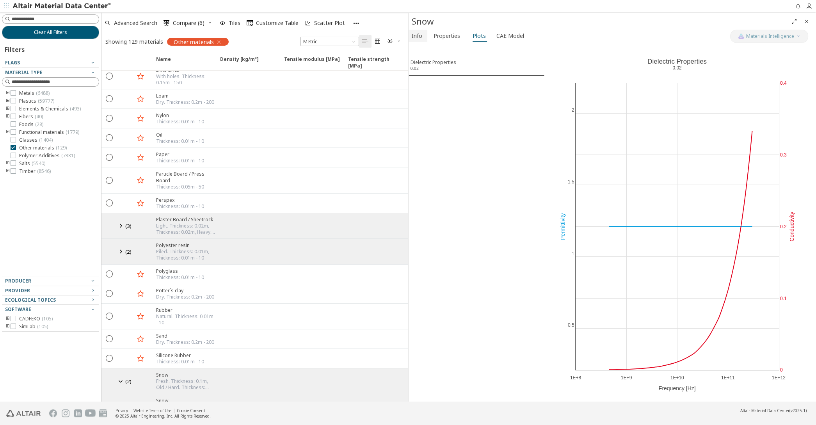
click at [421, 34] on span "Info" at bounding box center [417, 36] width 11 height 12
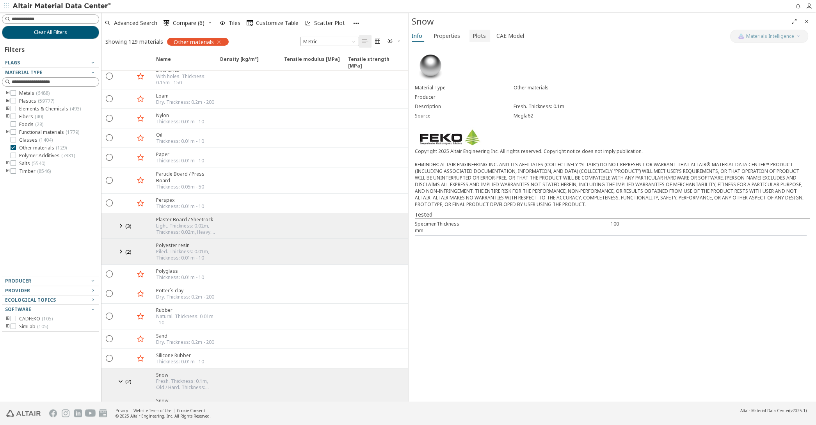
click at [476, 36] on span "Plots" at bounding box center [478, 36] width 13 height 12
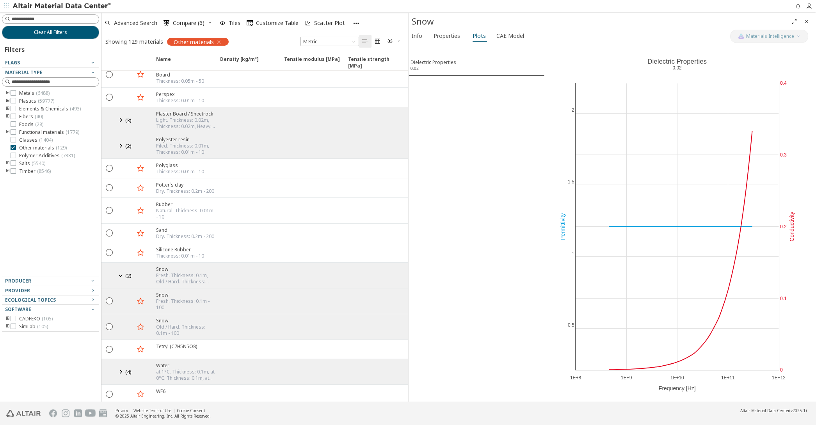
scroll to position [493, 0]
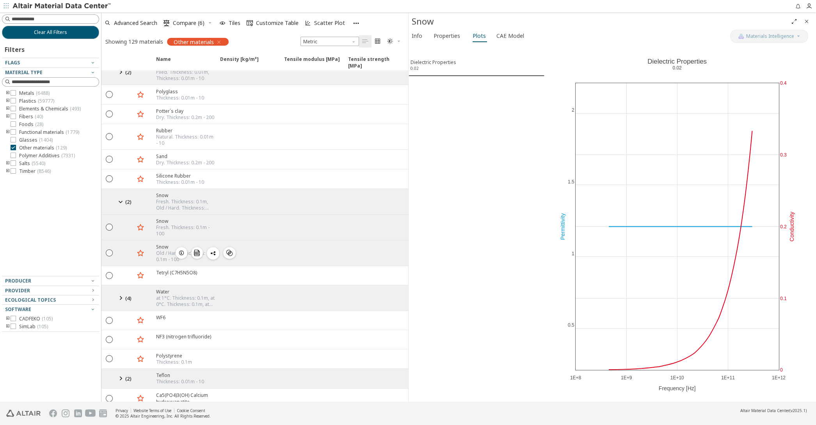
click at [181, 250] on icon "button" at bounding box center [181, 253] width 6 height 6
click at [179, 224] on icon "button" at bounding box center [181, 227] width 6 height 6
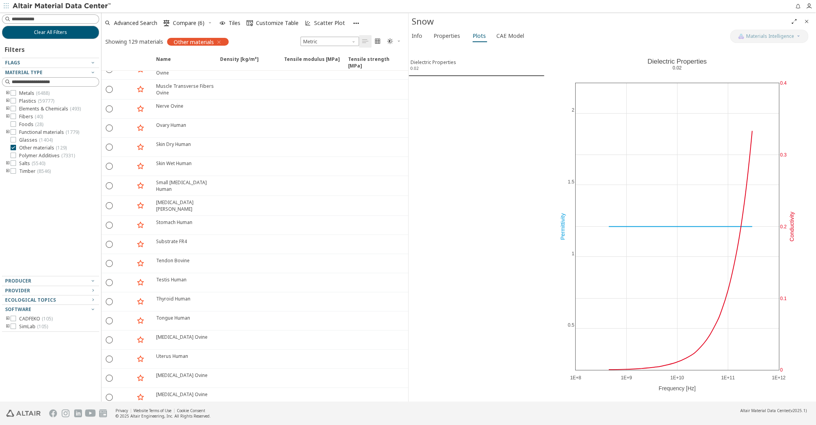
scroll to position [1983, 0]
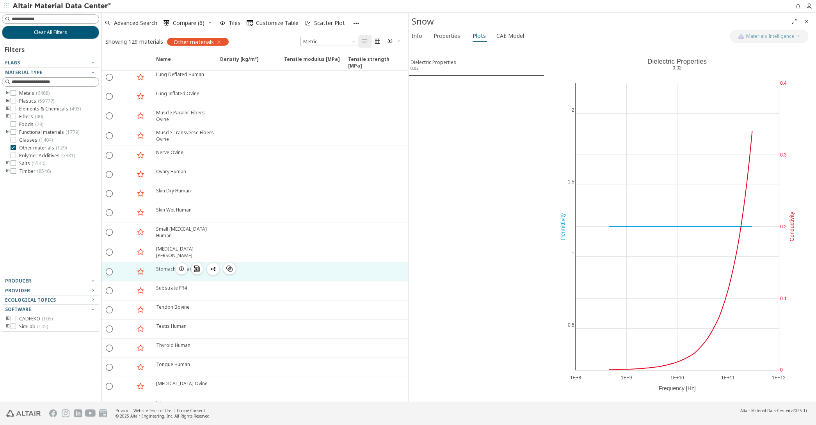
click at [181, 265] on icon "button" at bounding box center [181, 268] width 6 height 6
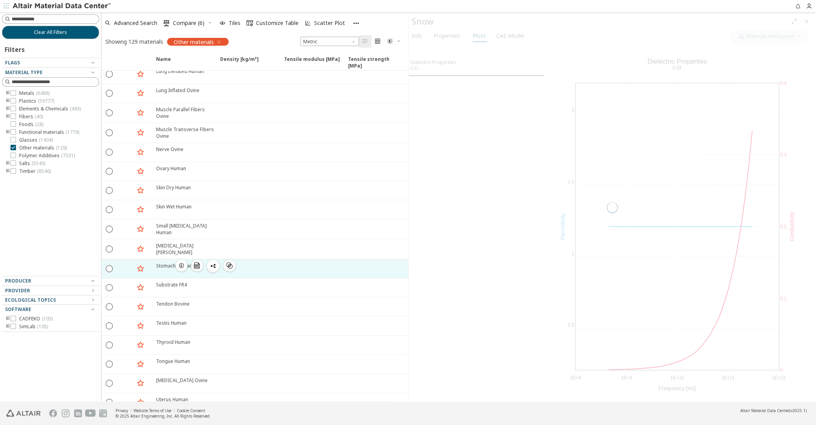
scroll to position [1938, 0]
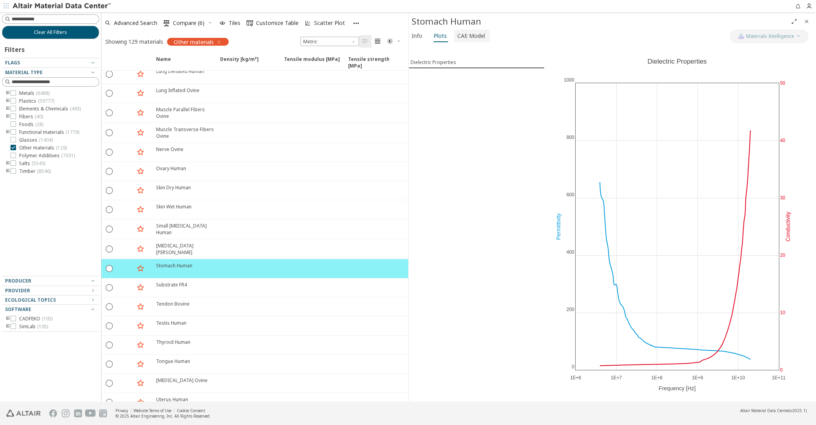
click at [471, 32] on span "CAE Model" at bounding box center [471, 36] width 28 height 12
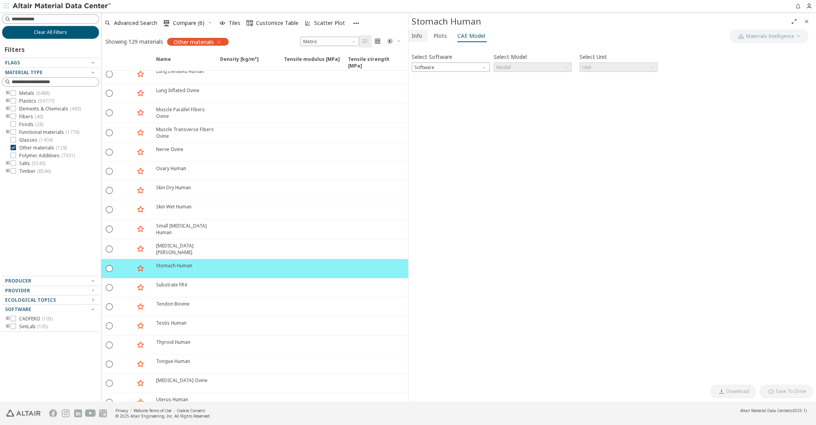
click at [422, 32] on span "Info" at bounding box center [418, 36] width 12 height 12
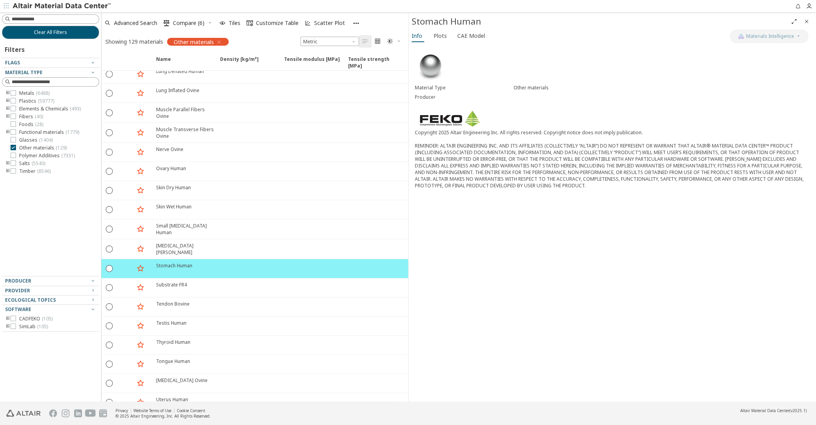
click at [444, 123] on img at bounding box center [449, 118] width 69 height 20
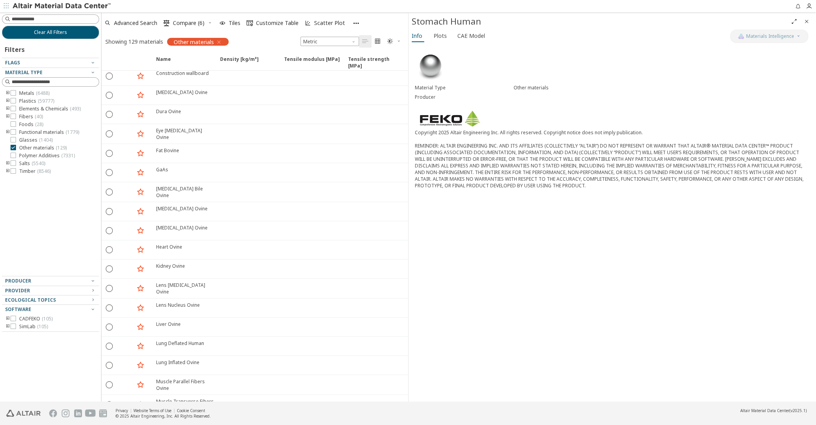
scroll to position [1669, 0]
